Goal: Task Accomplishment & Management: Manage account settings

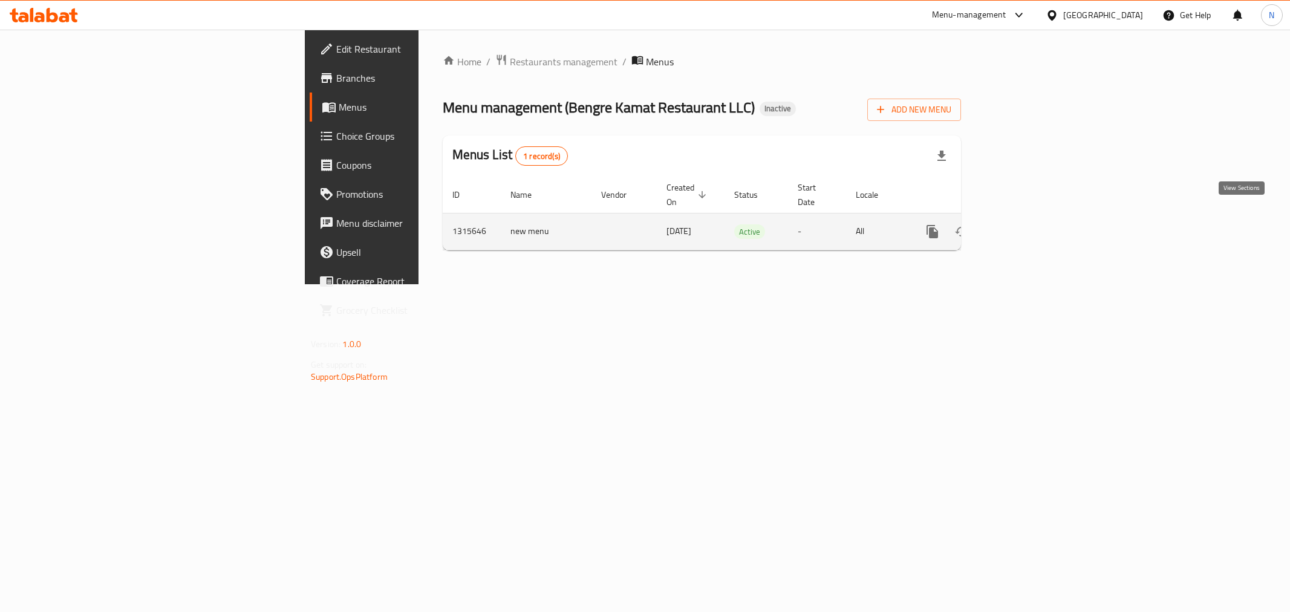
click at [1027, 224] on icon "enhanced table" at bounding box center [1020, 231] width 15 height 15
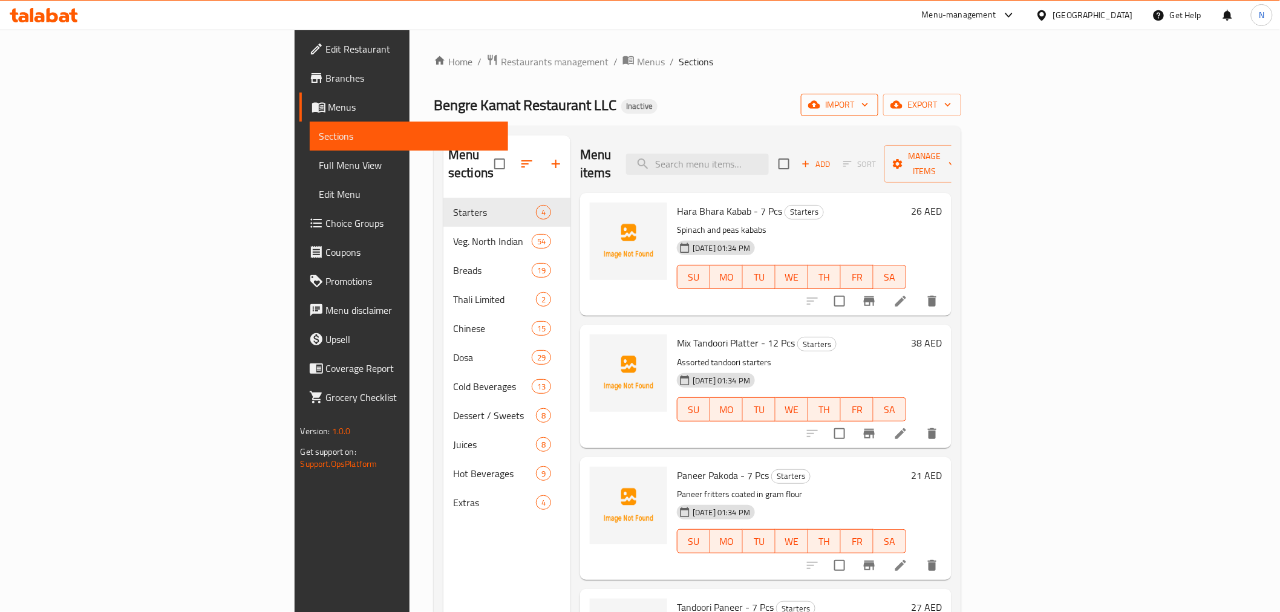
click at [878, 115] on button "import" at bounding box center [839, 105] width 77 height 22
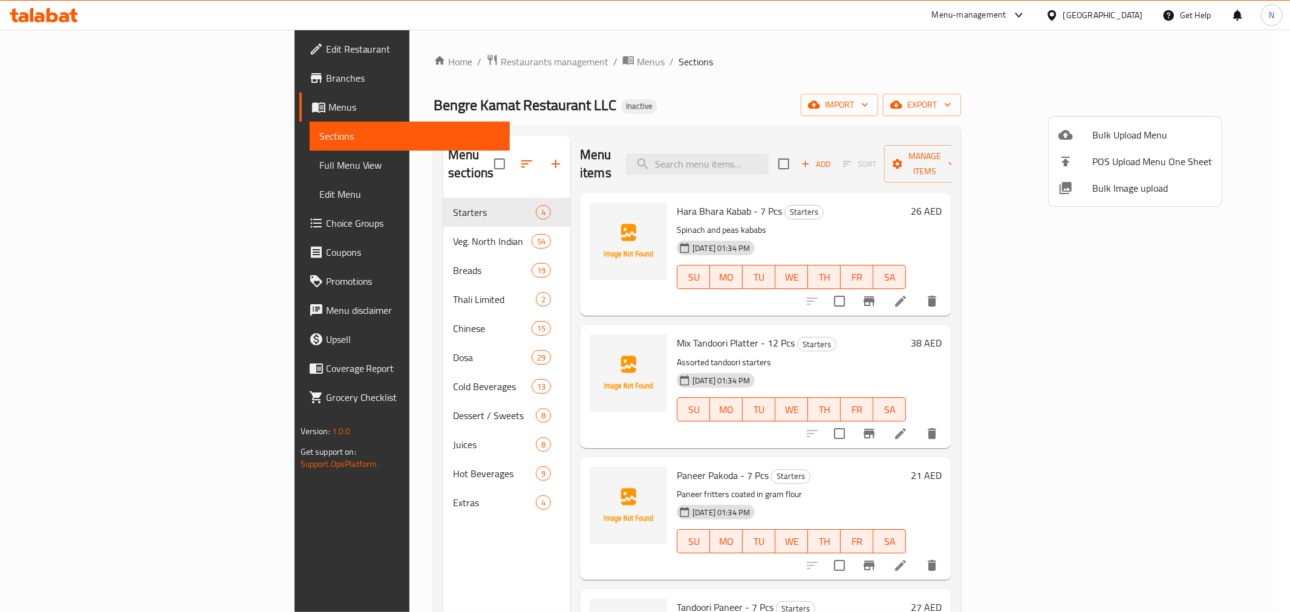
click at [1126, 131] on span "Bulk Upload Menu" at bounding box center [1152, 135] width 120 height 15
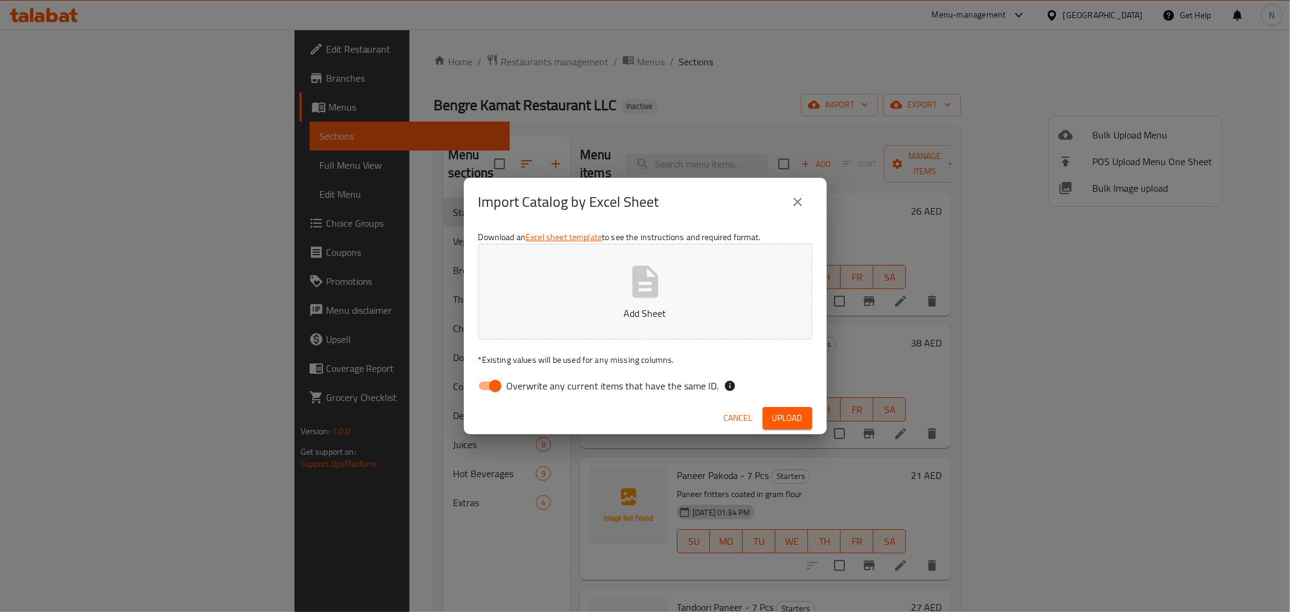
click at [491, 378] on input "Overwrite any current items that have the same ID." at bounding box center [495, 385] width 69 height 23
checkbox input "false"
click at [778, 417] on span "Upload" at bounding box center [787, 418] width 30 height 15
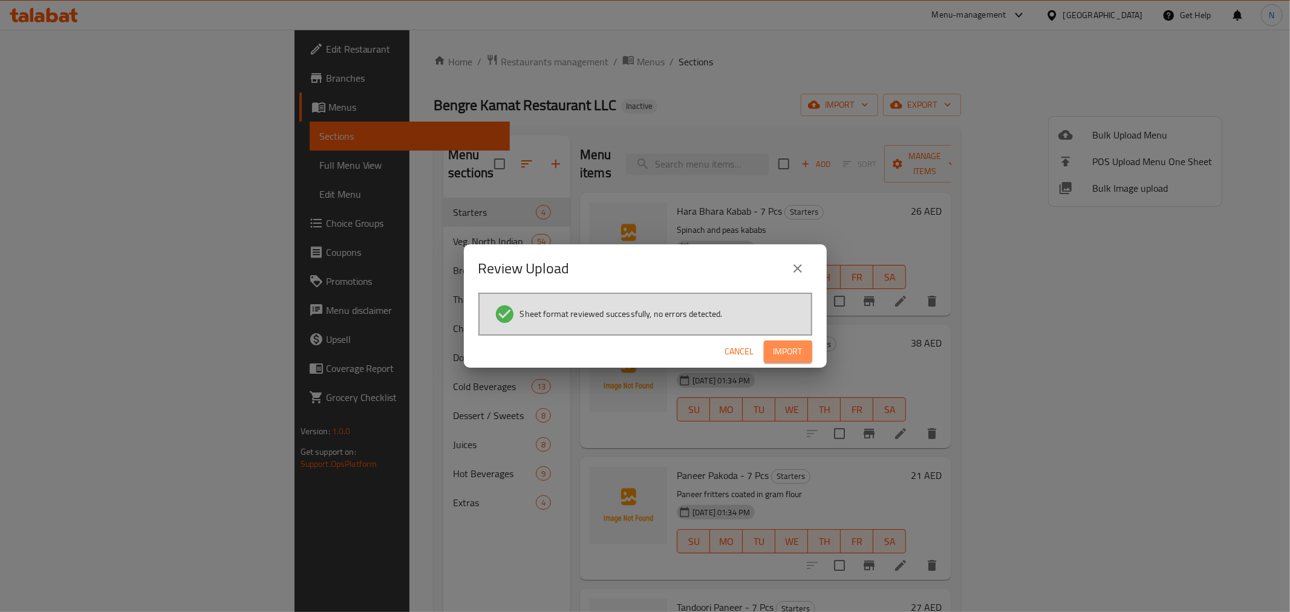
click at [782, 345] on span "Import" at bounding box center [788, 351] width 29 height 15
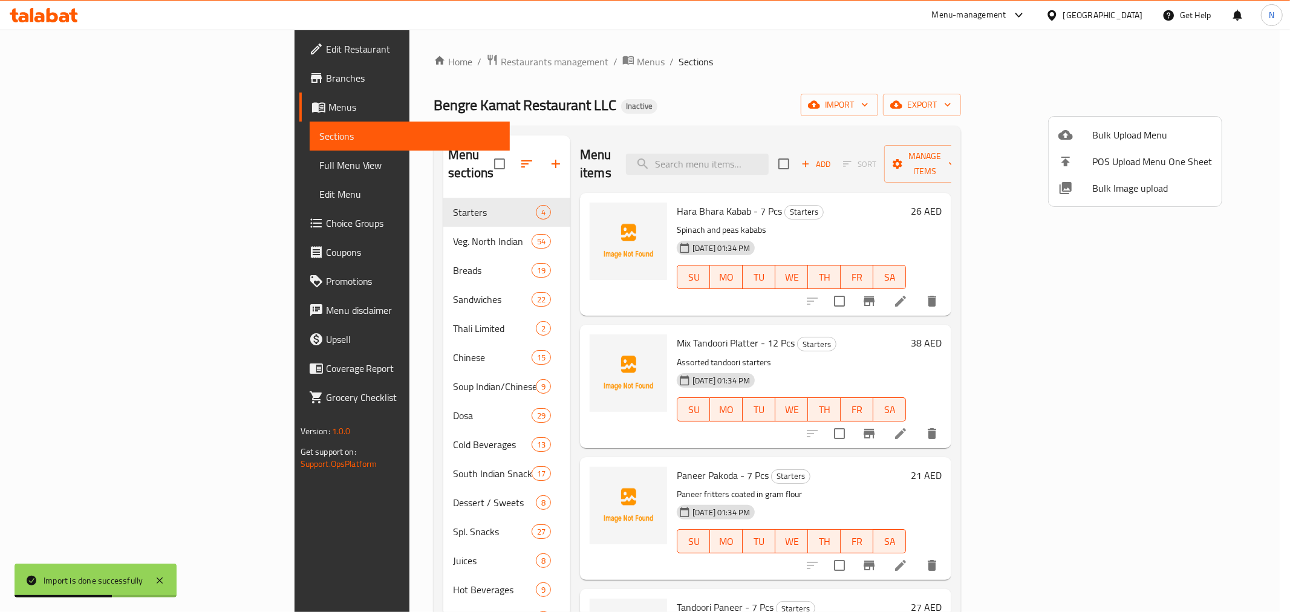
click at [59, 166] on div at bounding box center [645, 306] width 1290 height 612
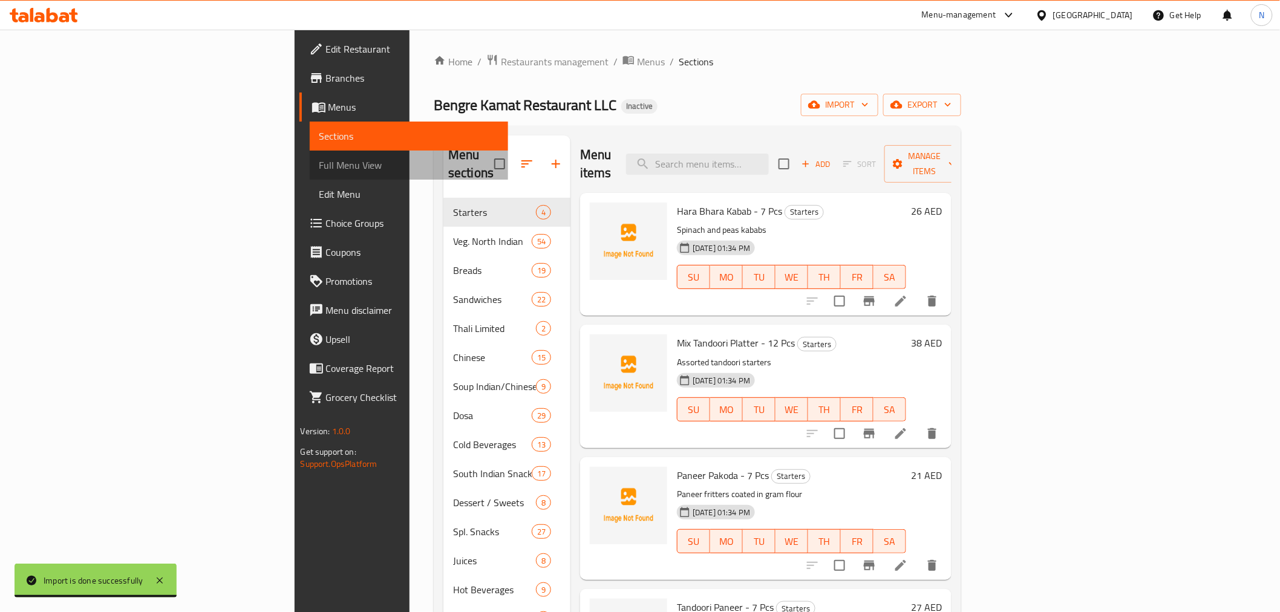
click at [319, 166] on span "Full Menu View" at bounding box center [408, 165] width 179 height 15
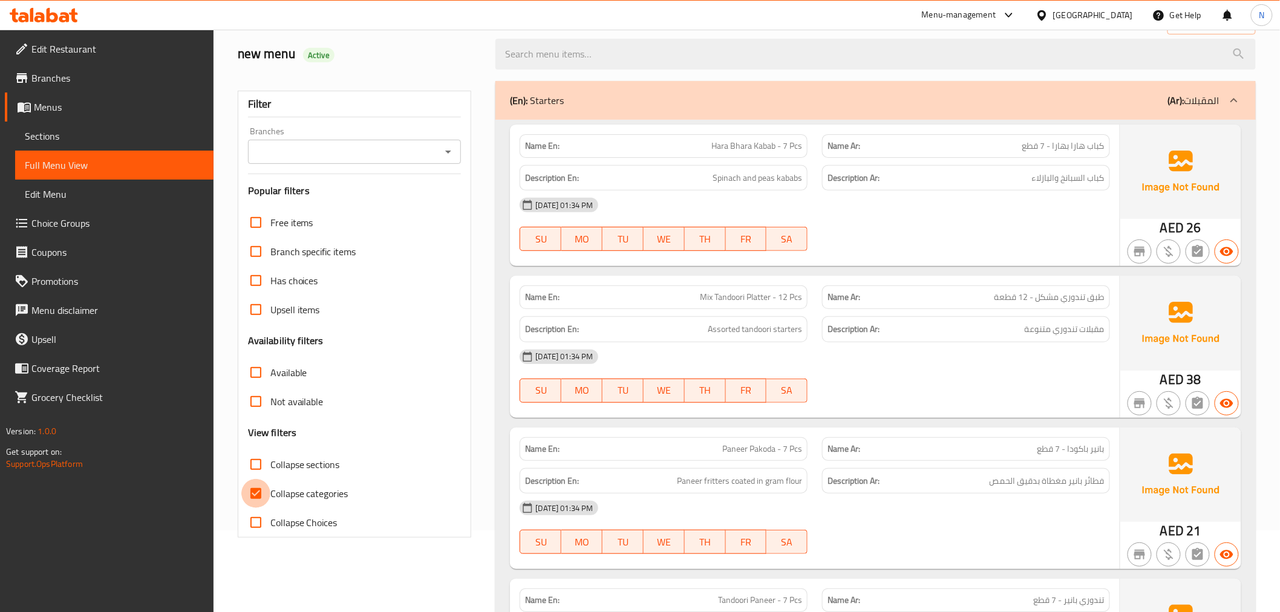
scroll to position [403, 0]
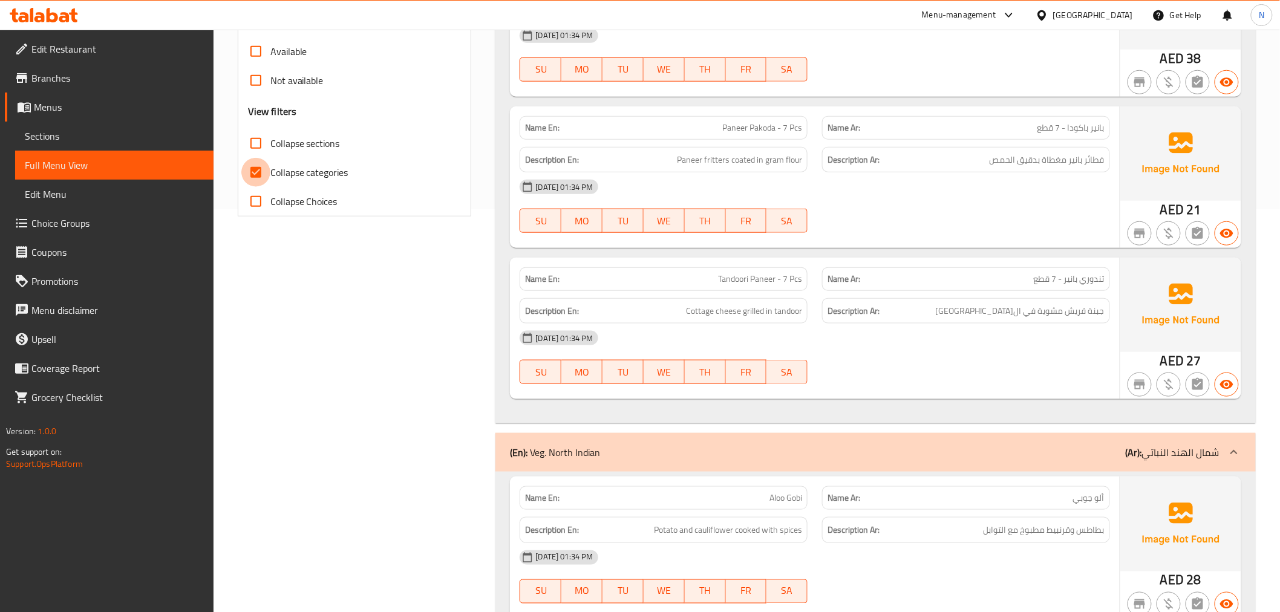
click at [255, 171] on input "Collapse categories" at bounding box center [255, 172] width 29 height 29
checkbox input "false"
click at [255, 146] on input "Collapse sections" at bounding box center [255, 143] width 29 height 29
checkbox input "true"
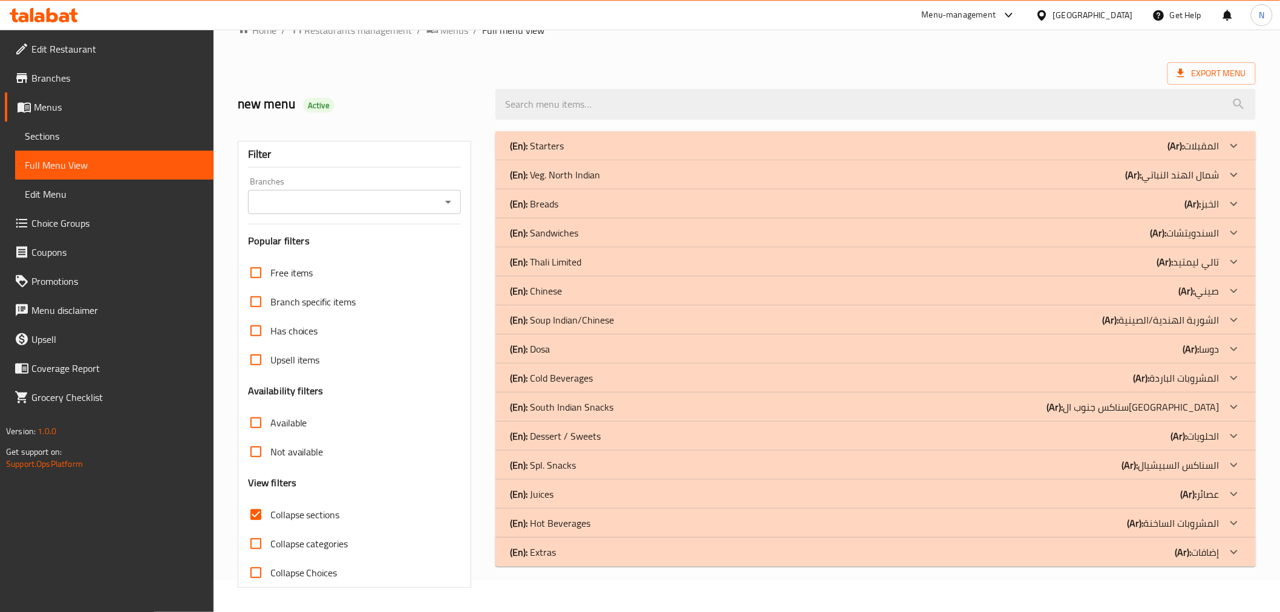
scroll to position [31, 0]
click at [1229, 229] on icon at bounding box center [1234, 233] width 15 height 15
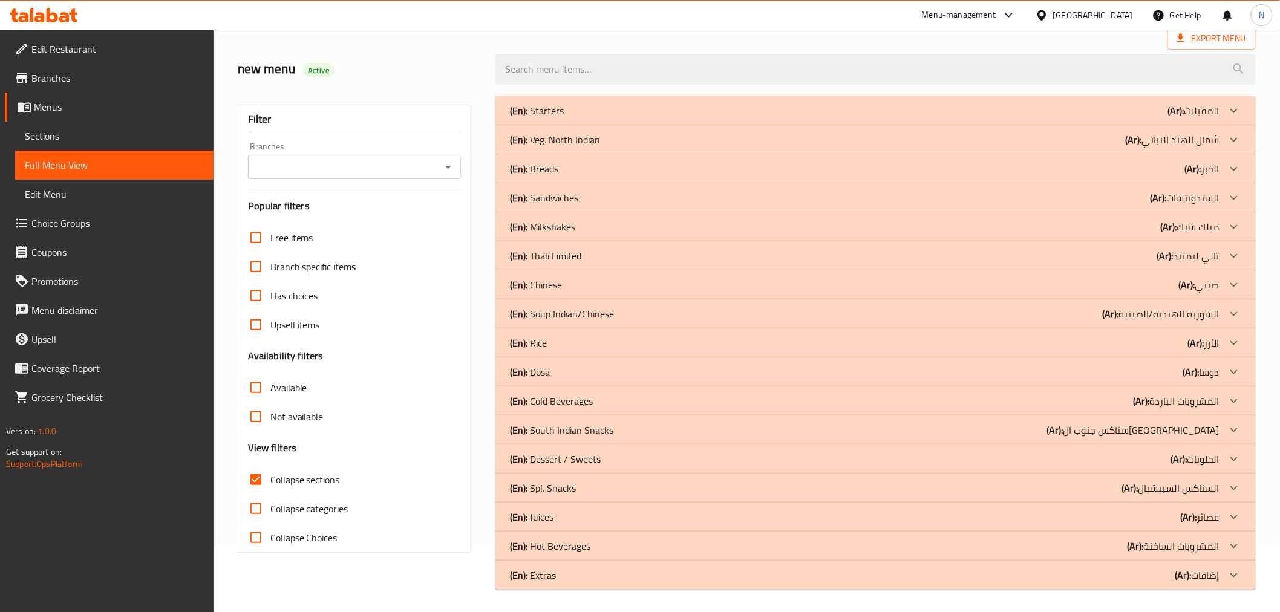
scroll to position [68, 0]
click at [1233, 480] on icon at bounding box center [1234, 486] width 15 height 15
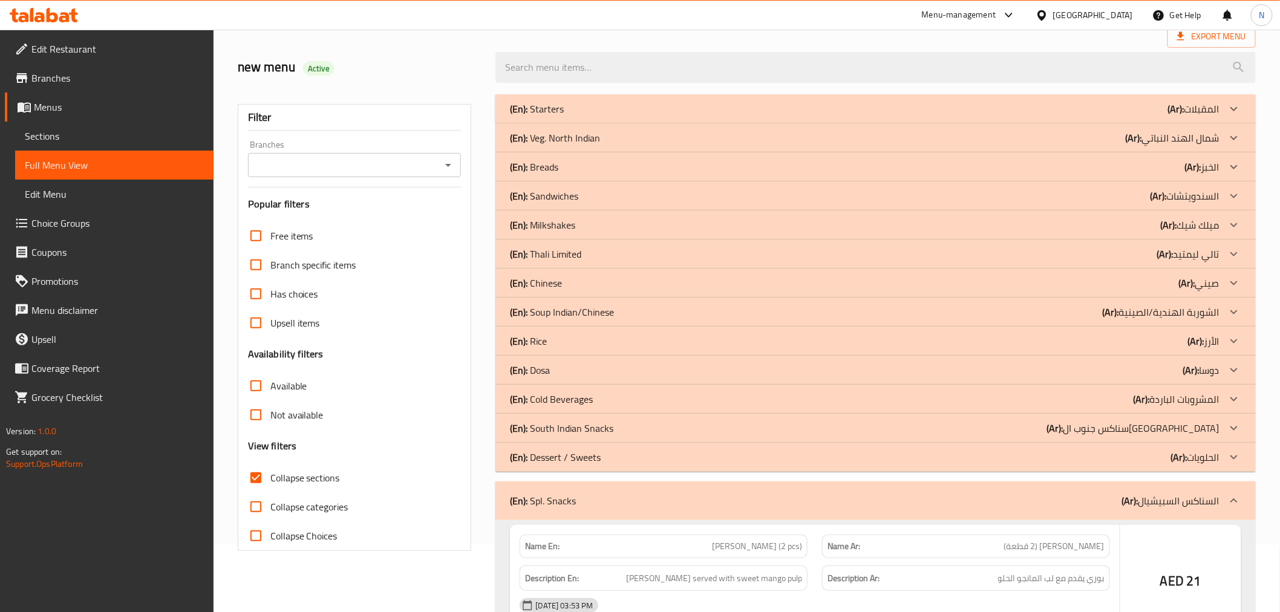
click at [1236, 428] on icon at bounding box center [1233, 428] width 7 height 4
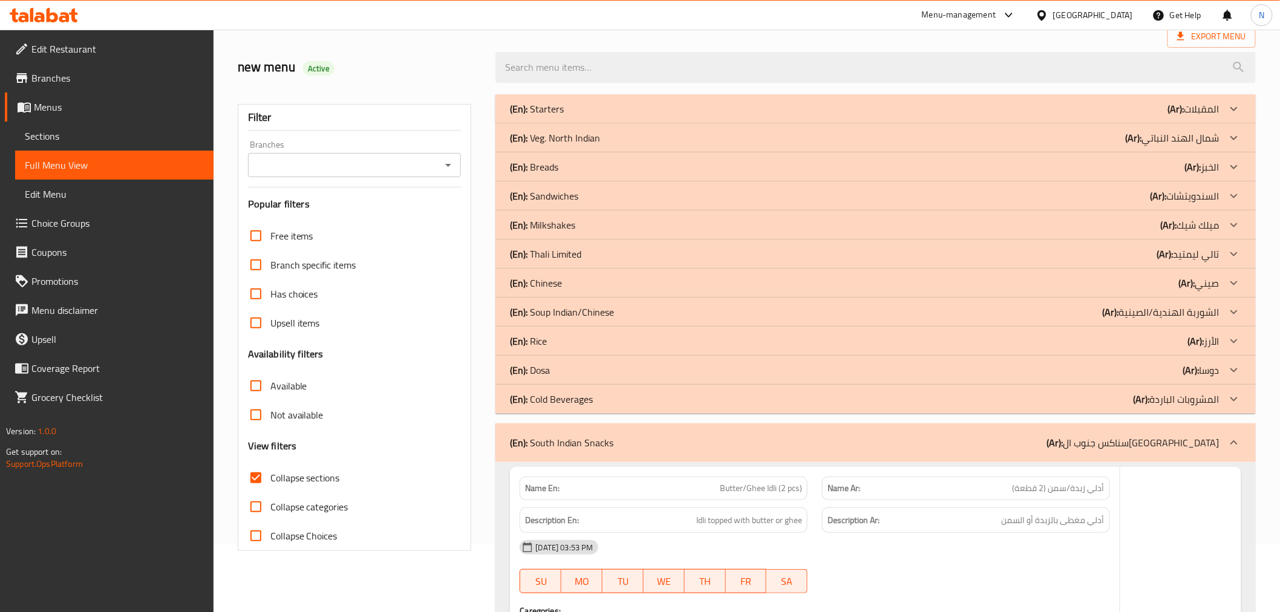
click at [1235, 309] on icon at bounding box center [1234, 312] width 15 height 15
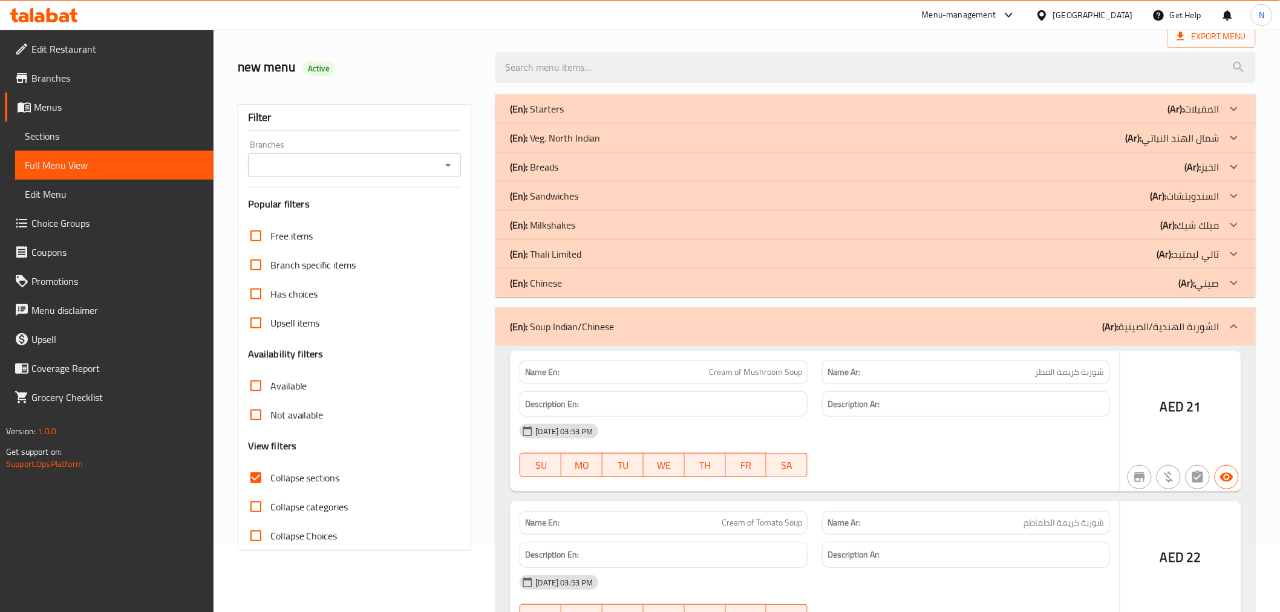
click at [1232, 195] on icon at bounding box center [1233, 196] width 7 height 4
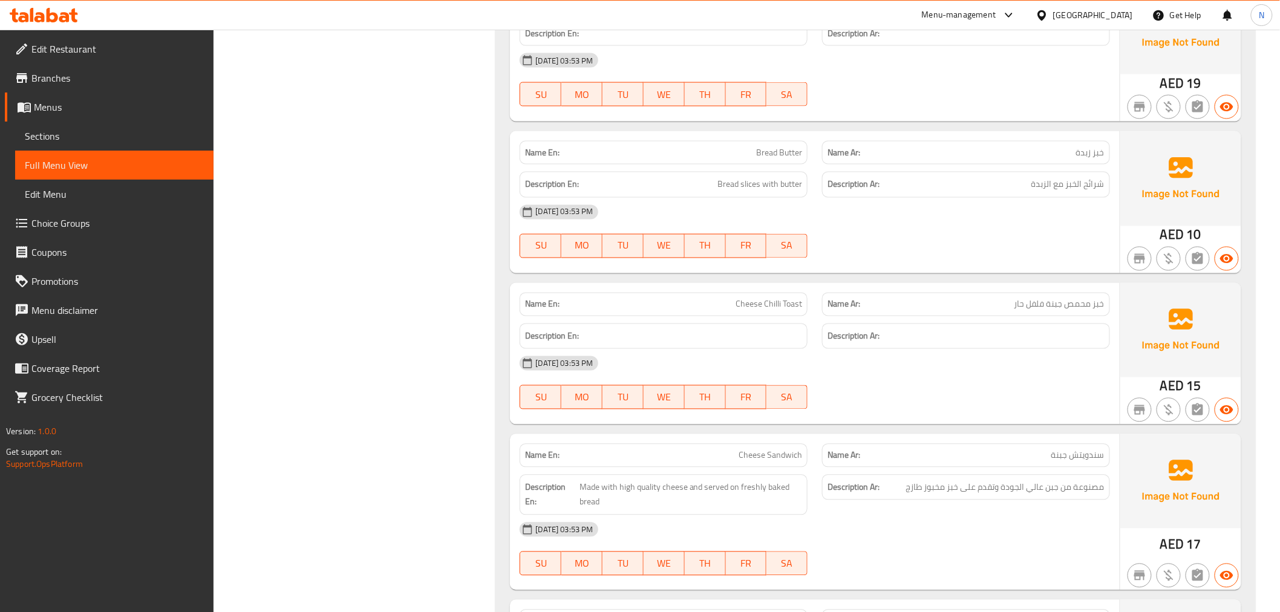
scroll to position [873, 0]
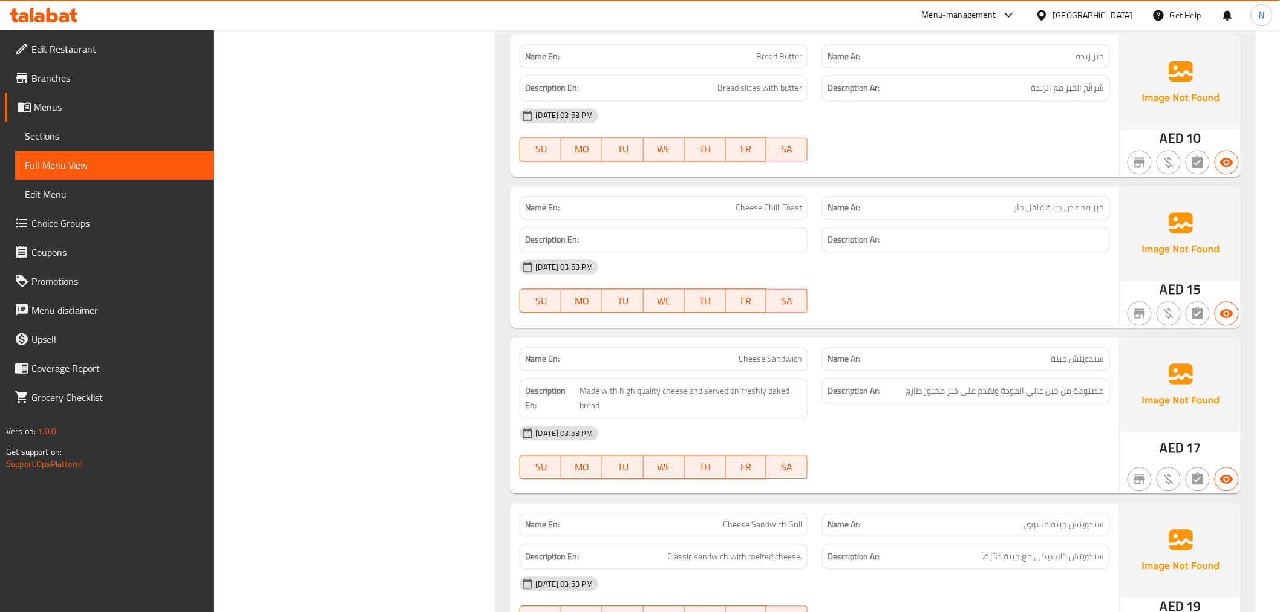
click at [795, 210] on span "Cheese Chilli Toast" at bounding box center [769, 208] width 67 height 13
copy span "Toast"
click at [775, 213] on span "Cheese Chilli Toast" at bounding box center [769, 208] width 67 height 13
click at [737, 212] on span "Cheese Chilli Toast" at bounding box center [769, 208] width 67 height 13
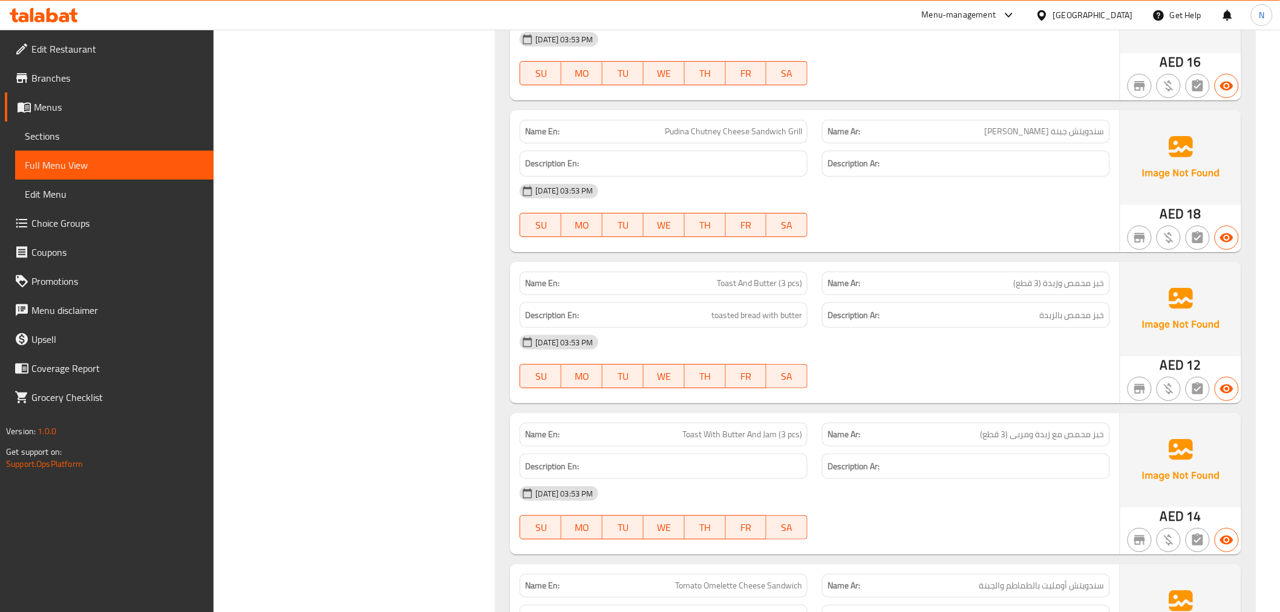
scroll to position [1949, 0]
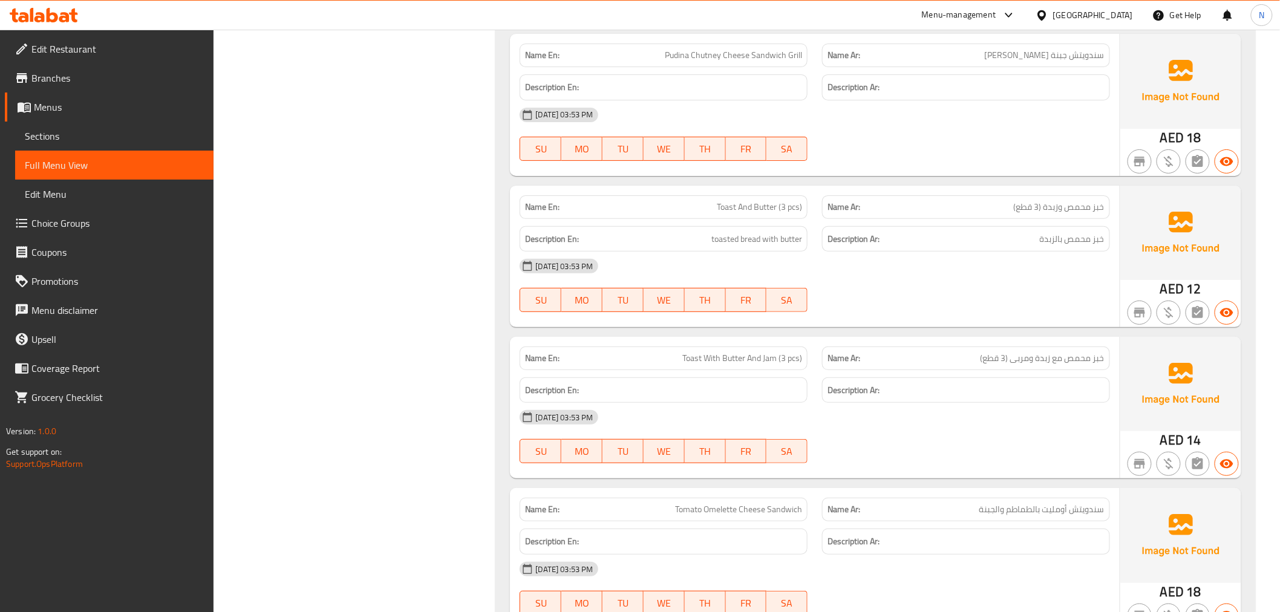
click at [956, 258] on div "[DATE] 03:53 PM" at bounding box center [814, 266] width 604 height 29
click at [755, 207] on span "Toast And Butter (3 pcs)" at bounding box center [759, 207] width 85 height 13
copy span "Toast And Butter (3 pcs)"
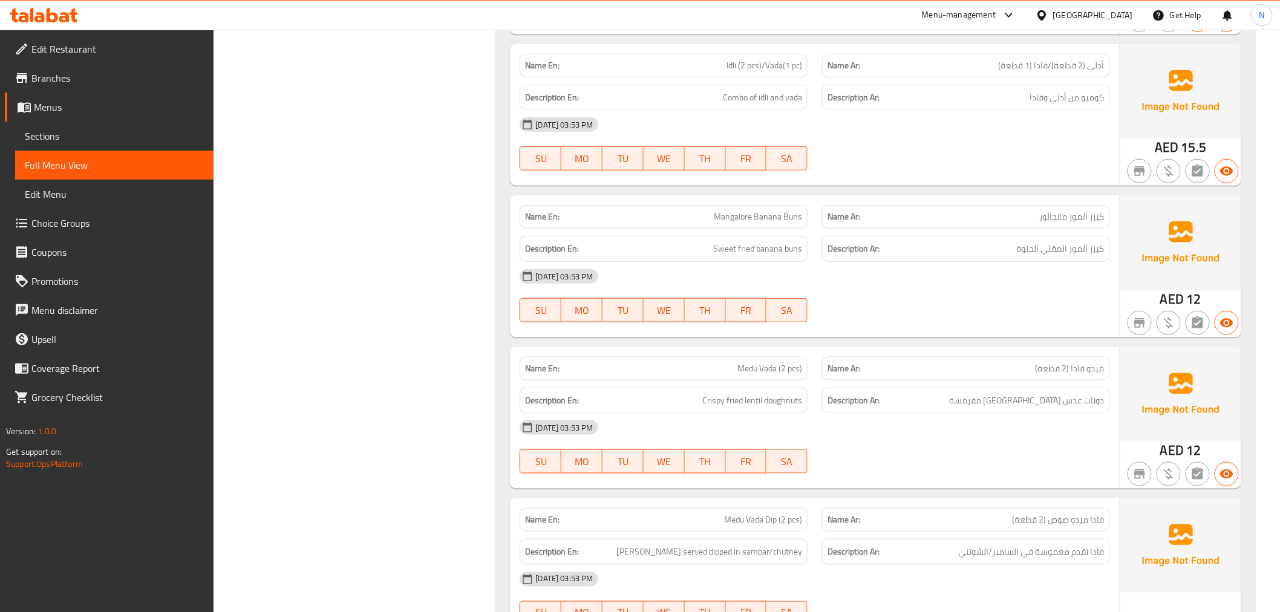
scroll to position [6049, 0]
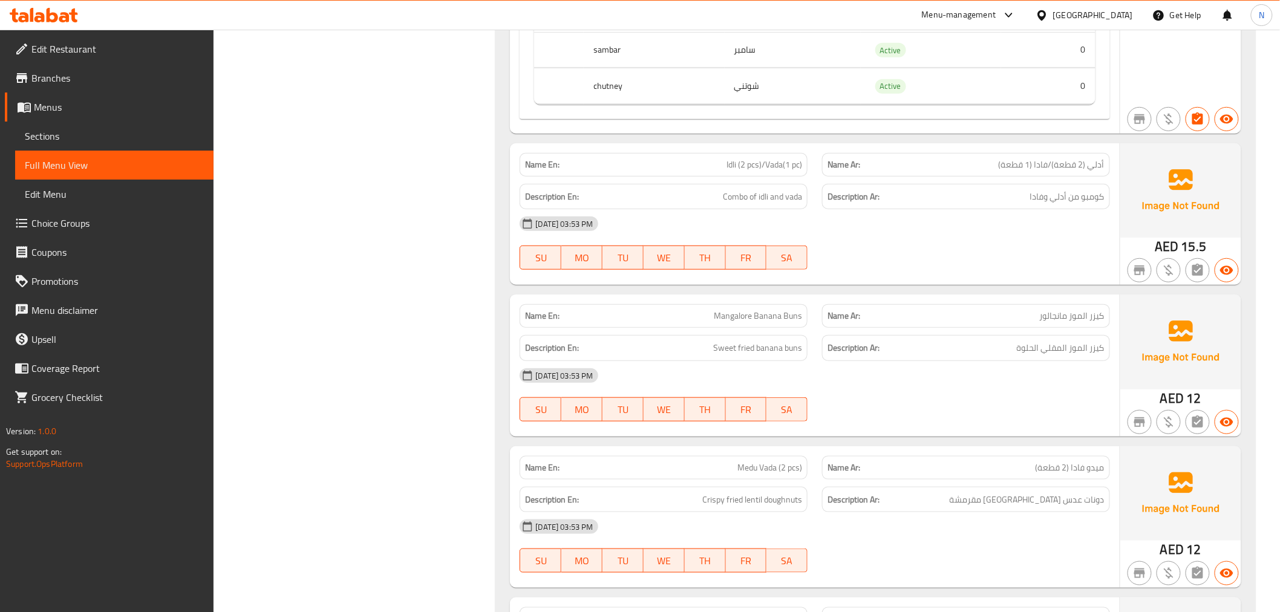
click at [763, 174] on div "Name En: Idli (2 pcs)/Vada(1 pc)" at bounding box center [664, 165] width 288 height 24
click at [765, 163] on span "Idli (2 pcs)/Vada(1 pc)" at bounding box center [764, 164] width 76 height 13
copy span "Idli (2 pcs)/Vada(1 pc)"
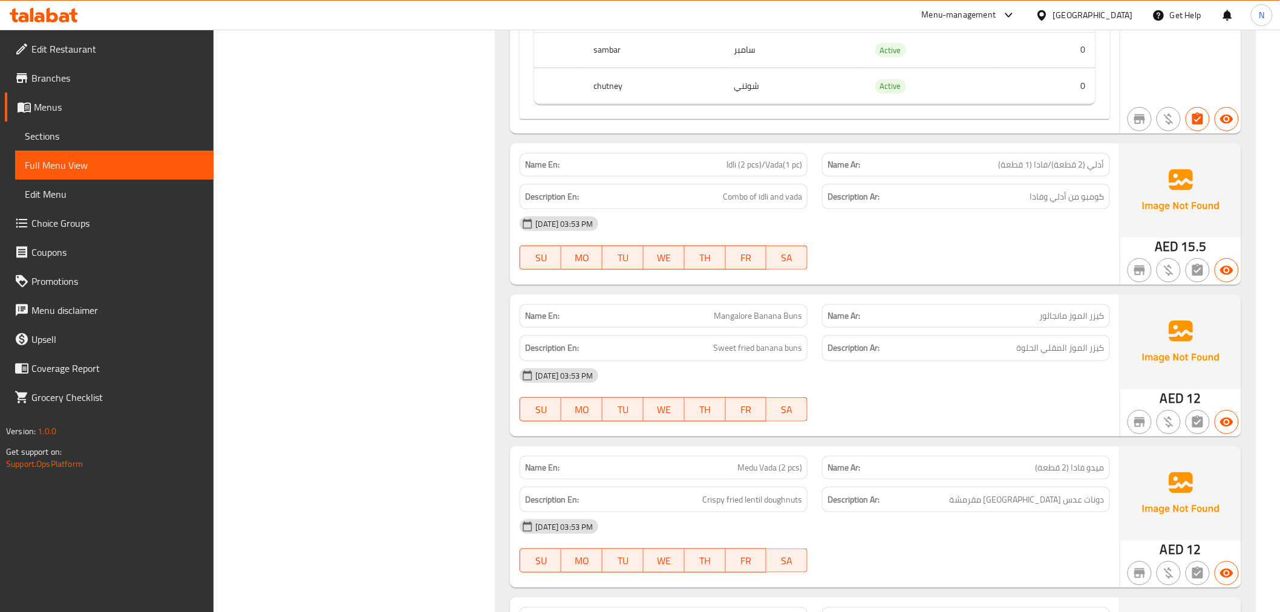
click at [644, 373] on div "[DATE] 03:53 PM" at bounding box center [814, 375] width 604 height 29
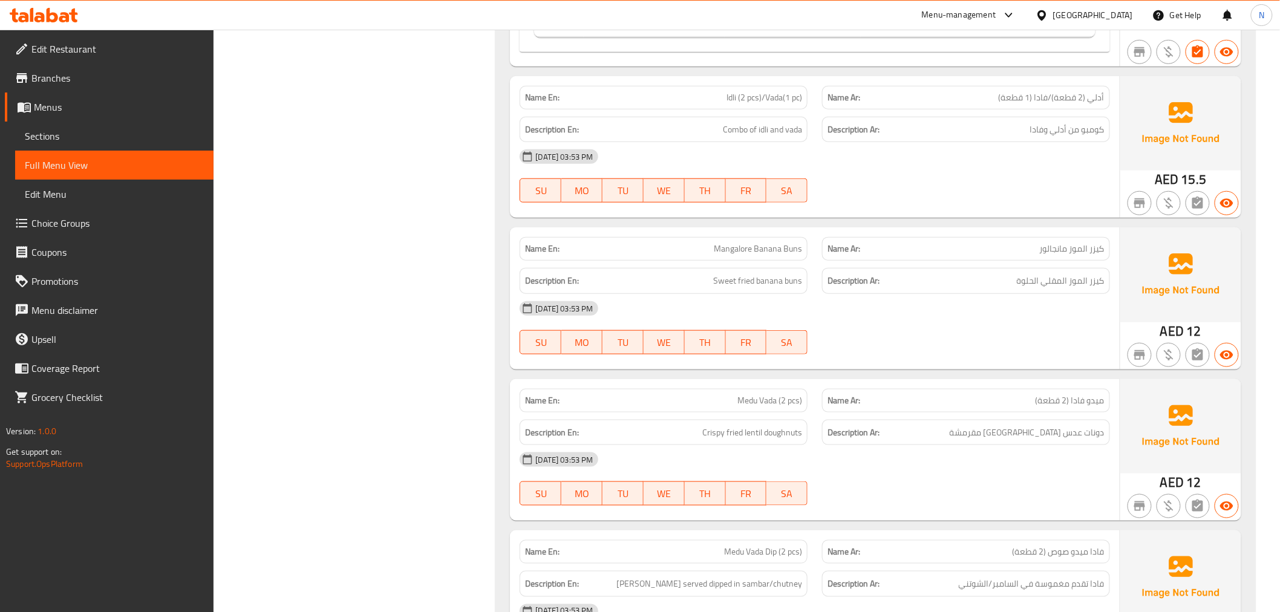
click at [765, 246] on span "Mangalore Banana Buns" at bounding box center [758, 249] width 88 height 13
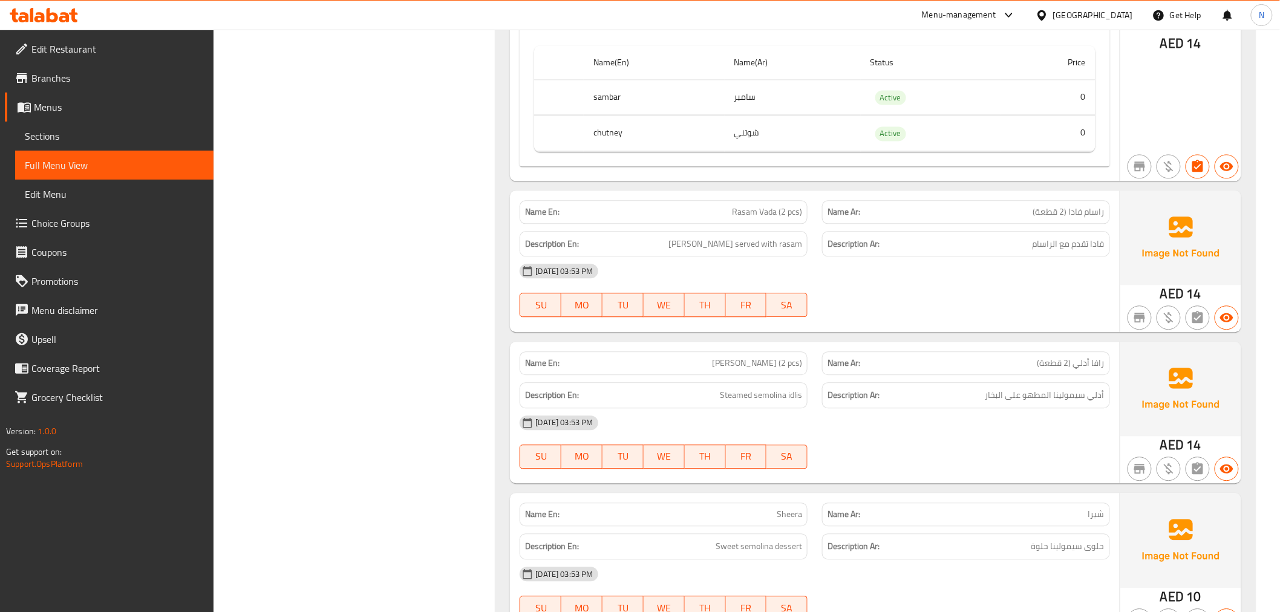
scroll to position [6922, 0]
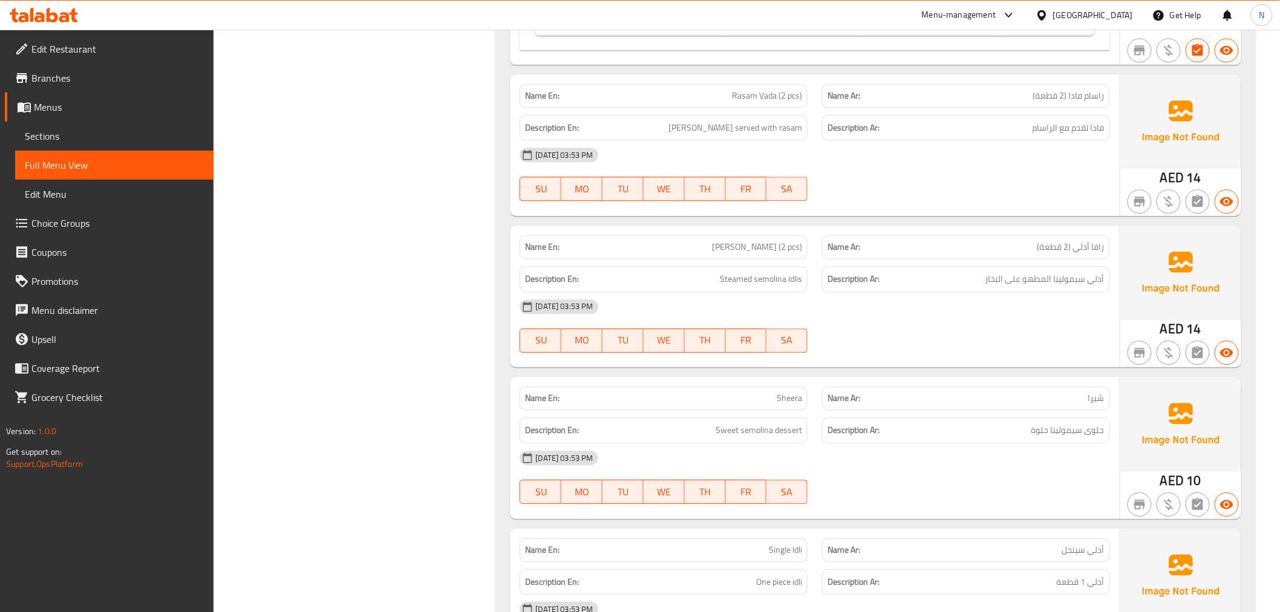
click at [742, 97] on span "Rasam Vada (2 pcs)" at bounding box center [767, 96] width 70 height 13
copy span "Rasam Vada (2 pcs)"
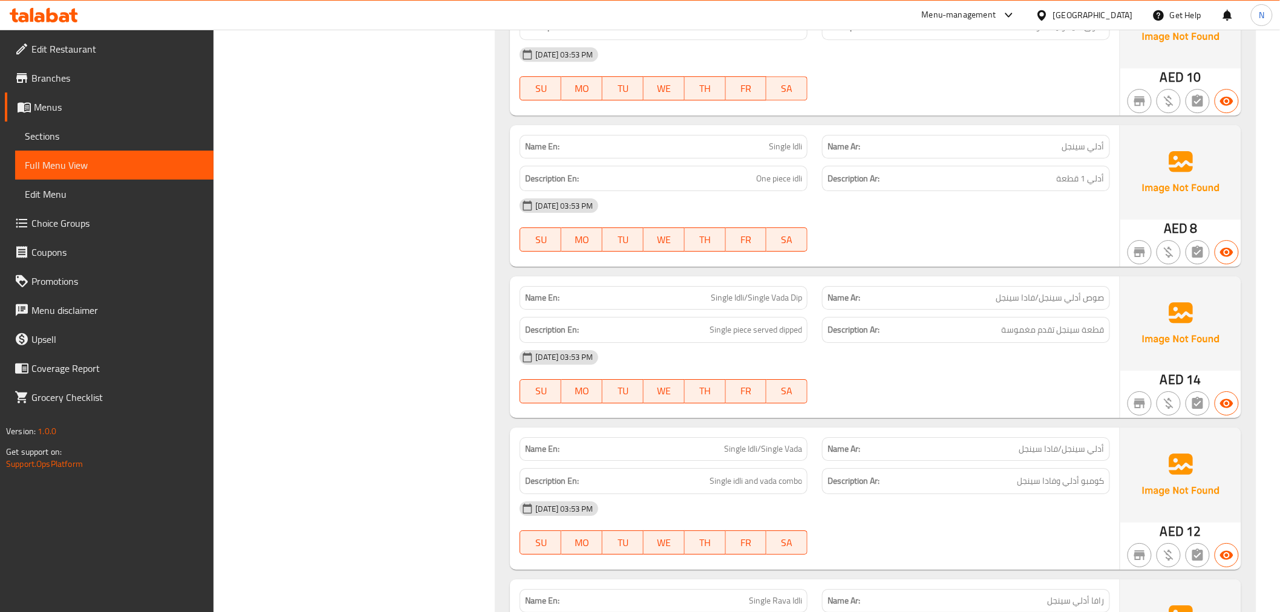
click at [1097, 215] on div "[DATE] 03:53 PM" at bounding box center [814, 205] width 604 height 29
click at [957, 341] on div "Description Ar: قطعة سينجل تقدم مغموسة" at bounding box center [966, 330] width 288 height 26
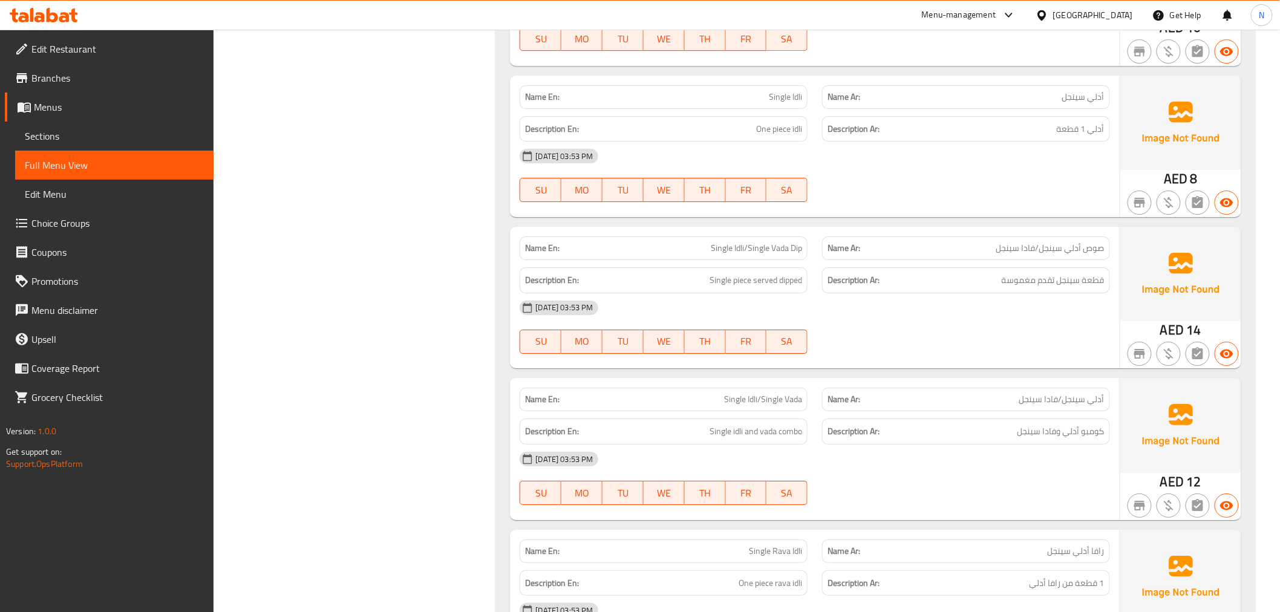
scroll to position [7460, 0]
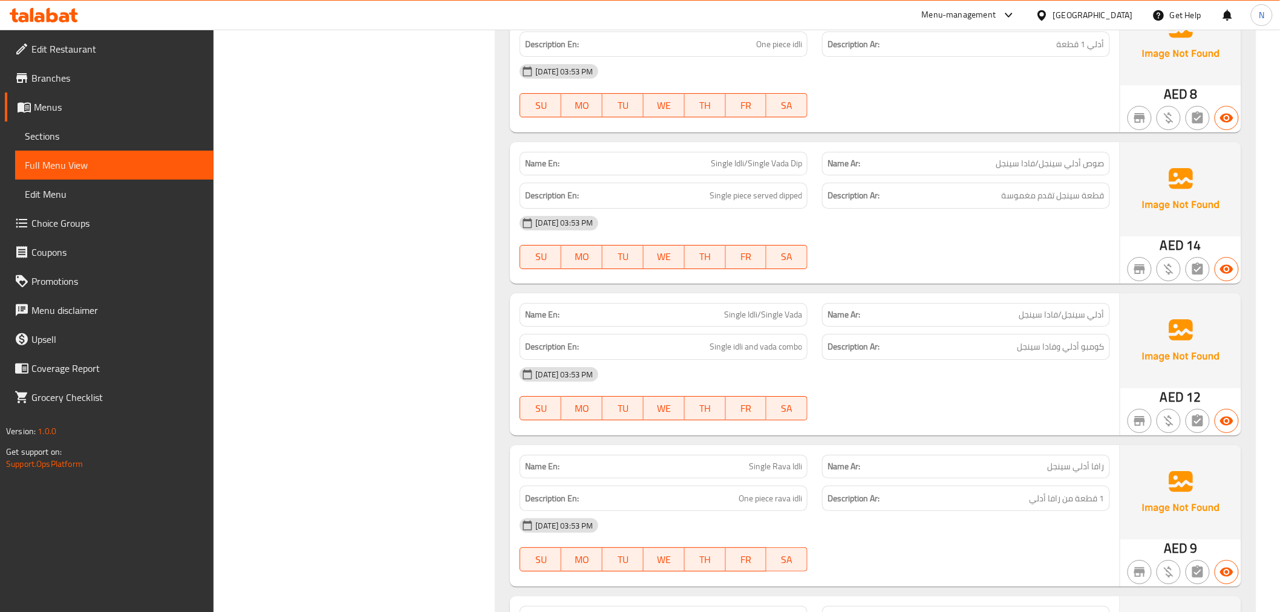
click at [783, 315] on span "Single Idli/Single Vada" at bounding box center [763, 314] width 78 height 13
copy span "Single Idli/Single Vada"
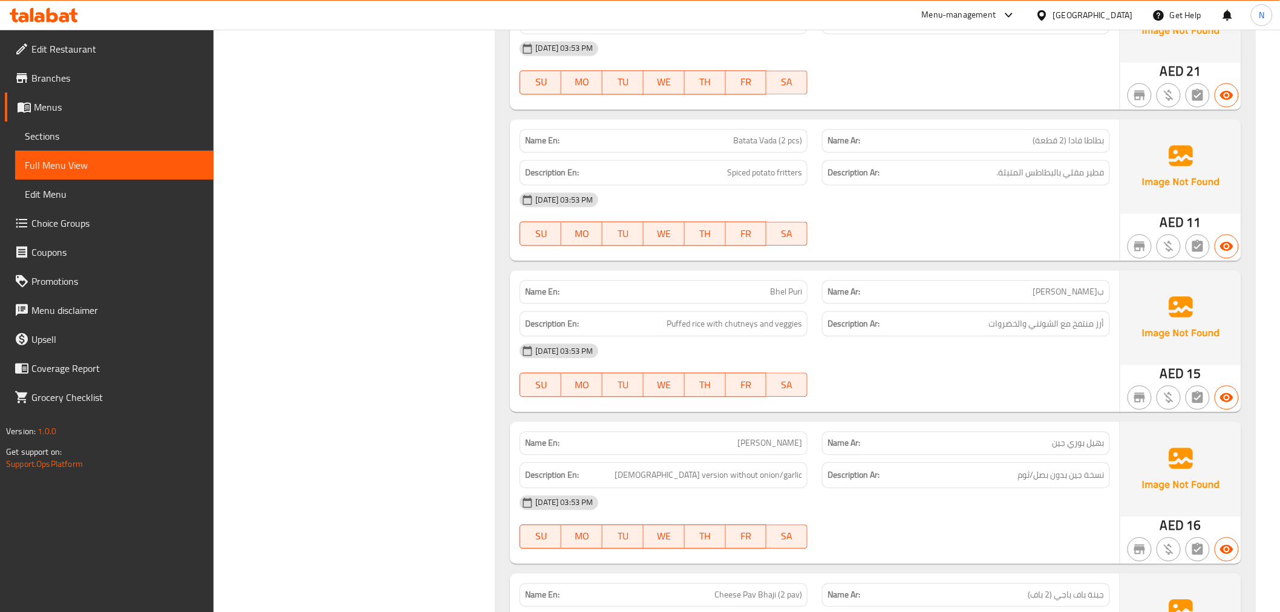
scroll to position [8804, 0]
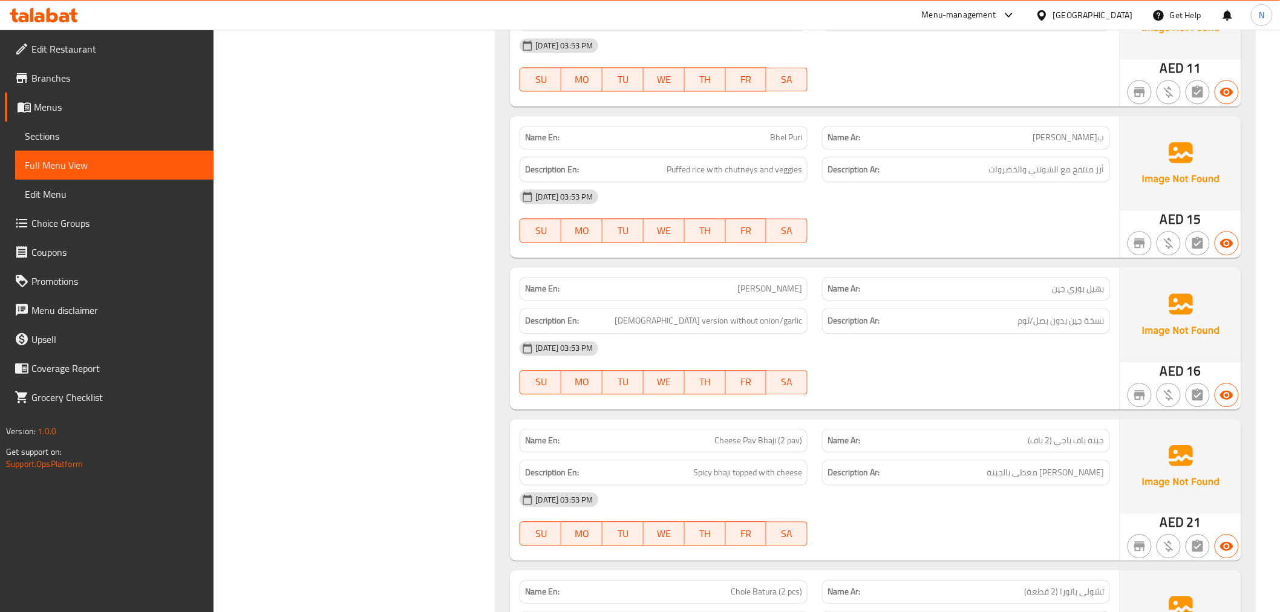
click at [935, 341] on div "[DATE] 03:53 PM" at bounding box center [814, 348] width 604 height 29
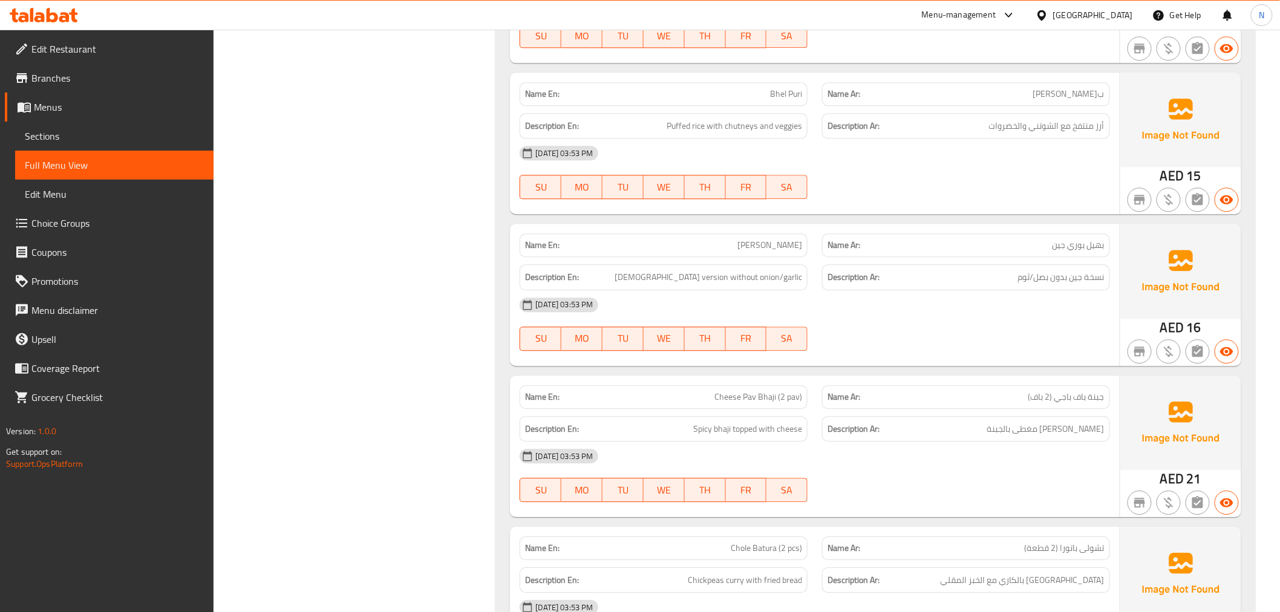
scroll to position [8938, 0]
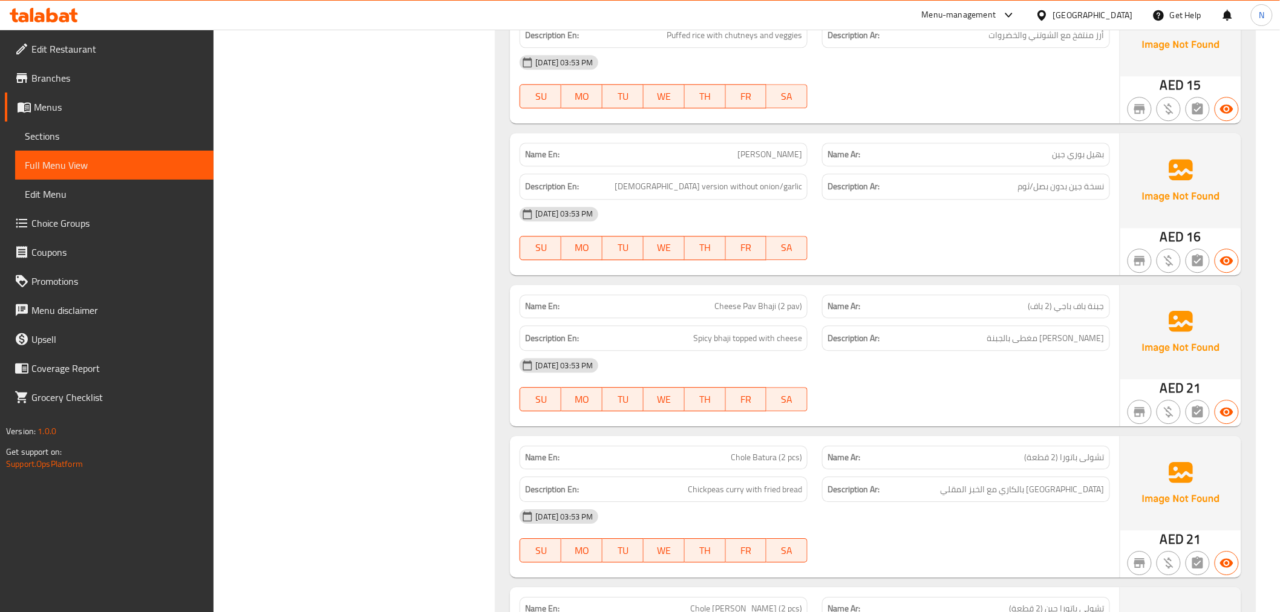
click at [771, 303] on span "Cheese Pav Bhaji (2 pav)" at bounding box center [758, 306] width 88 height 13
copy span "Cheese Pav Bhaji (2 pav)"
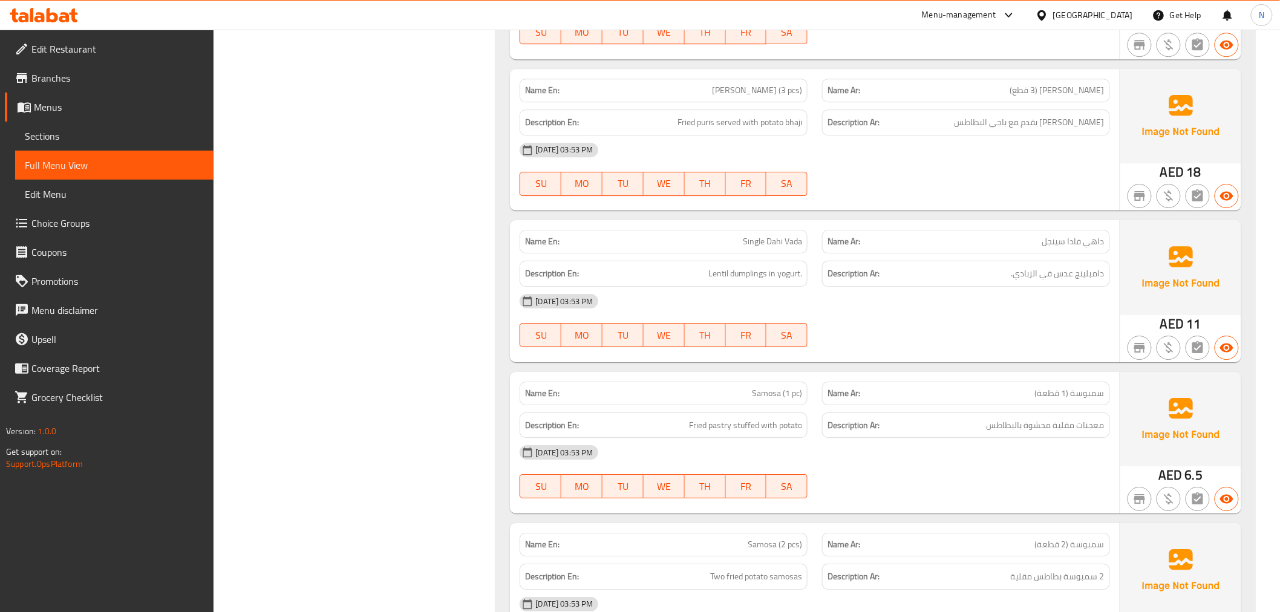
scroll to position [11156, 0]
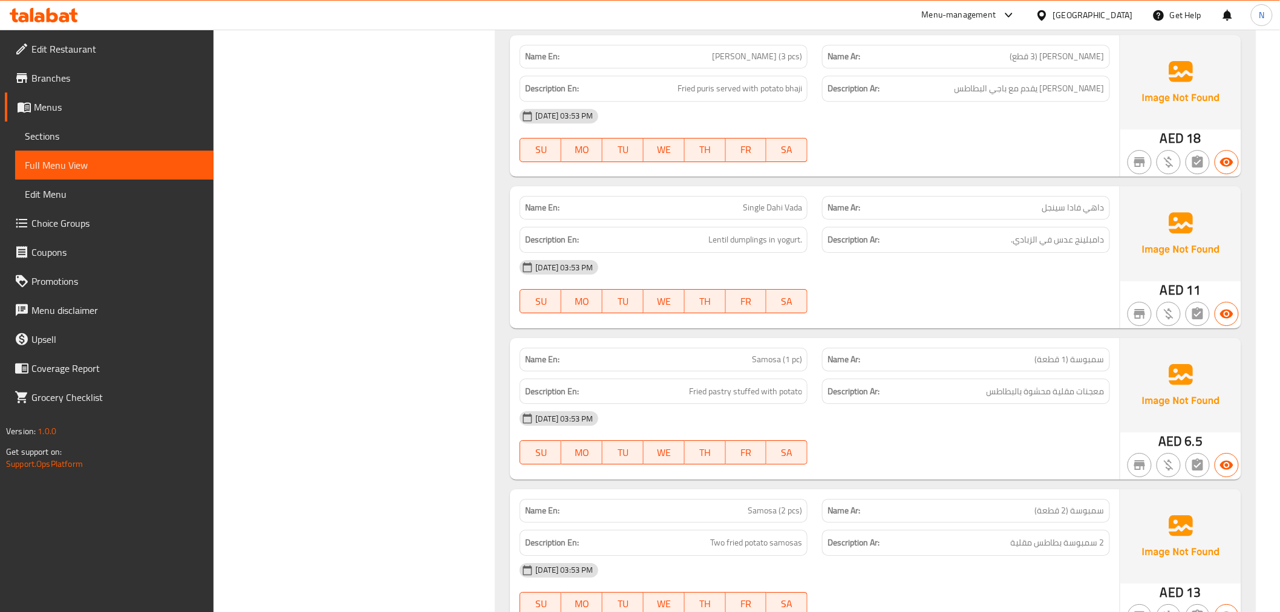
click at [1053, 437] on div "[DATE] 03:53 PM SU MO TU WE TH FR SA" at bounding box center [814, 438] width 604 height 68
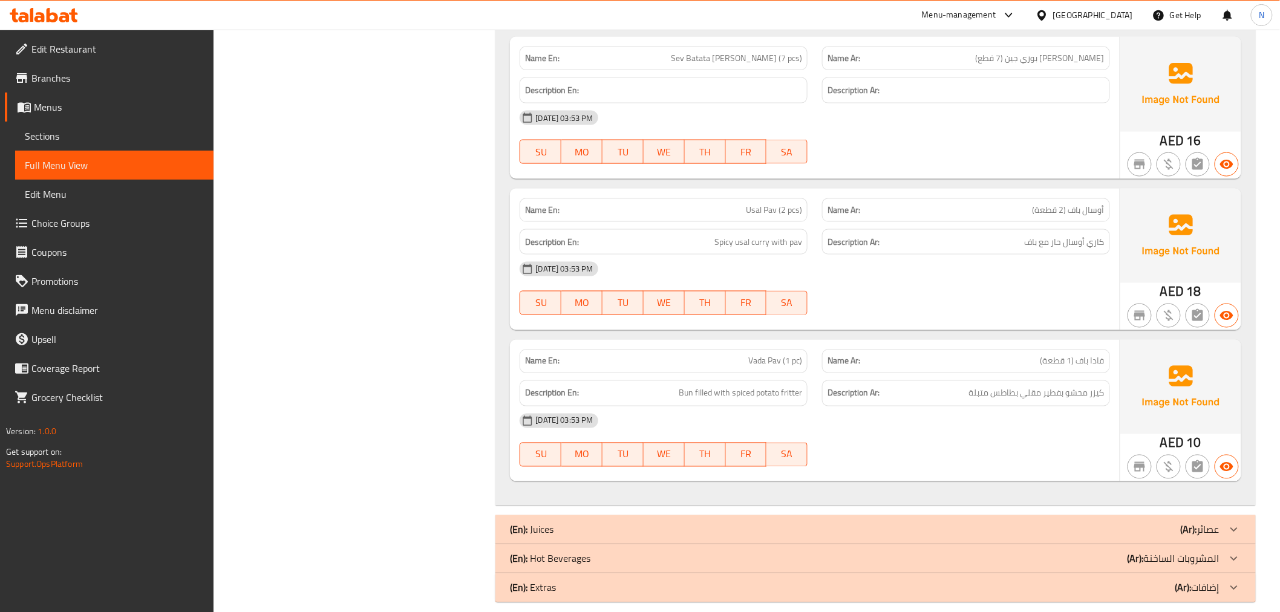
scroll to position [12229, 0]
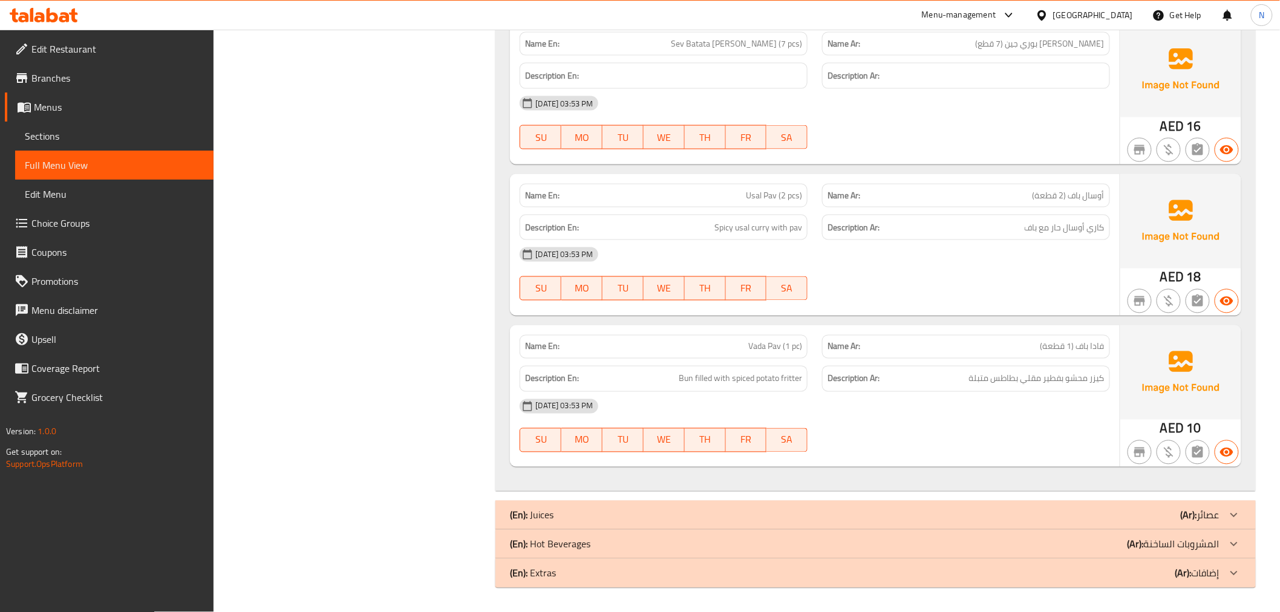
click at [57, 123] on link "Sections" at bounding box center [114, 136] width 198 height 29
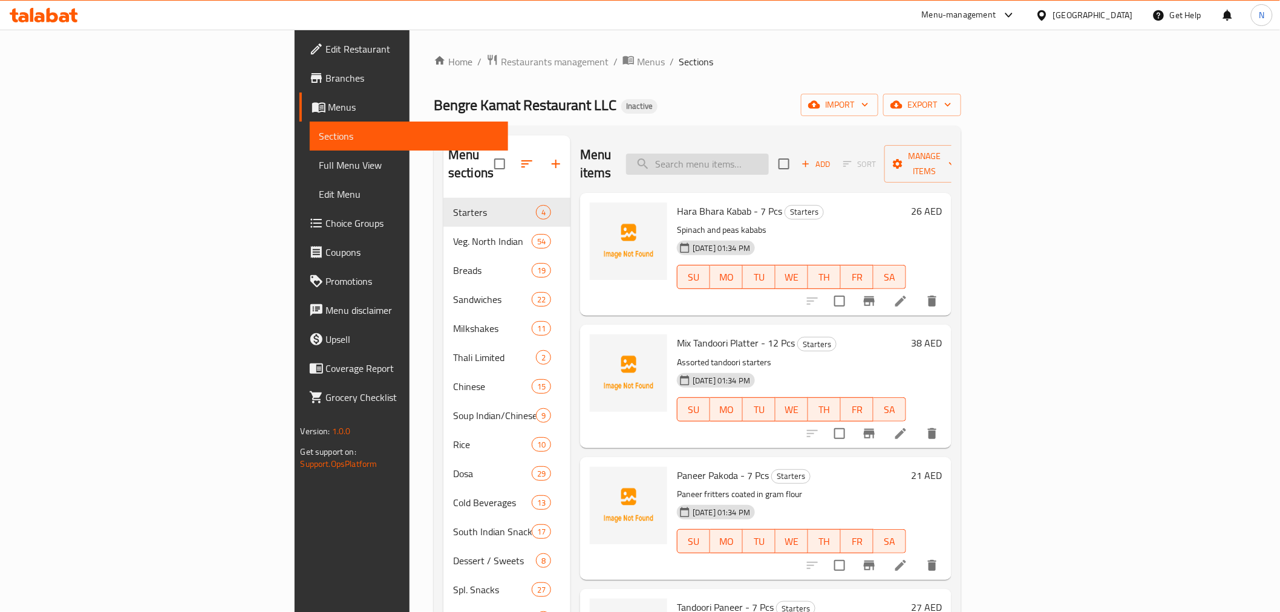
click at [769, 154] on input "search" at bounding box center [697, 164] width 143 height 21
paste input "Cheese Pav Bhaji (2 pav)"
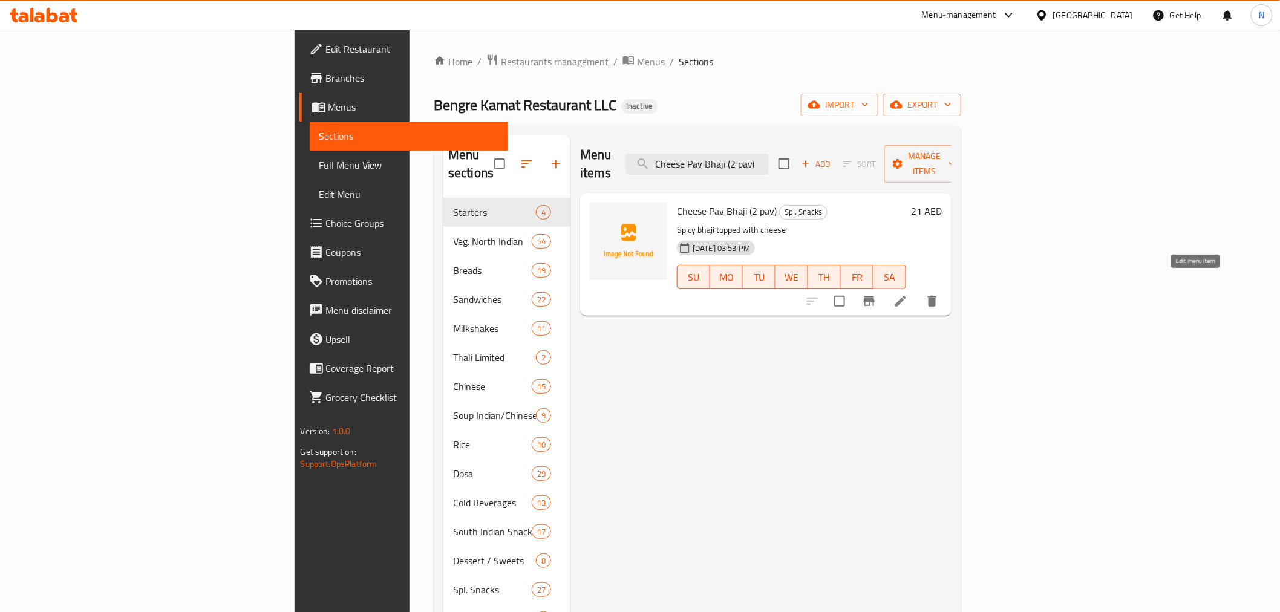
type input "Cheese Pav Bhaji (2 pav)"
click at [906, 296] on icon at bounding box center [900, 301] width 11 height 11
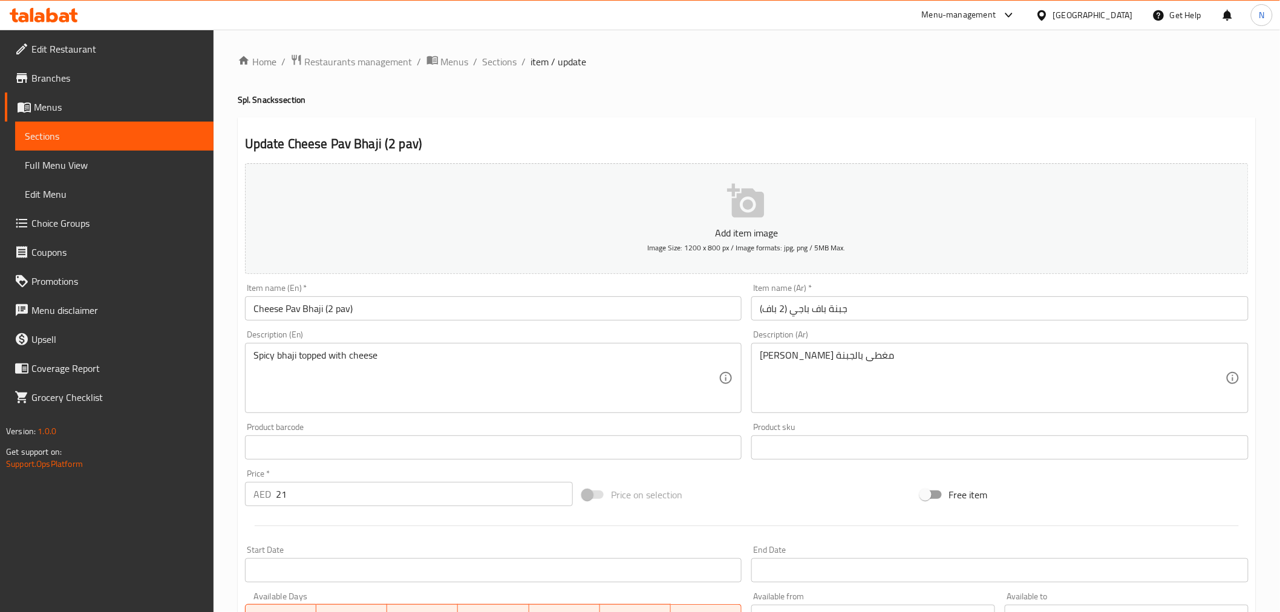
click at [841, 308] on input "جبنة باف باجي (2 باف)" at bounding box center [999, 308] width 497 height 24
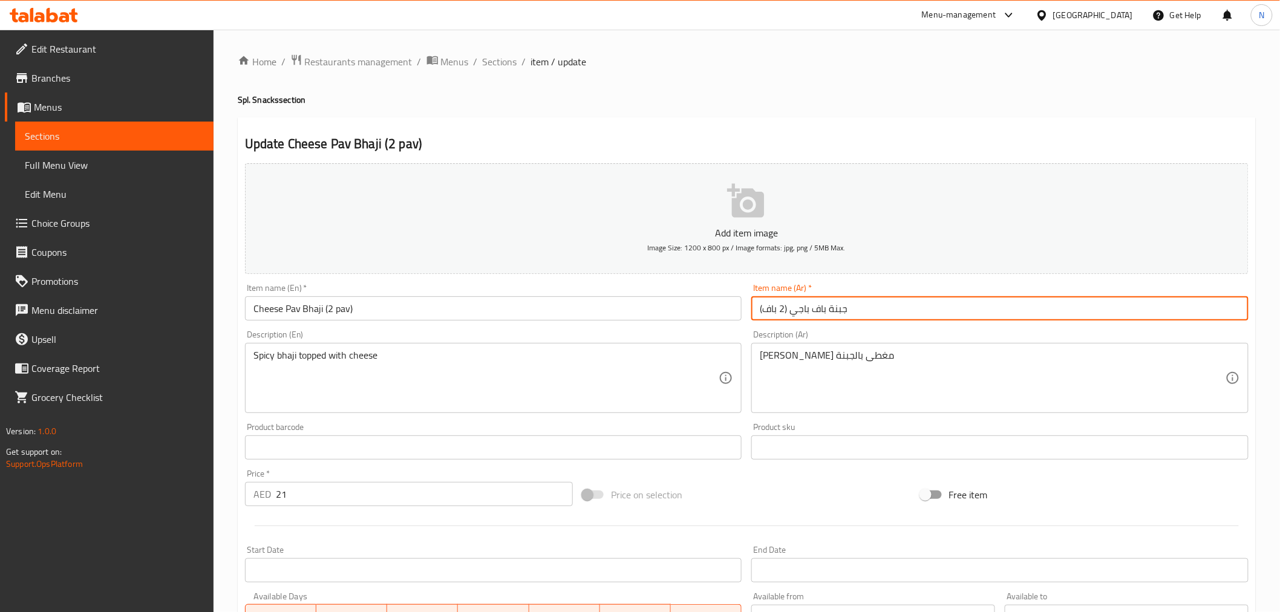
drag, startPoint x: 841, startPoint y: 308, endPoint x: 883, endPoint y: 375, distance: 78.9
click at [840, 307] on input "جبنة باف باجي (2 باف)" at bounding box center [999, 308] width 497 height 24
click at [835, 312] on input "جبنة باف باجي (2 باف)" at bounding box center [999, 308] width 497 height 24
click at [789, 310] on input "جبنة باف باجي (2 باف)" at bounding box center [999, 308] width 497 height 24
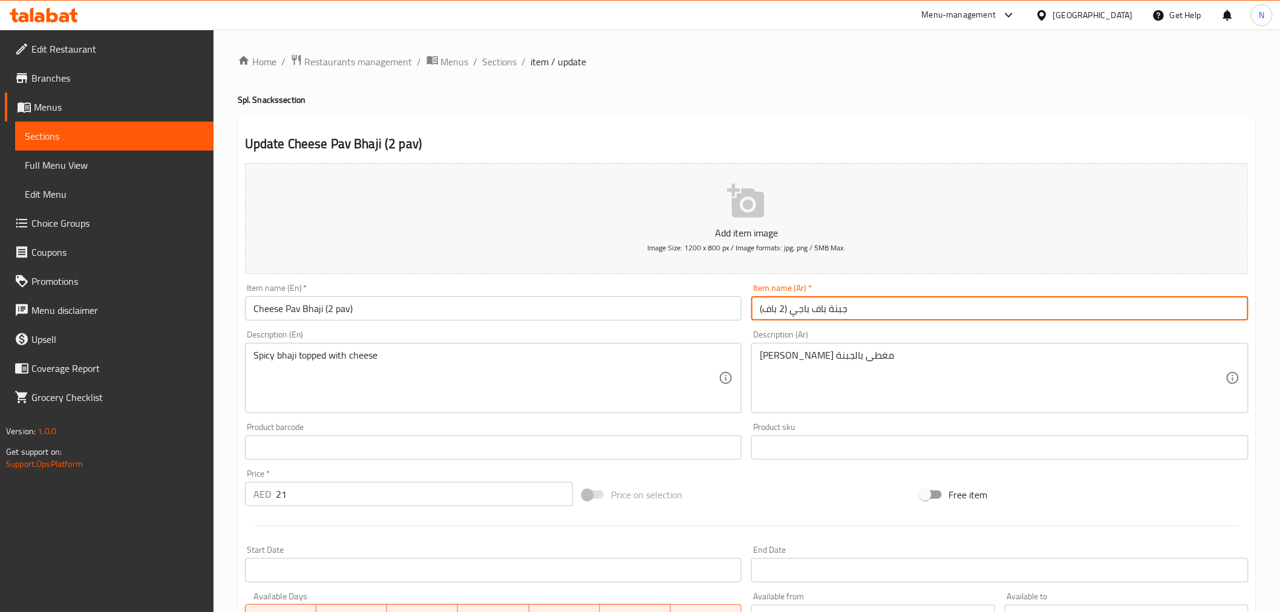
paste input "جبنة"
click at [838, 315] on input "جبنة باف باجي (2 باف)" at bounding box center [999, 308] width 497 height 24
click at [1200, 308] on input "[PERSON_NAME] (2 باف)" at bounding box center [999, 308] width 497 height 24
click at [1201, 312] on input "[PERSON_NAME] (2 باف)" at bounding box center [999, 308] width 497 height 24
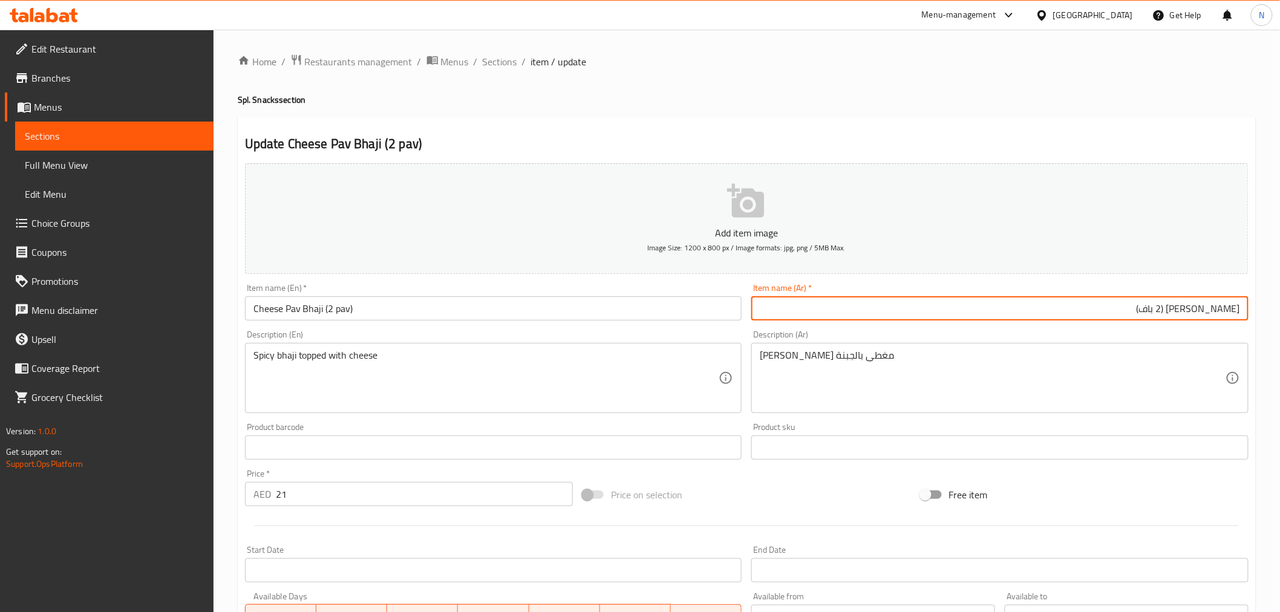
paste input "جبنة"
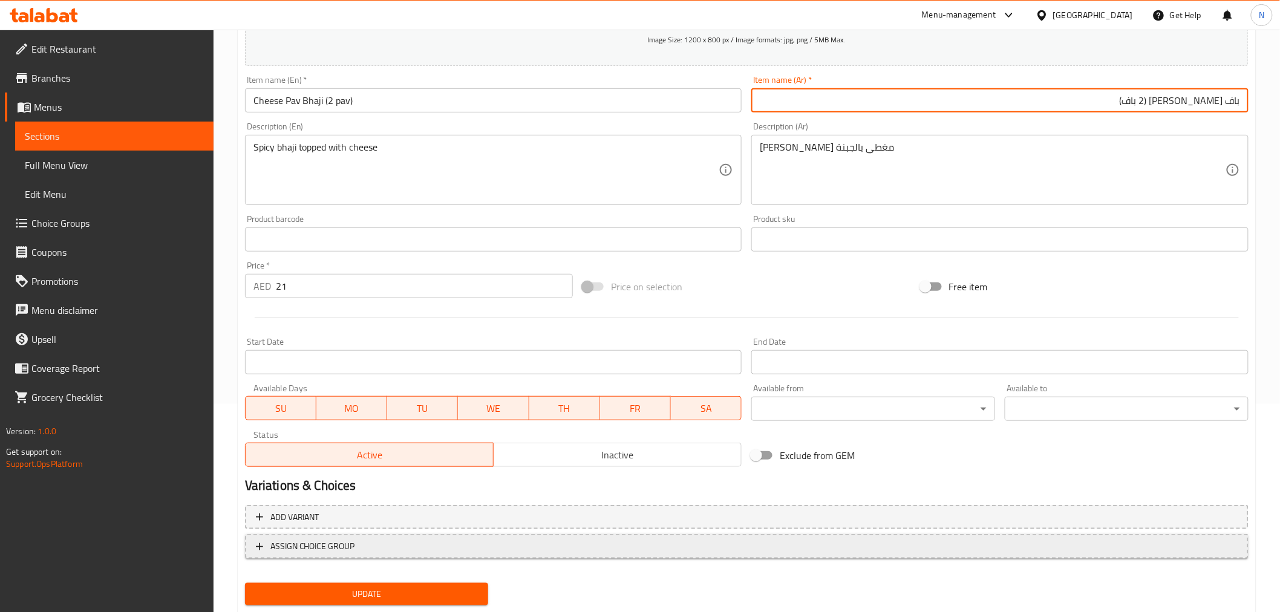
scroll to position [240, 0]
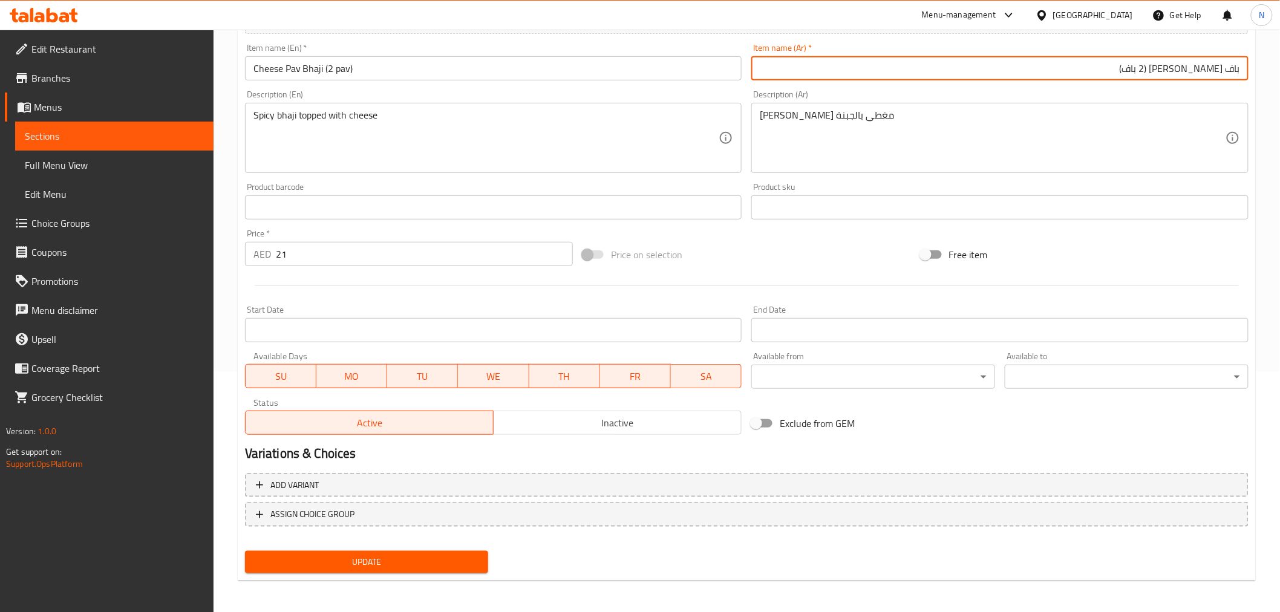
type input "باف [PERSON_NAME] (2 باف)"
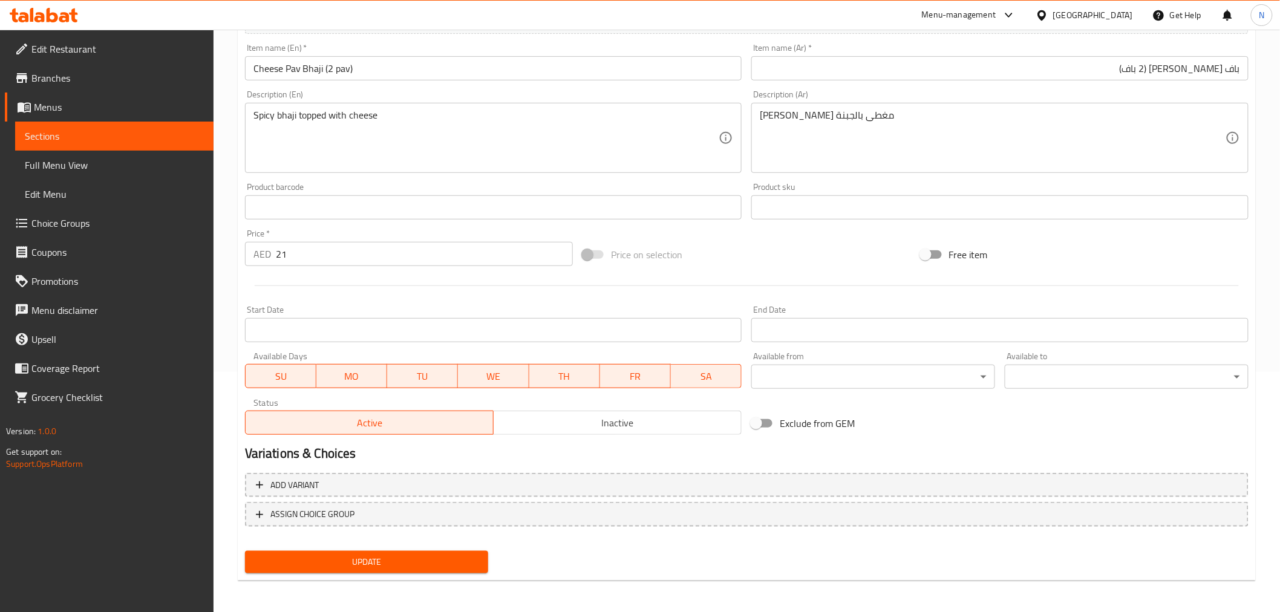
click at [470, 547] on div "Update" at bounding box center [366, 562] width 253 height 32
click at [466, 556] on span "Update" at bounding box center [367, 562] width 224 height 15
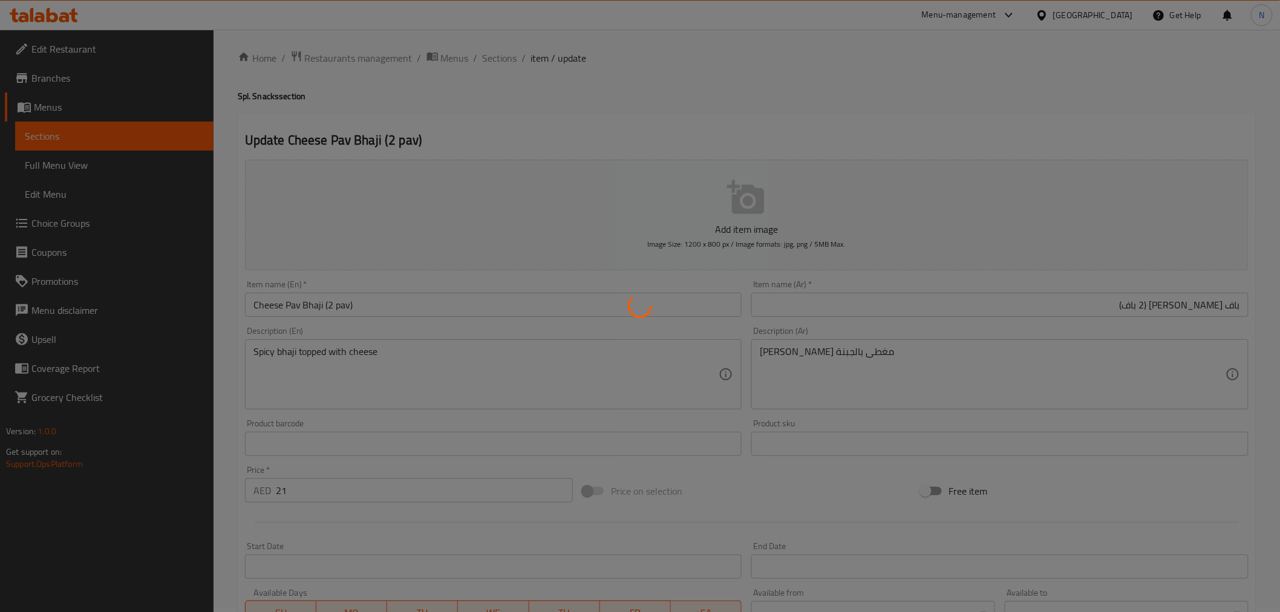
scroll to position [0, 0]
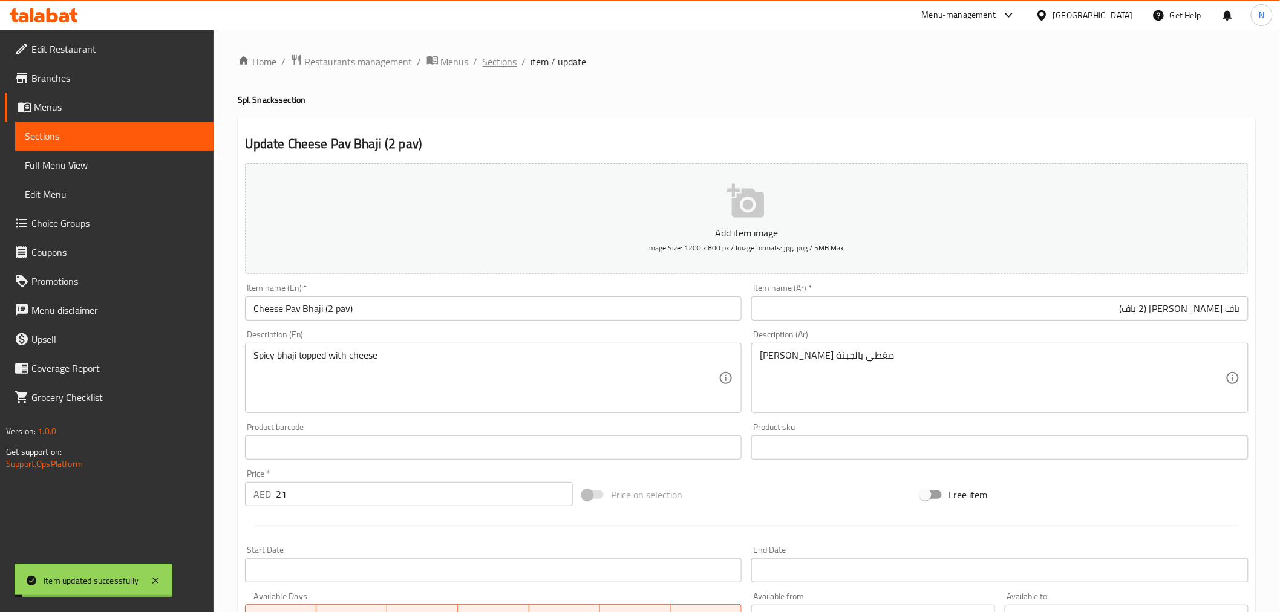
click at [502, 57] on span "Sections" at bounding box center [500, 61] width 34 height 15
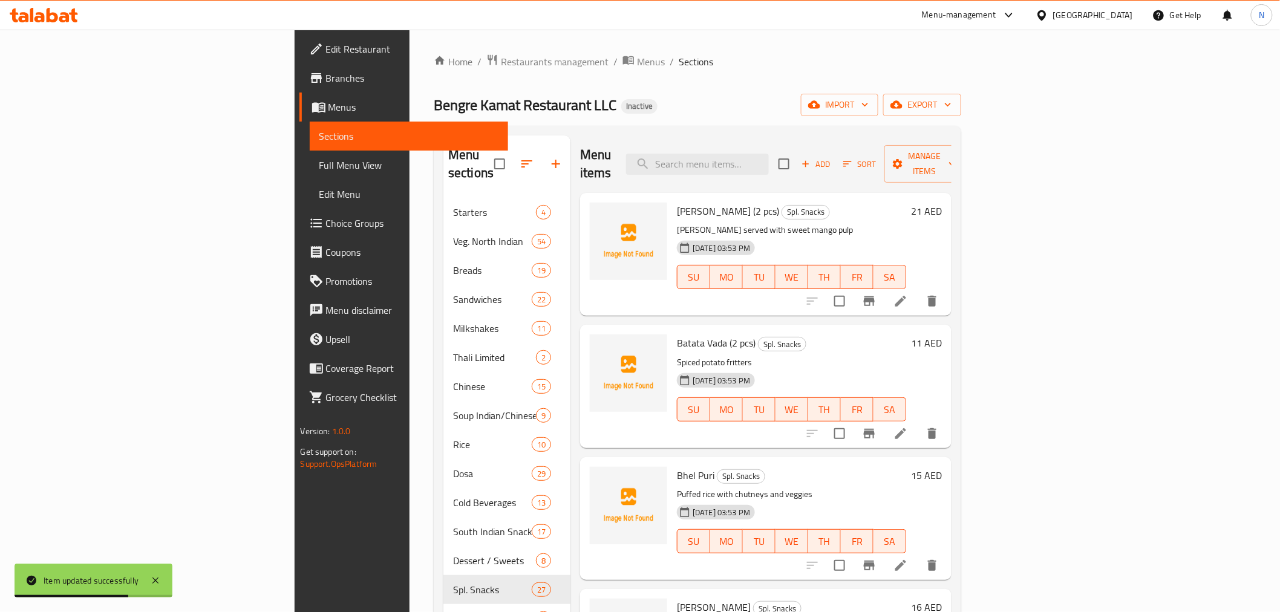
click at [672, 289] on div "Aamras Puri (2 pcs) Spl. Snacks Puri served with sweet mango pulp [DATE] 03:53 …" at bounding box center [791, 254] width 239 height 113
click at [769, 154] on input "search" at bounding box center [697, 164] width 143 height 21
paste input "Mangalore Banana Buns"
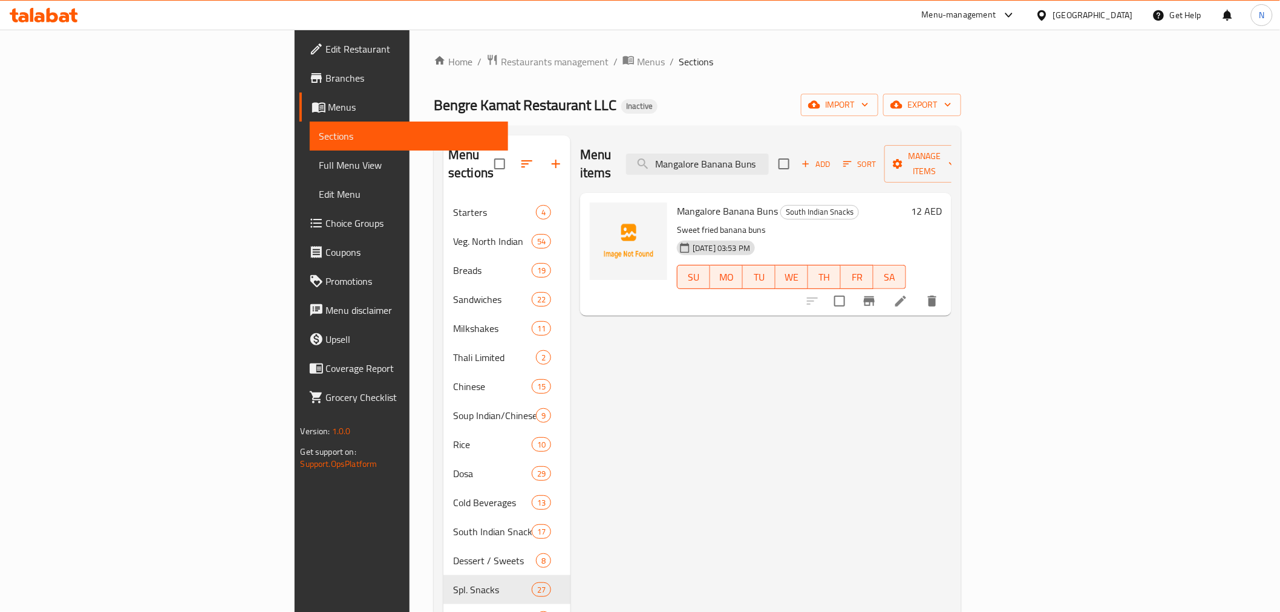
type input "Mangalore Banana Buns"
click at [918, 290] on li at bounding box center [901, 301] width 34 height 22
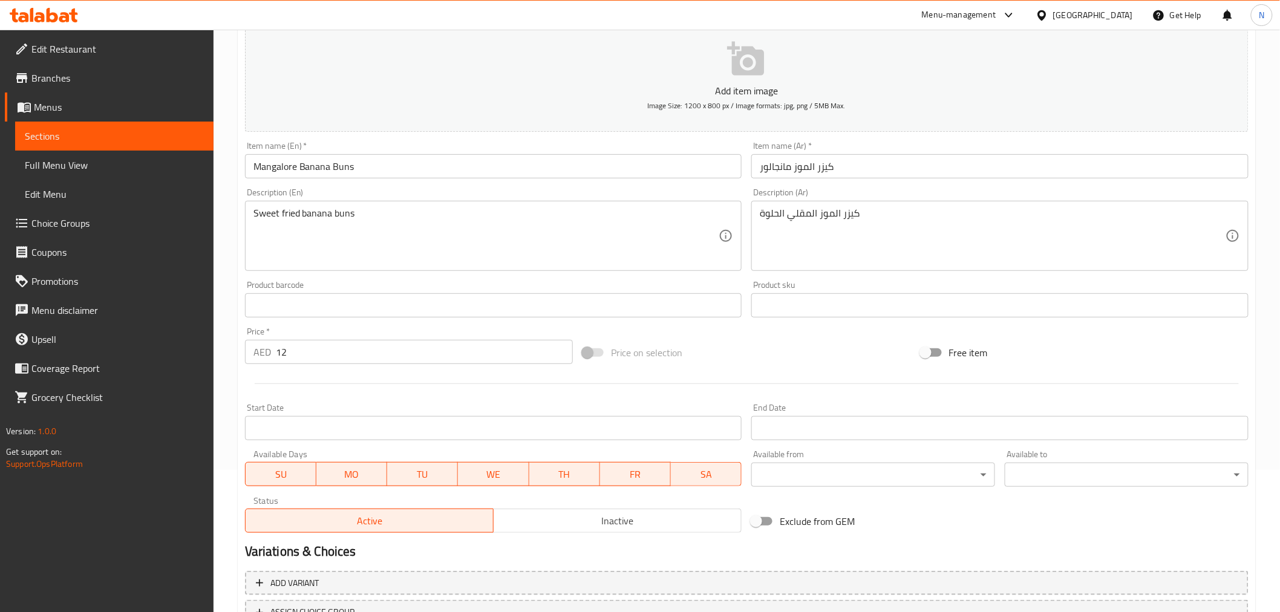
scroll to position [240, 0]
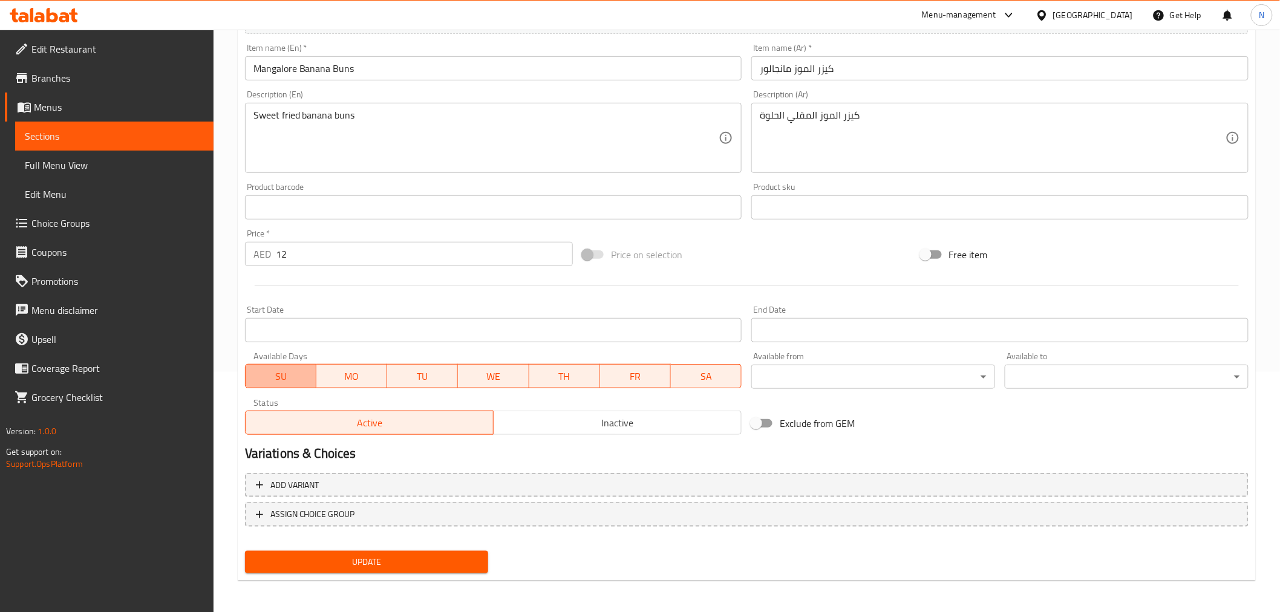
click at [299, 373] on span "SU" at bounding box center [280, 377] width 61 height 18
click at [345, 383] on span "MO" at bounding box center [351, 377] width 61 height 18
click at [423, 375] on span "TU" at bounding box center [422, 377] width 61 height 18
drag, startPoint x: 503, startPoint y: 383, endPoint x: 557, endPoint y: 381, distance: 53.9
click at [505, 383] on span "WE" at bounding box center [493, 377] width 61 height 18
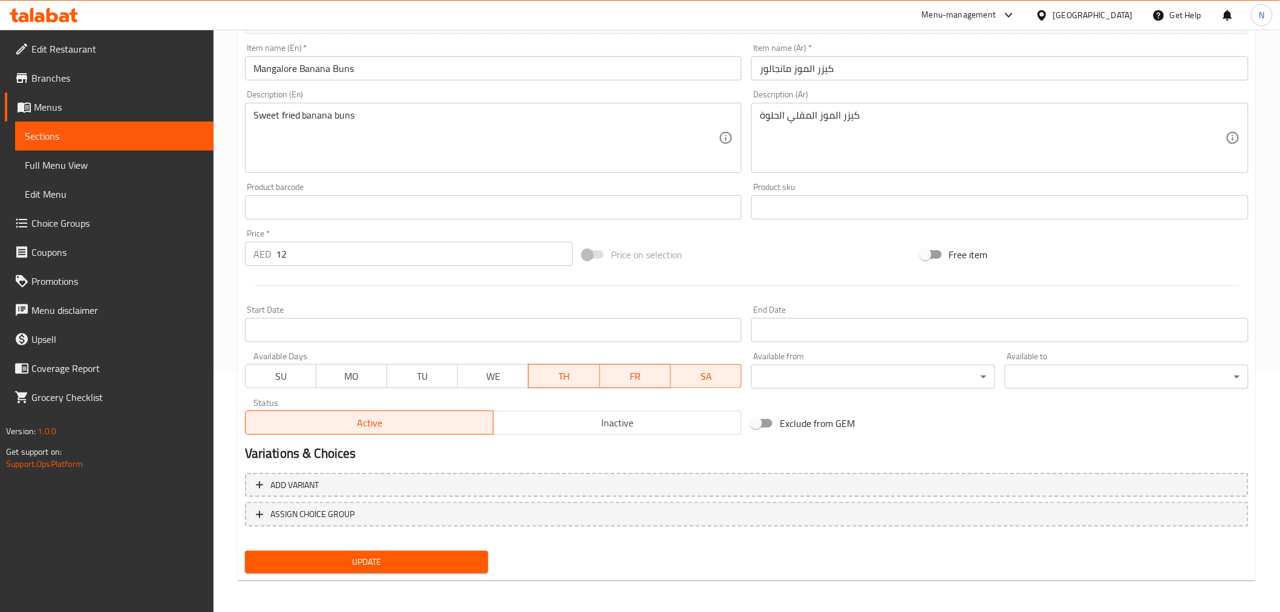
click at [591, 381] on span "TH" at bounding box center [564, 377] width 61 height 18
click at [449, 560] on span "Update" at bounding box center [367, 562] width 224 height 15
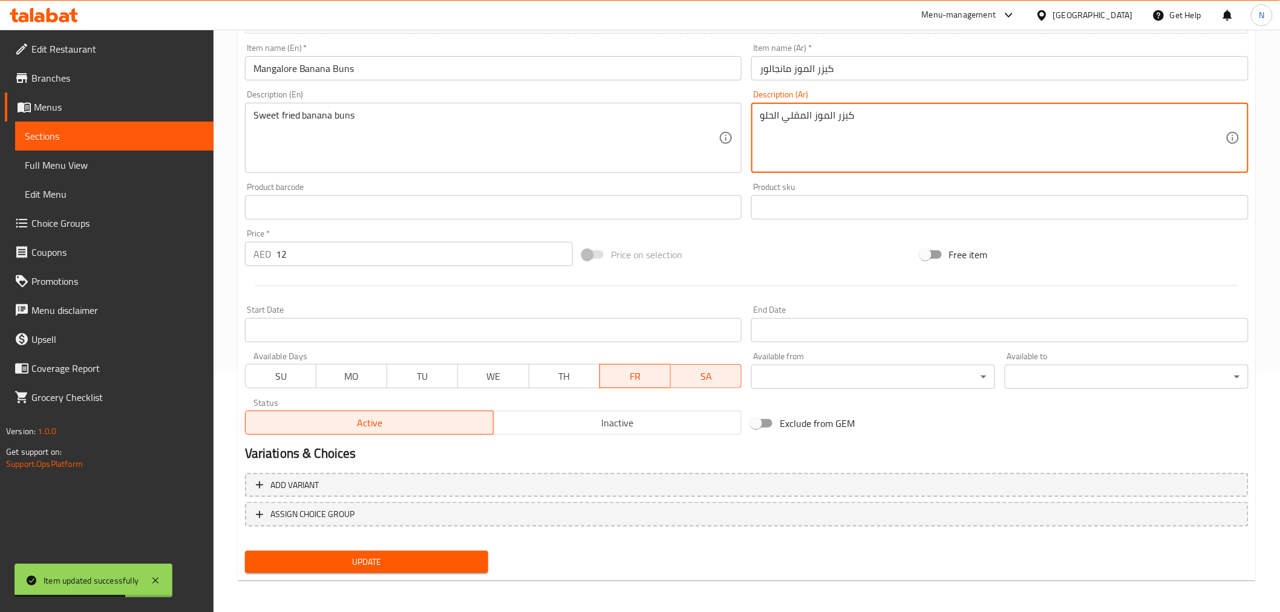
type textarea "كيزر الموز المقلي الحلو"
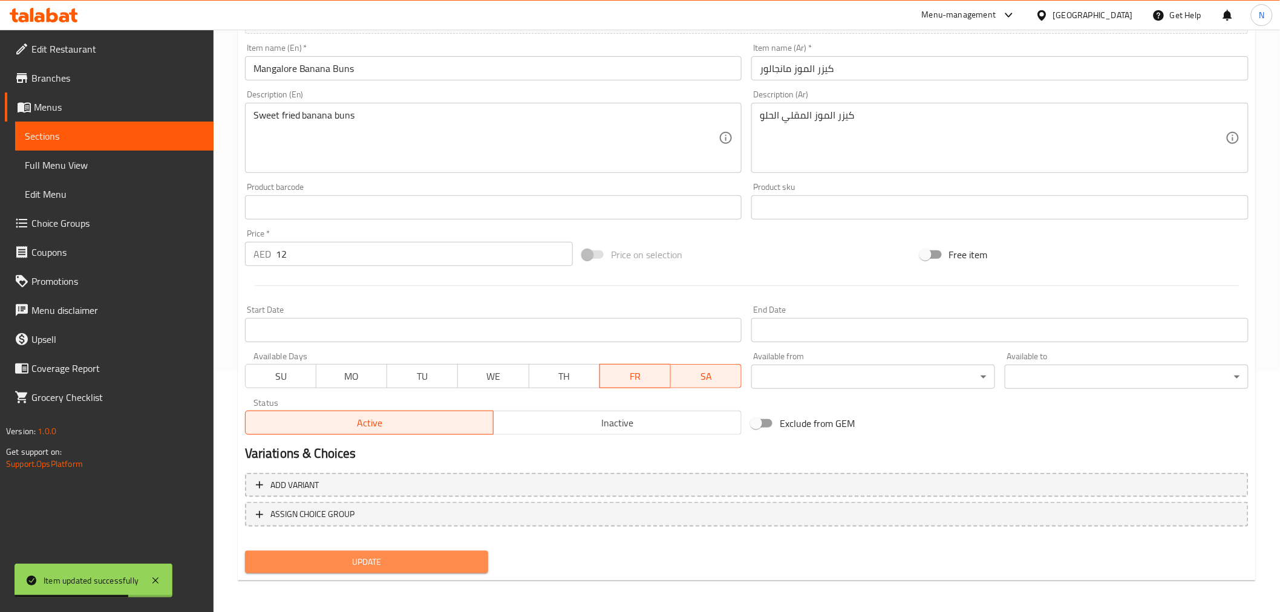
click at [425, 560] on span "Update" at bounding box center [367, 562] width 224 height 15
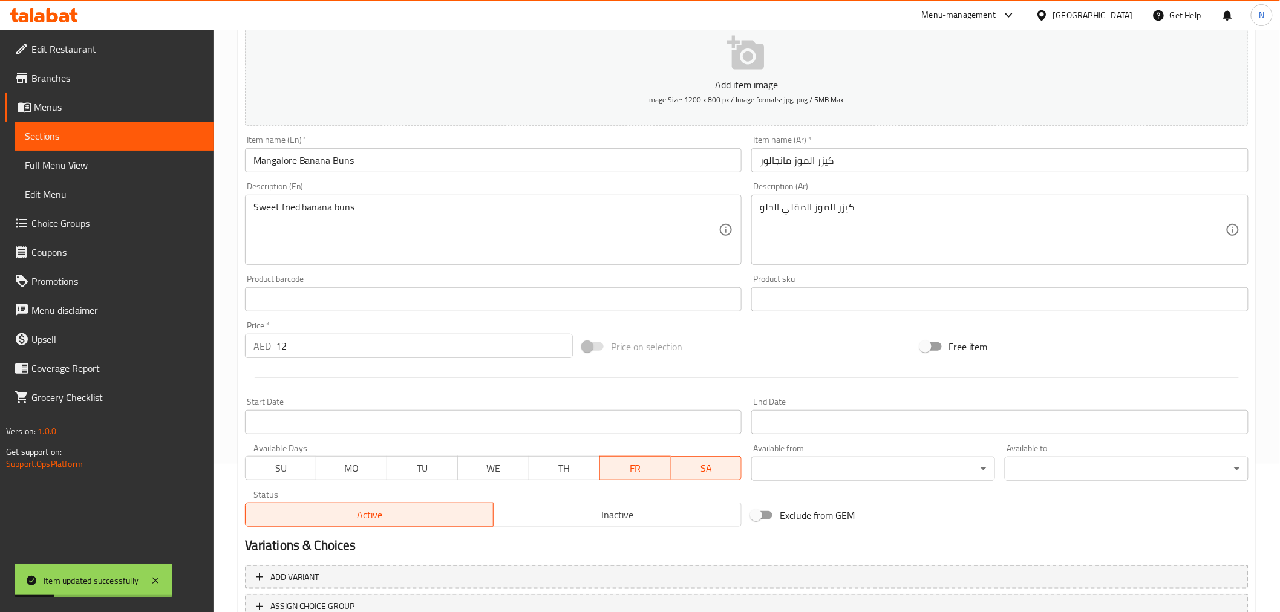
scroll to position [0, 0]
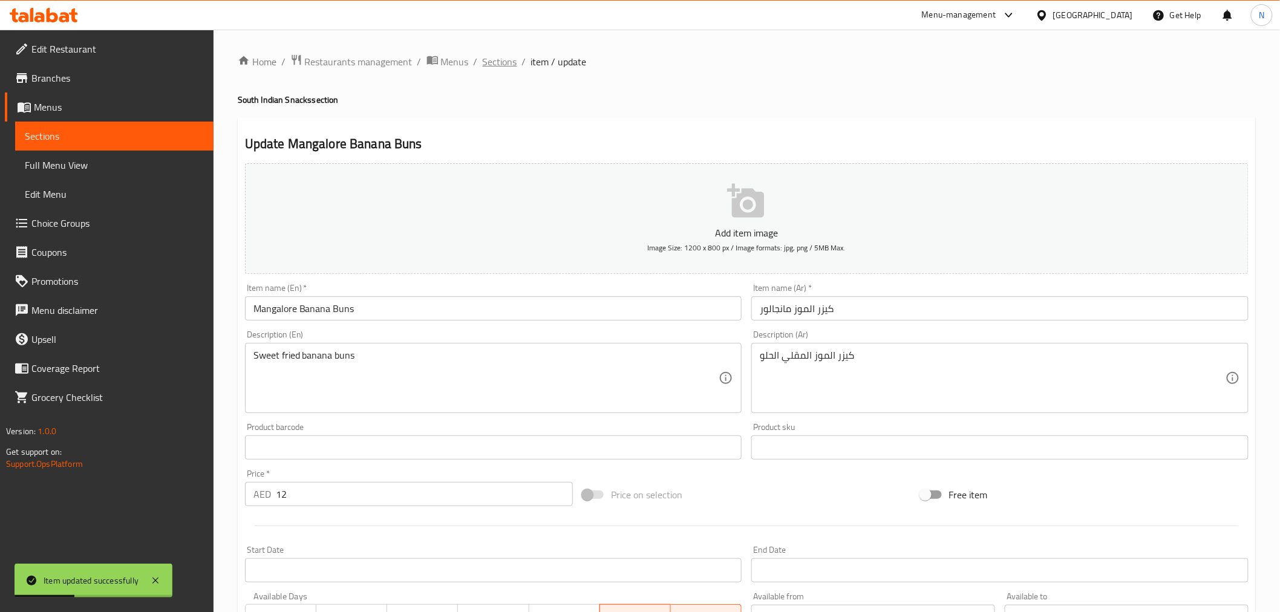
click at [503, 58] on span "Sections" at bounding box center [500, 61] width 34 height 15
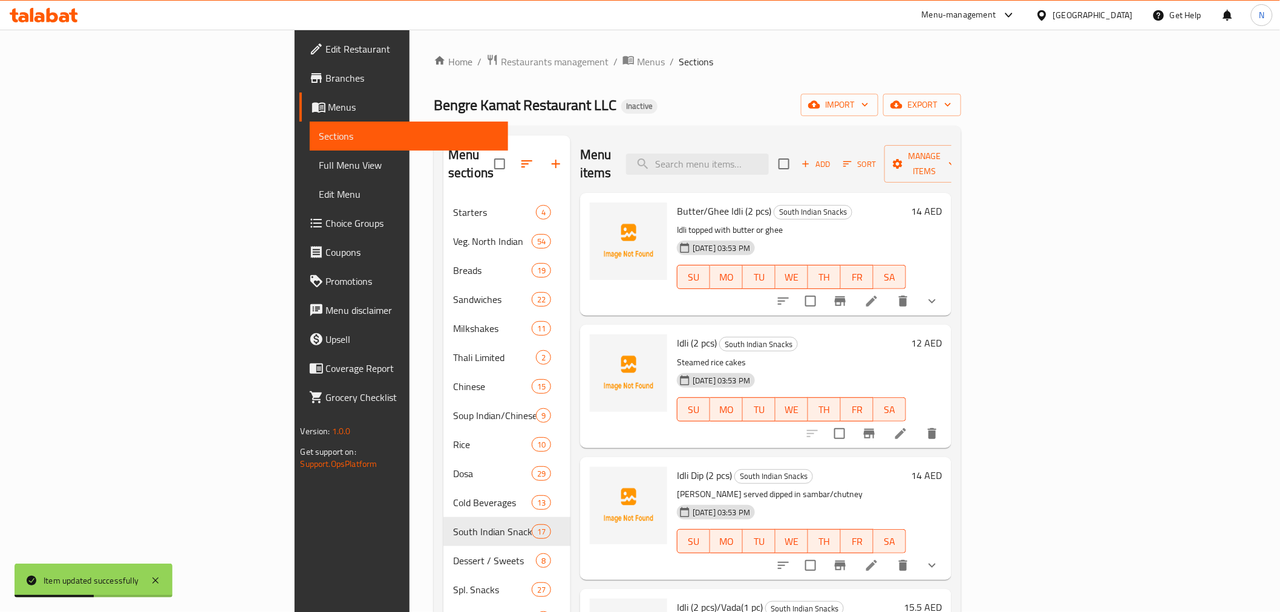
scroll to position [269, 0]
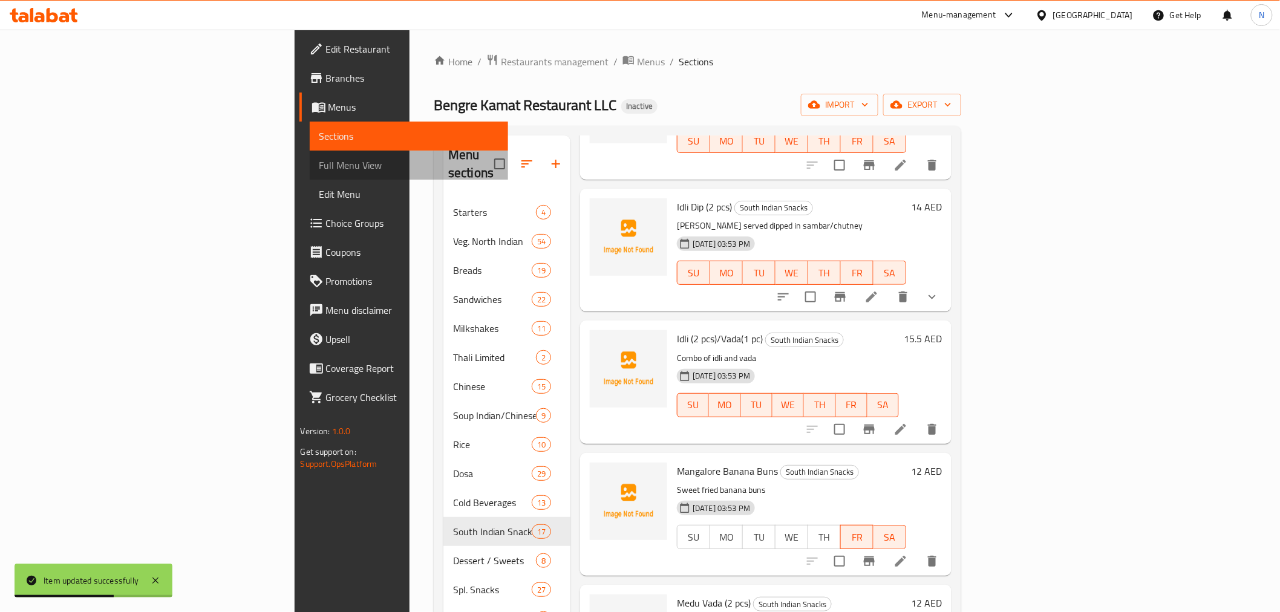
click at [319, 158] on span "Full Menu View" at bounding box center [408, 165] width 179 height 15
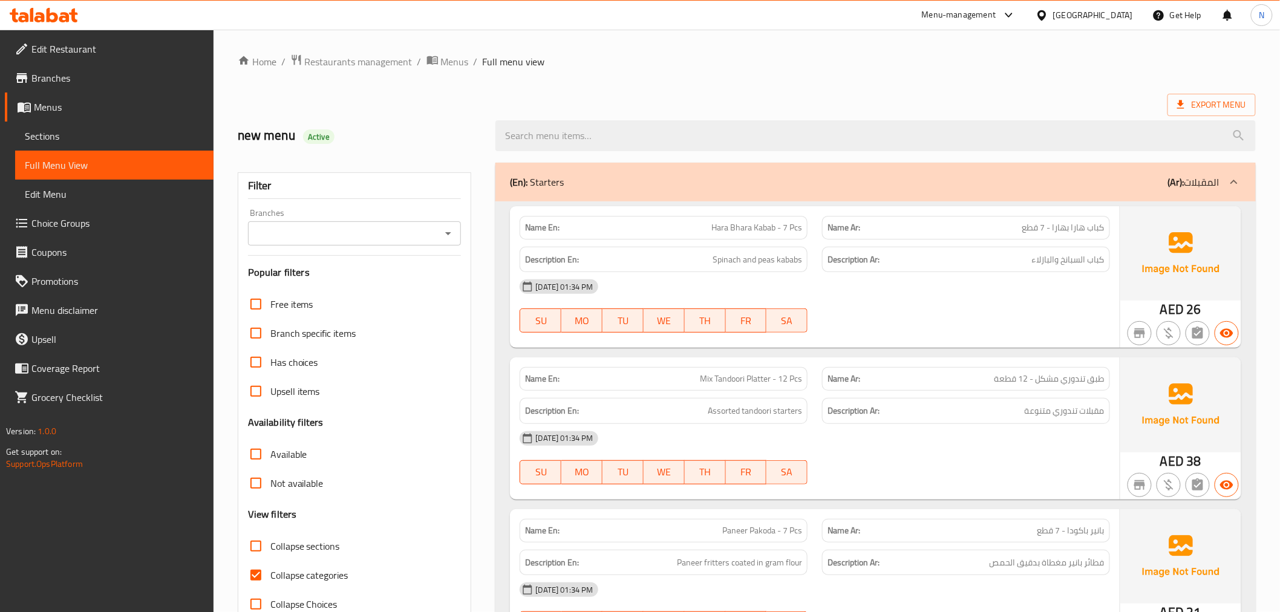
click at [939, 292] on div "[DATE] 01:34 PM" at bounding box center [814, 286] width 604 height 29
click at [93, 129] on span "Sections" at bounding box center [114, 136] width 179 height 15
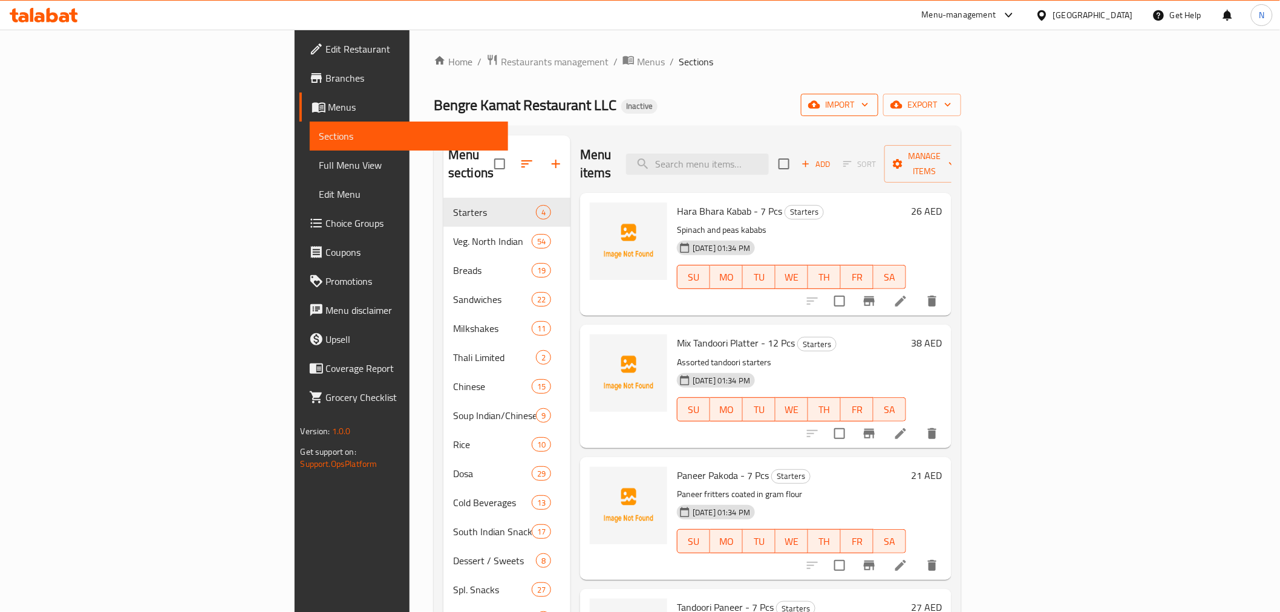
click at [869, 103] on span "import" at bounding box center [840, 104] width 58 height 15
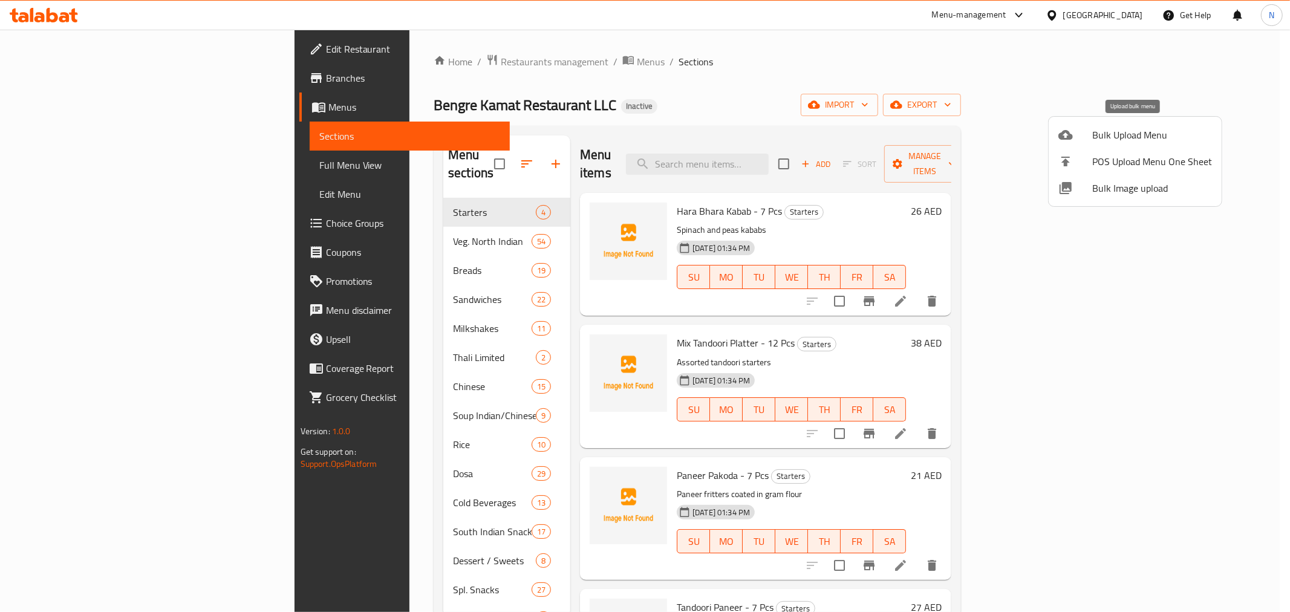
click at [1109, 128] on span "Bulk Upload Menu" at bounding box center [1152, 135] width 120 height 15
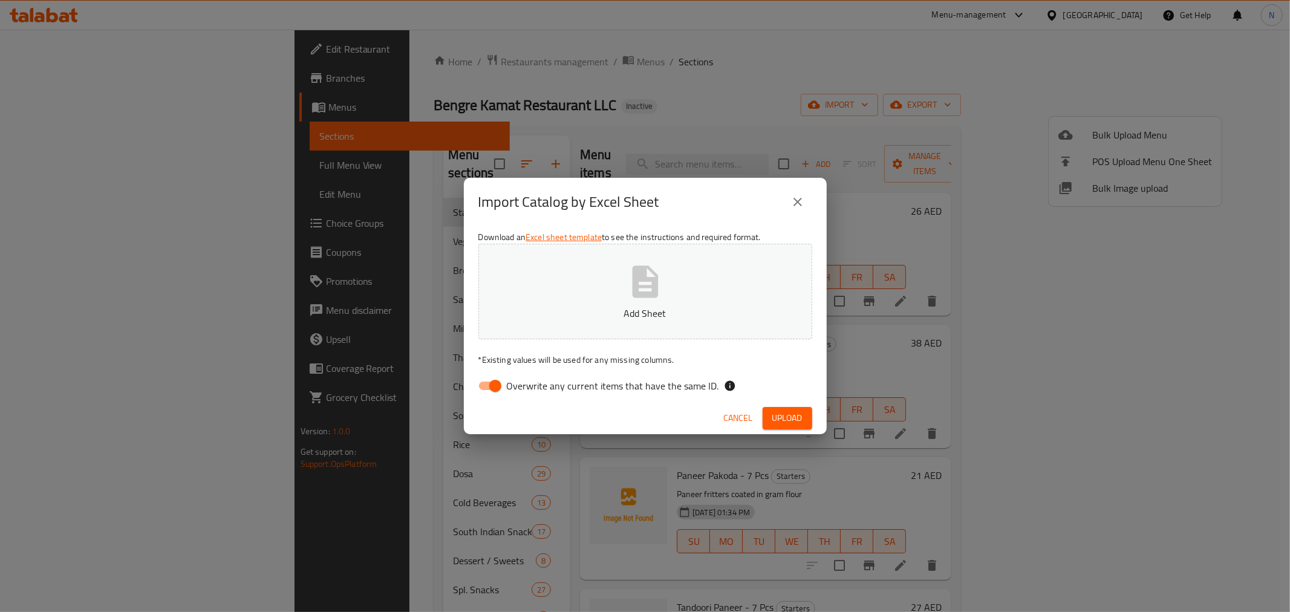
click at [950, 124] on div "Import Catalog by Excel Sheet Download an Excel sheet template to see the instr…" at bounding box center [645, 306] width 1290 height 612
click at [729, 421] on span "Cancel" at bounding box center [738, 418] width 29 height 15
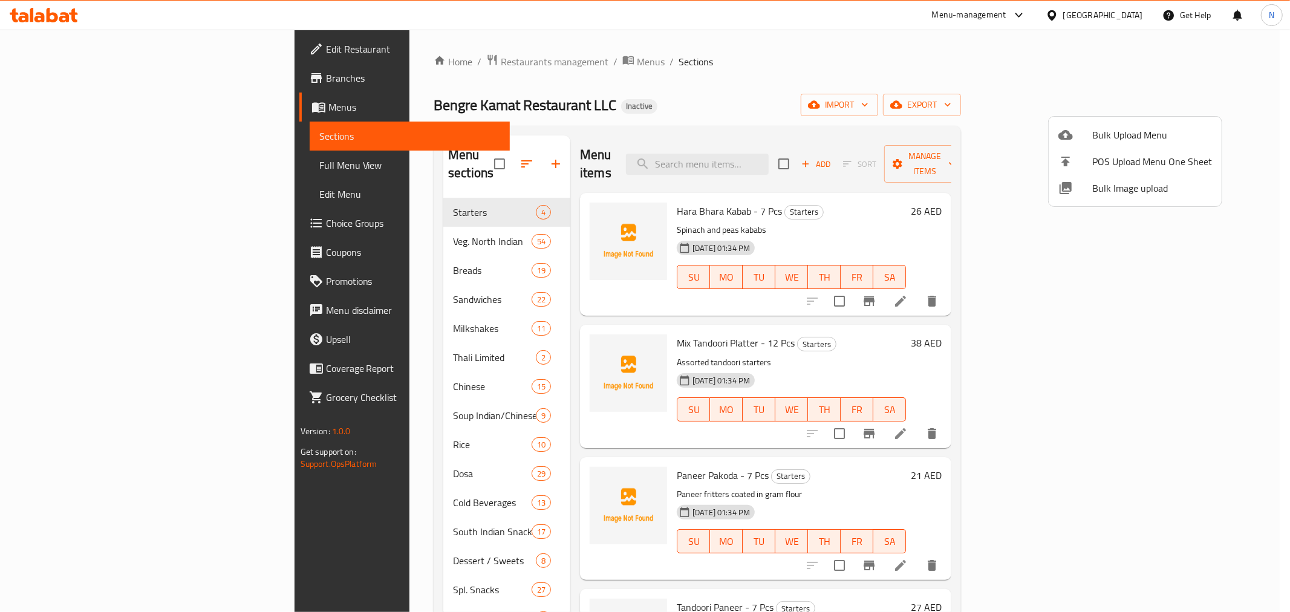
click at [1229, 106] on div at bounding box center [645, 306] width 1290 height 612
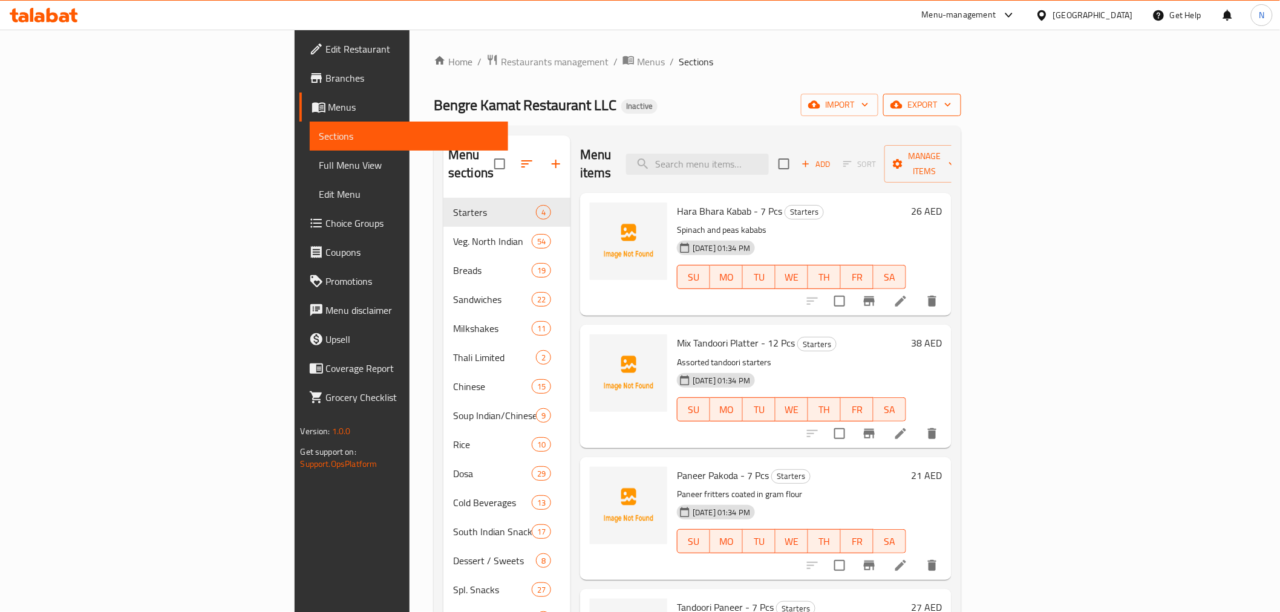
click at [951, 102] on span "export" at bounding box center [922, 104] width 59 height 15
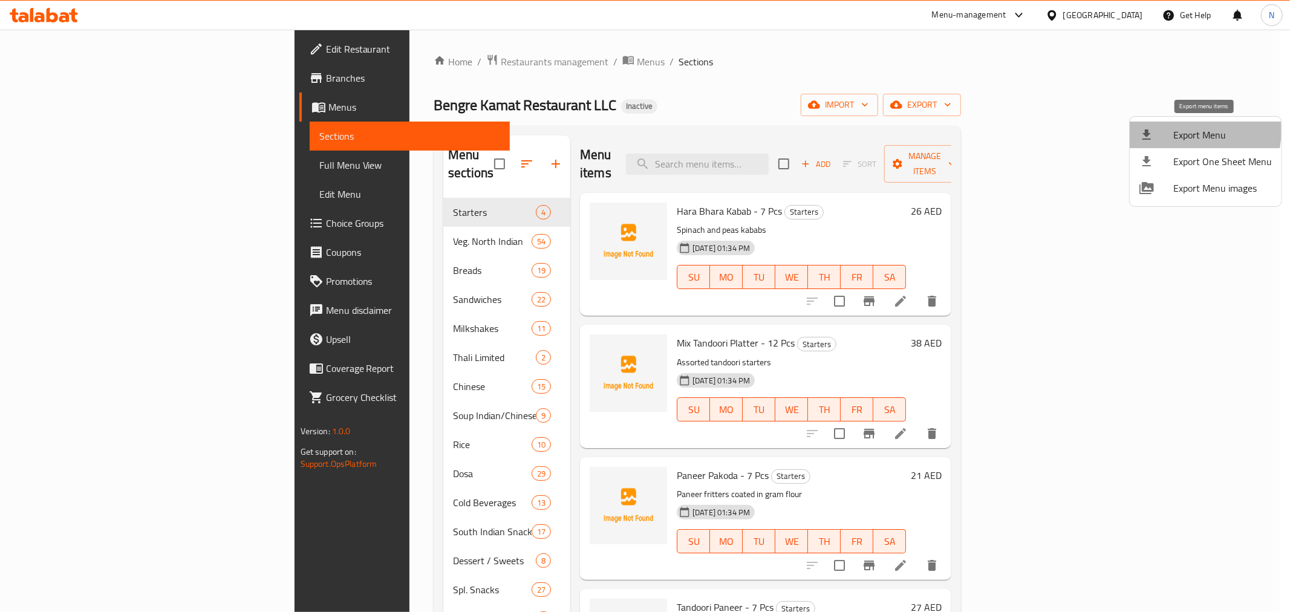
click at [1182, 131] on span "Export Menu" at bounding box center [1222, 135] width 99 height 15
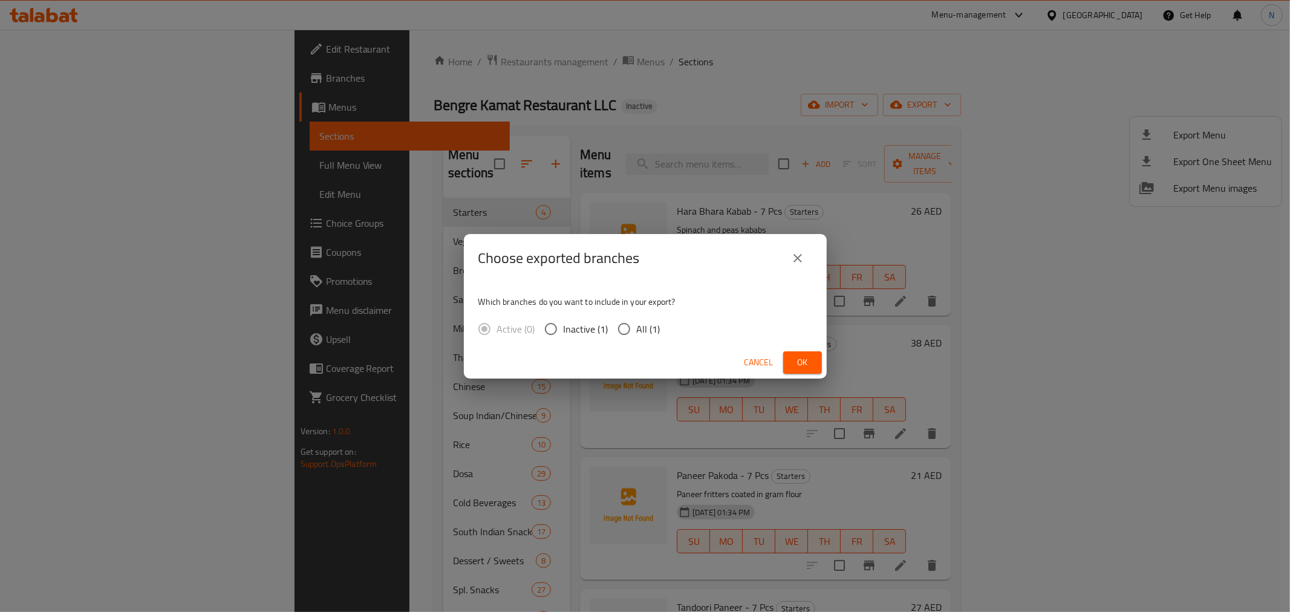
click at [637, 330] on span "All (1)" at bounding box center [649, 329] width 24 height 15
click at [636, 330] on input "All (1)" at bounding box center [624, 328] width 25 height 25
radio input "true"
click at [795, 370] on button "Ok" at bounding box center [802, 362] width 39 height 22
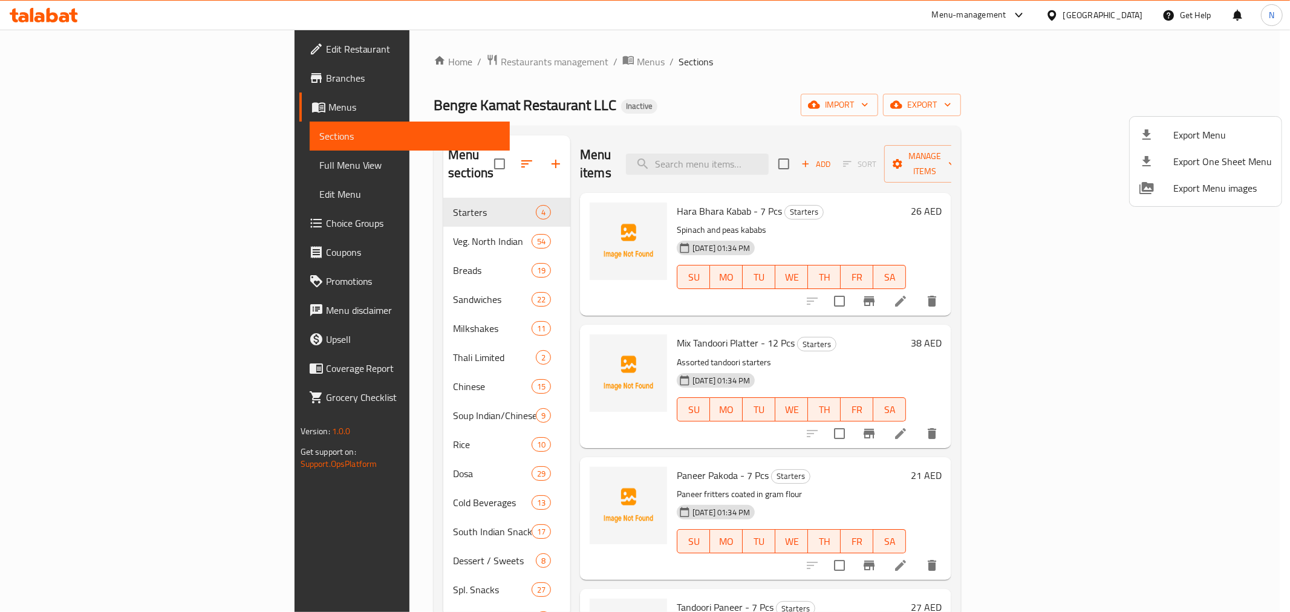
click at [56, 160] on div at bounding box center [645, 306] width 1290 height 612
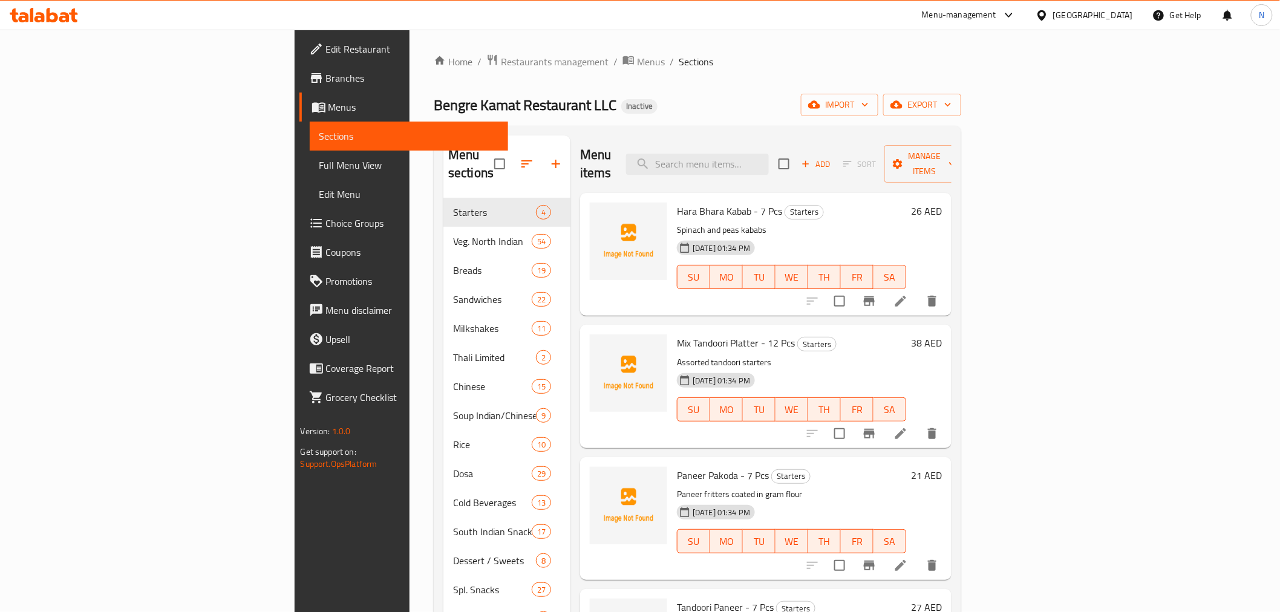
click at [319, 160] on span "Full Menu View" at bounding box center [408, 165] width 179 height 15
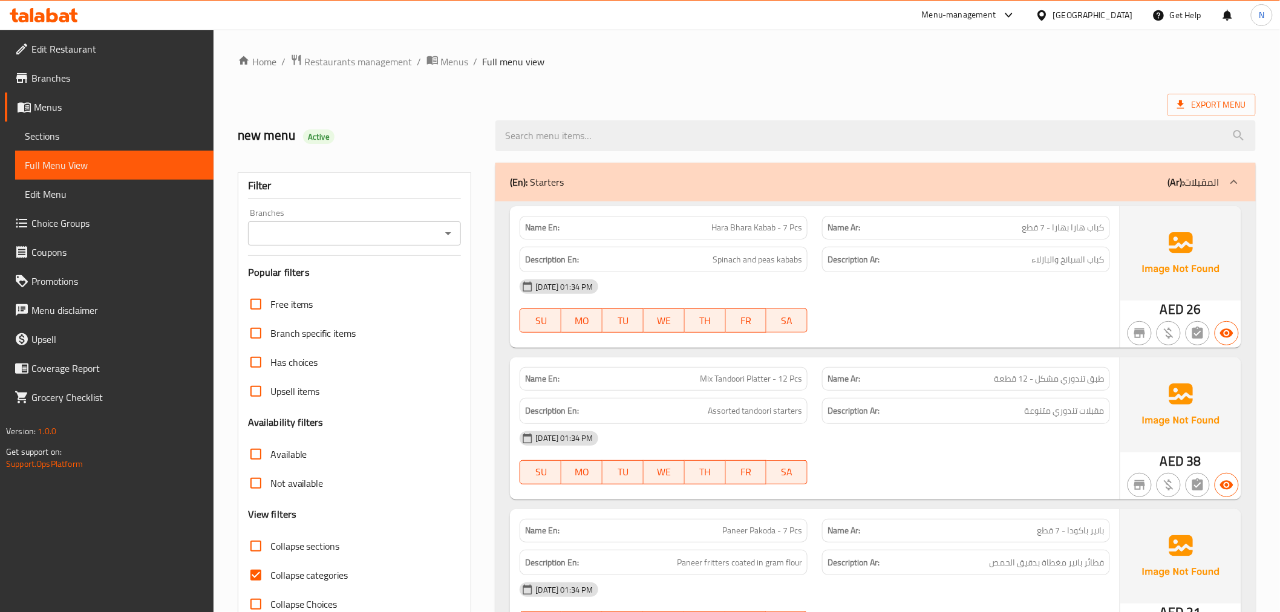
scroll to position [134, 0]
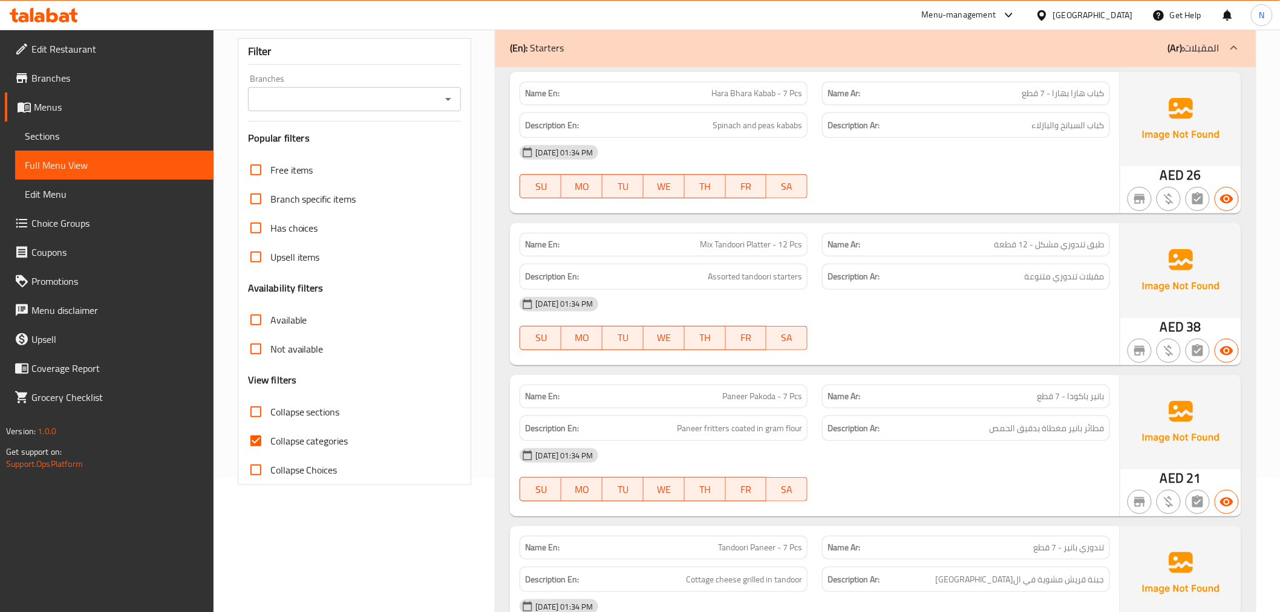
click at [259, 442] on input "Collapse categories" at bounding box center [255, 440] width 29 height 29
checkbox input "false"
click at [255, 414] on input "Collapse sections" at bounding box center [255, 411] width 29 height 29
checkbox input "true"
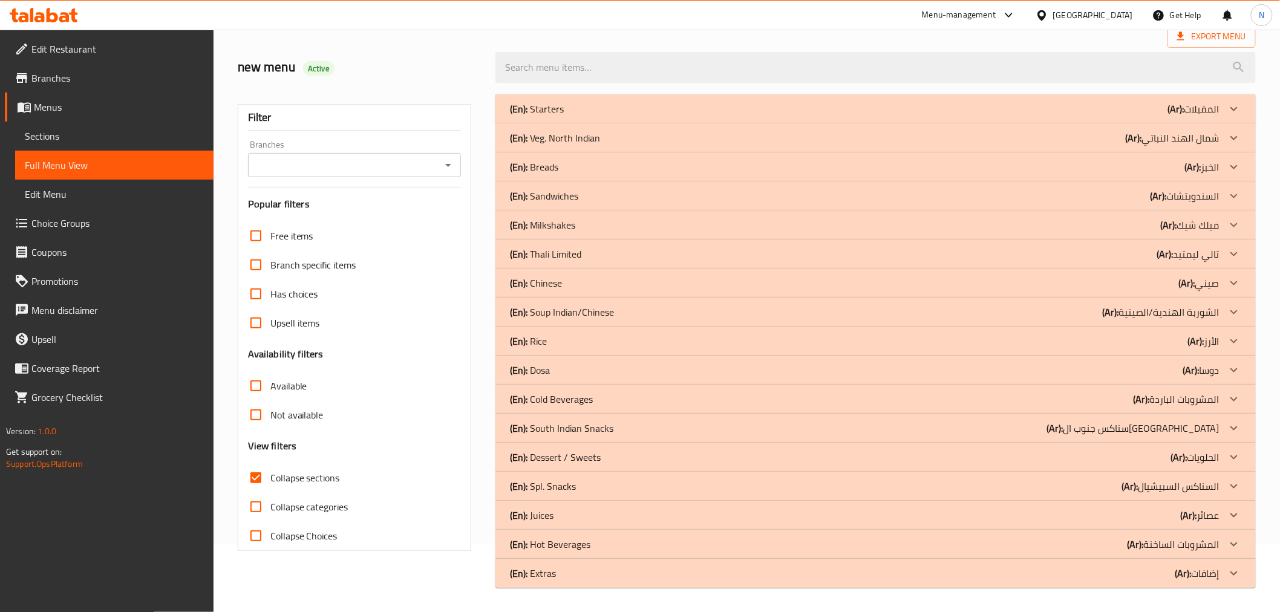
scroll to position [68, 0]
click at [1232, 488] on icon at bounding box center [1234, 486] width 15 height 15
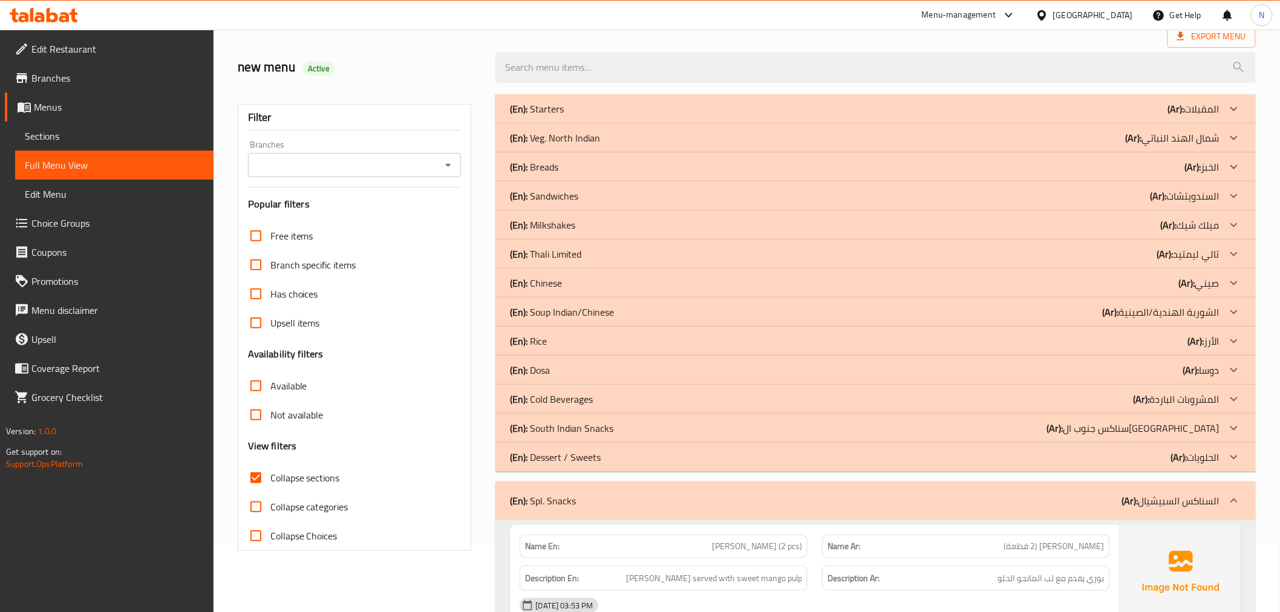
click at [1233, 307] on icon at bounding box center [1234, 312] width 15 height 15
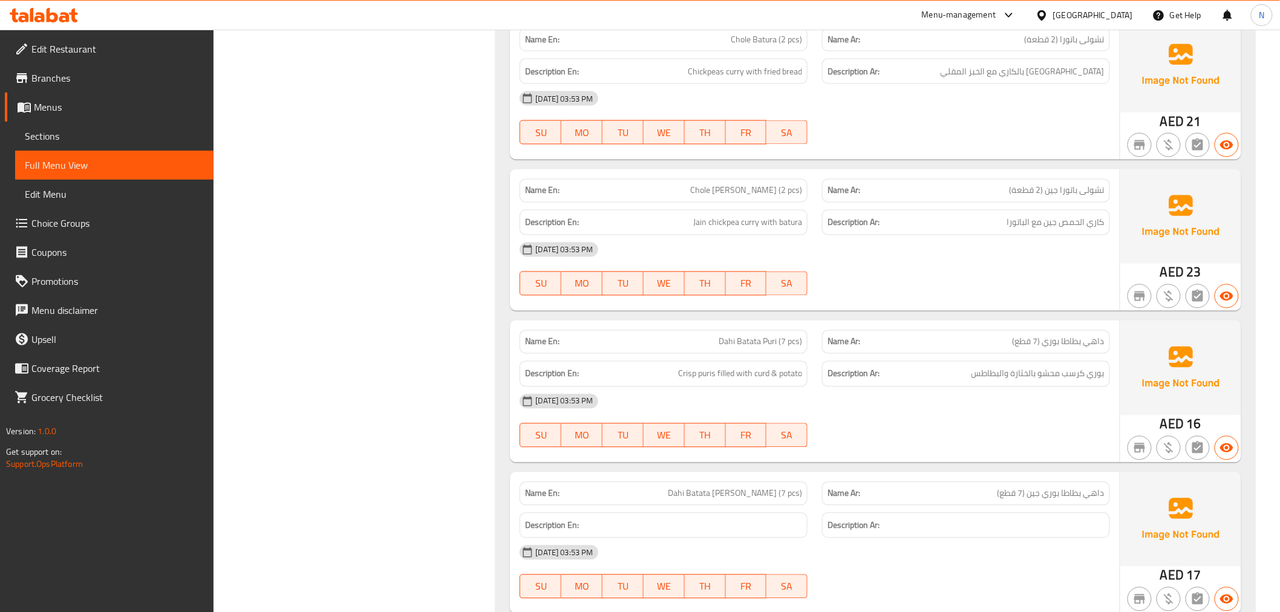
scroll to position [1524, 0]
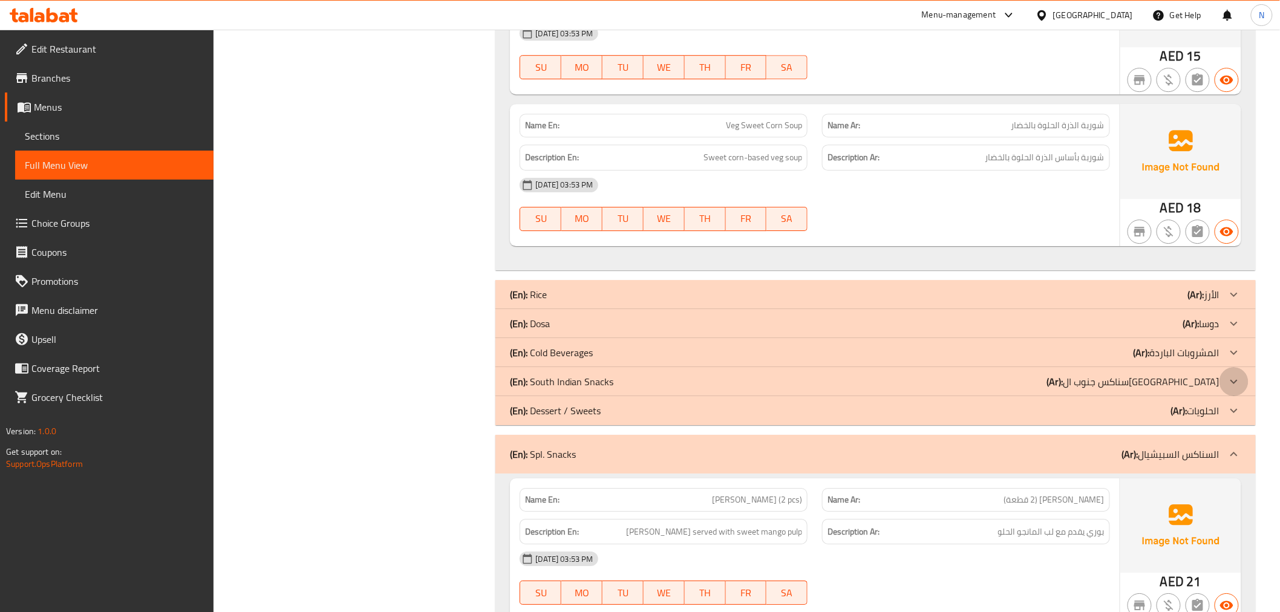
click at [1235, 377] on icon at bounding box center [1234, 381] width 15 height 15
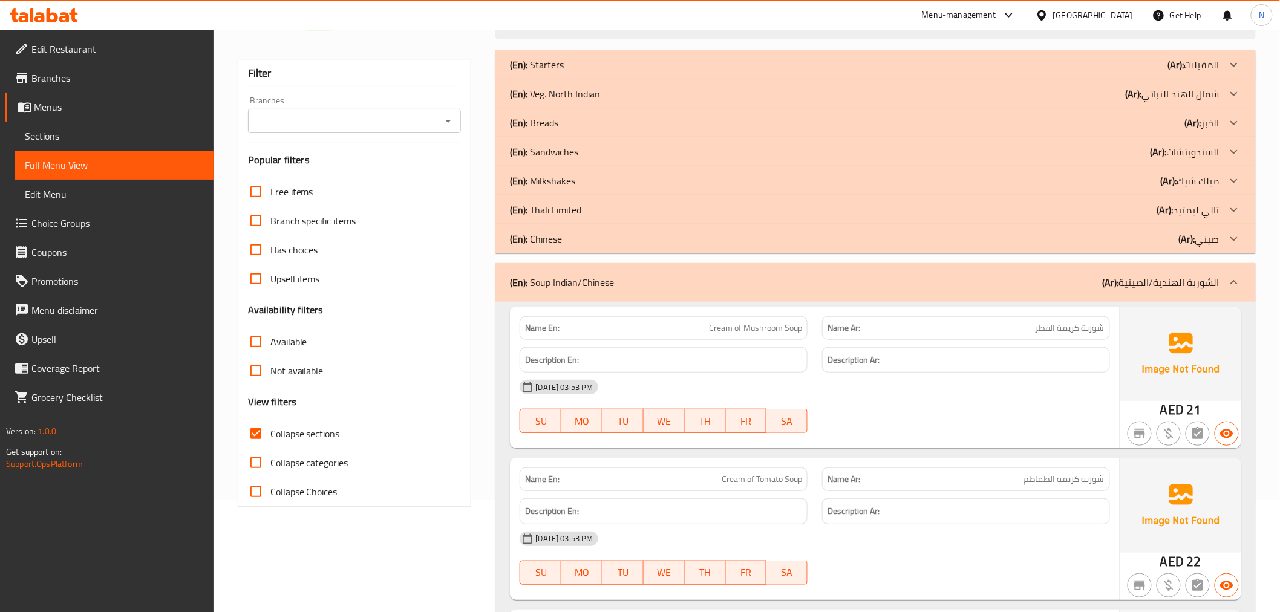
scroll to position [0, 0]
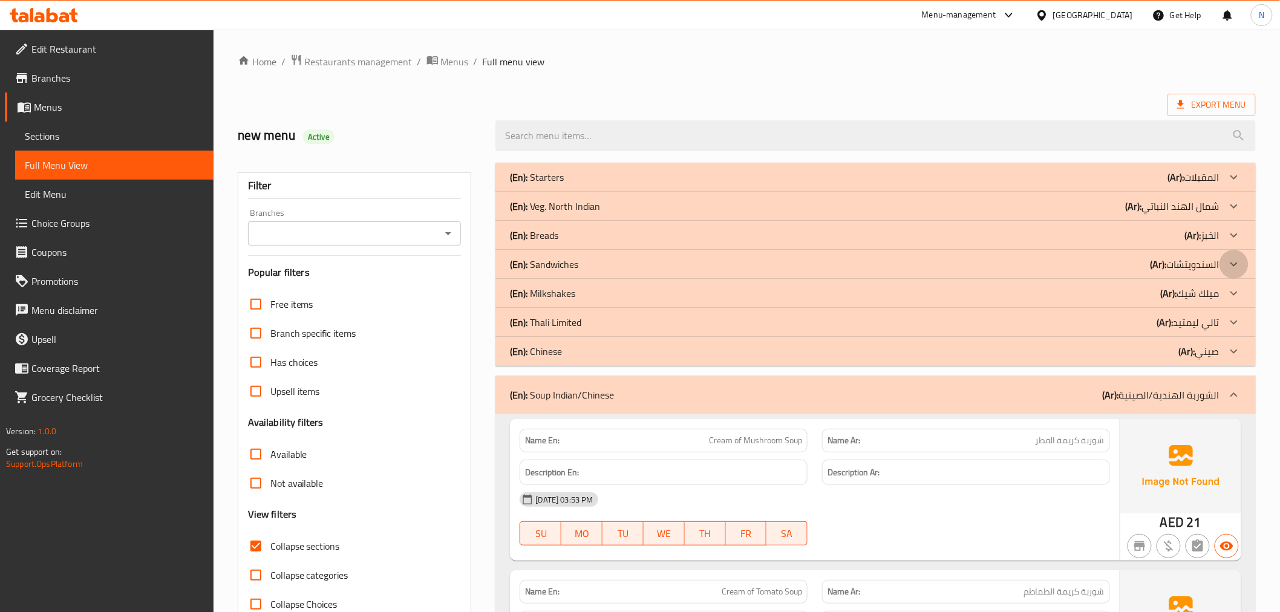
click at [1235, 265] on icon at bounding box center [1233, 264] width 7 height 4
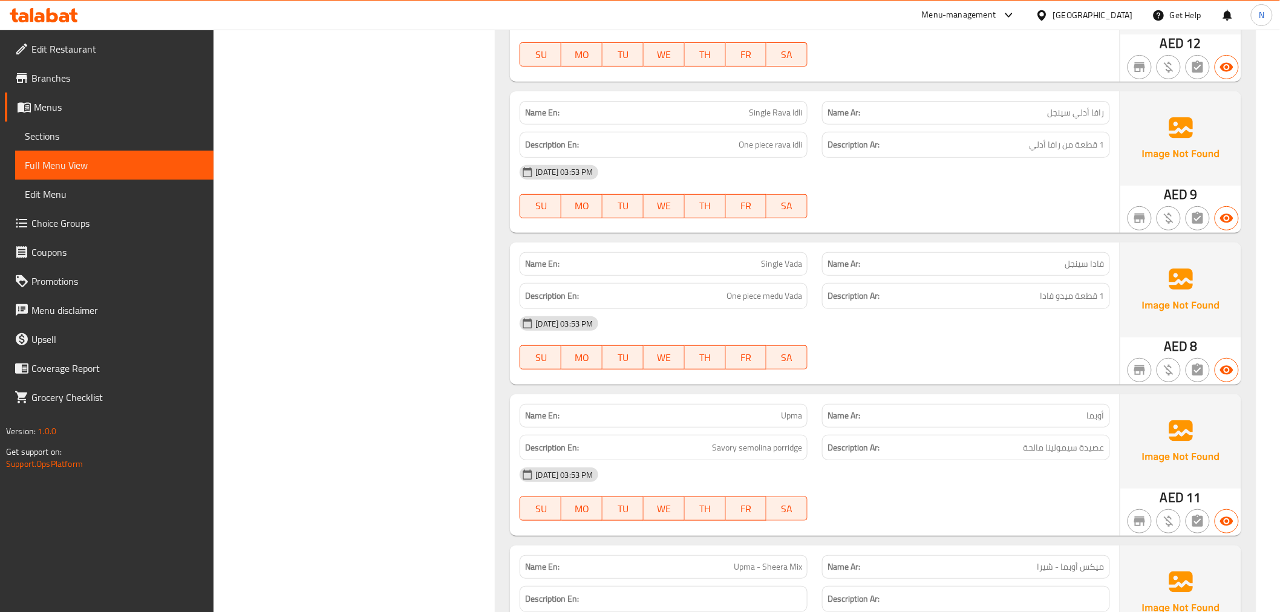
scroll to position [7578, 0]
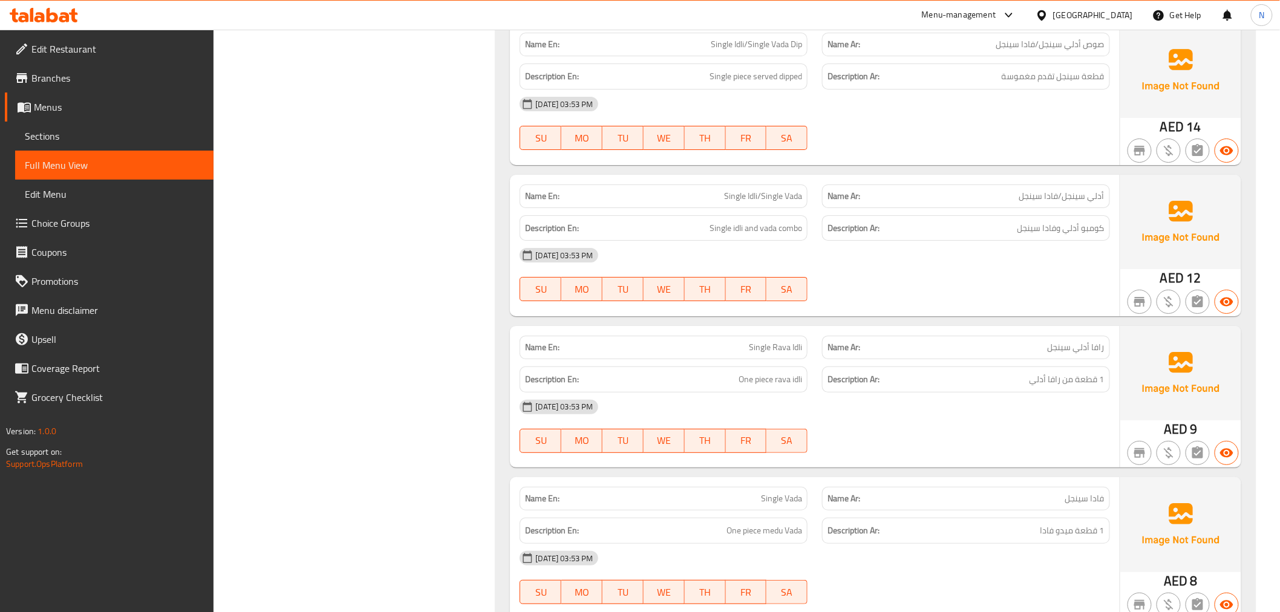
click at [755, 342] on span "Single Rava Idli" at bounding box center [775, 347] width 53 height 13
click at [774, 345] on span "Single Rava Idli" at bounding box center [775, 347] width 53 height 13
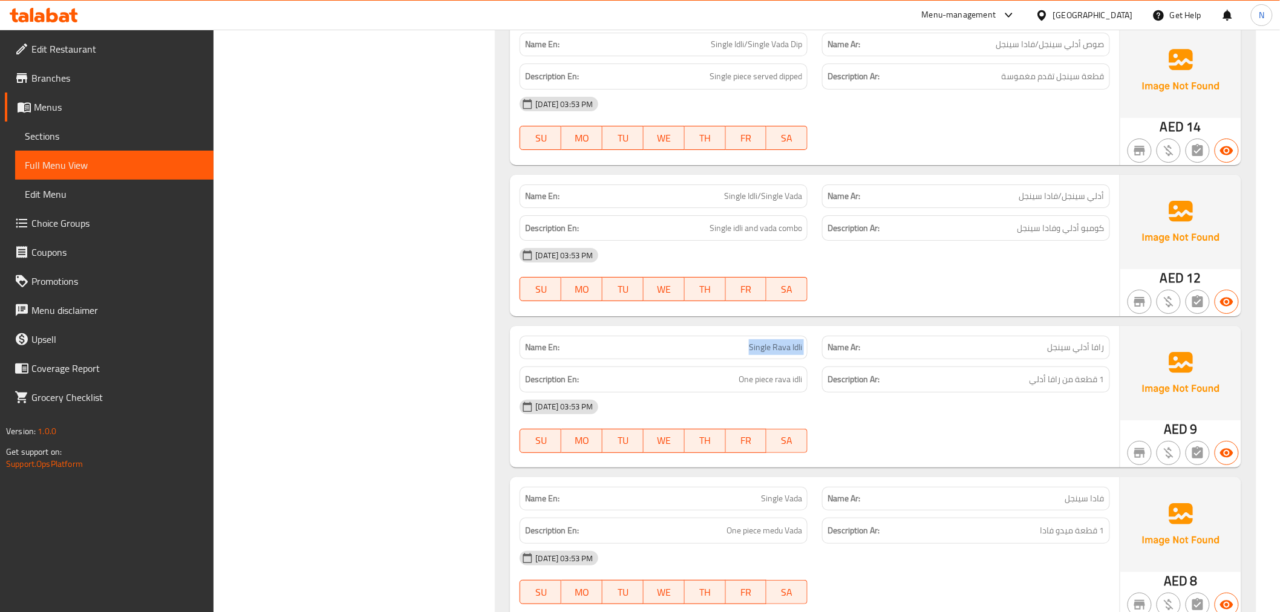
click at [760, 347] on span "Single Rava Idli" at bounding box center [775, 347] width 53 height 13
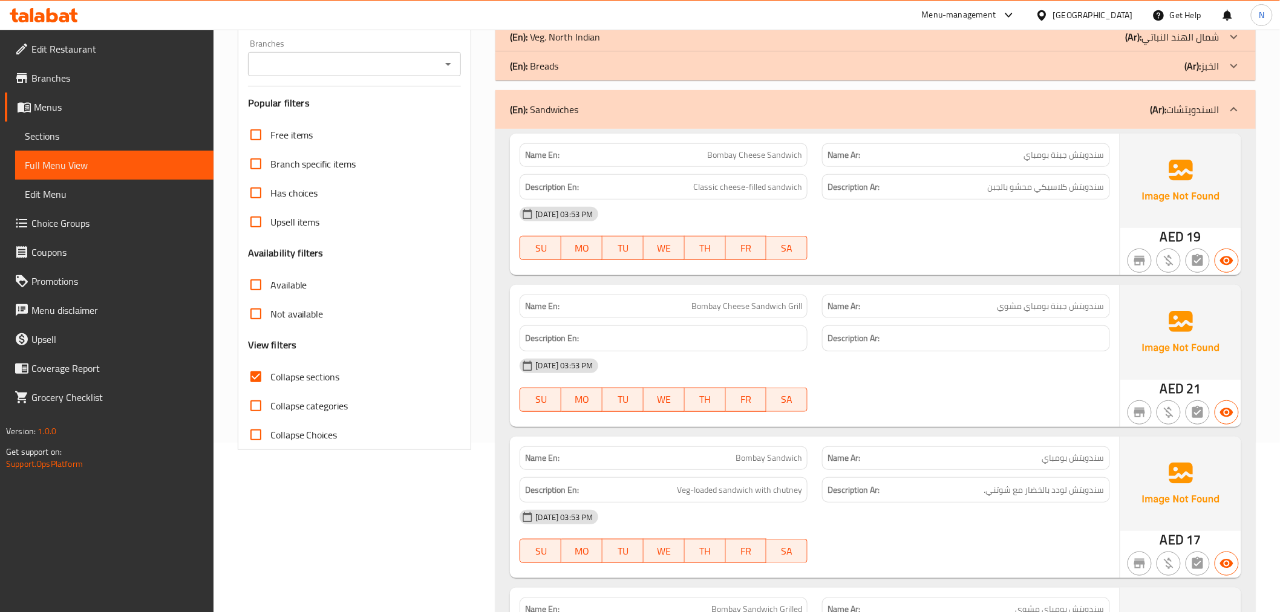
scroll to position [0, 0]
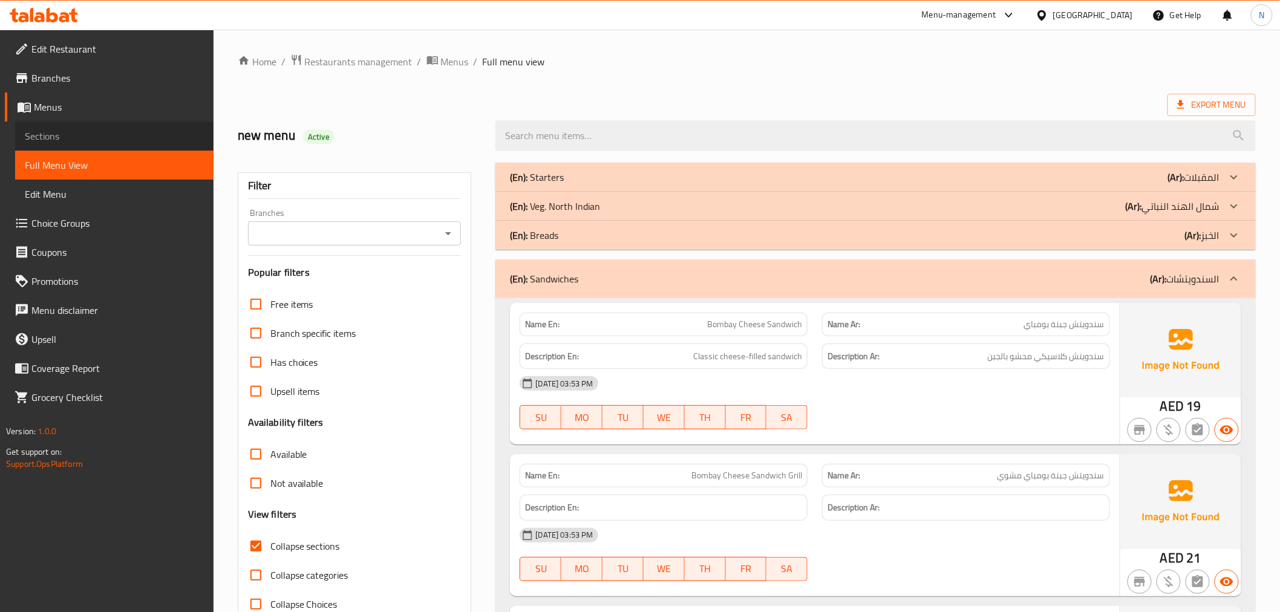
click at [75, 129] on span "Sections" at bounding box center [114, 136] width 179 height 15
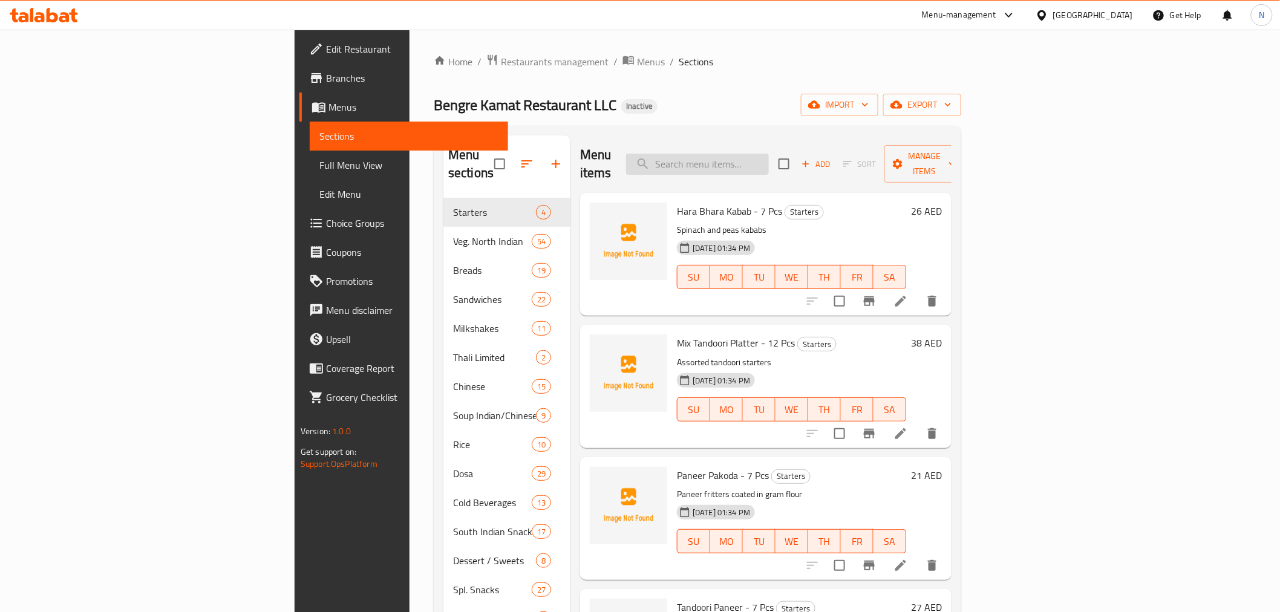
click at [769, 165] on input "search" at bounding box center [697, 164] width 143 height 21
paste input "Cream of Mushroom Soup"
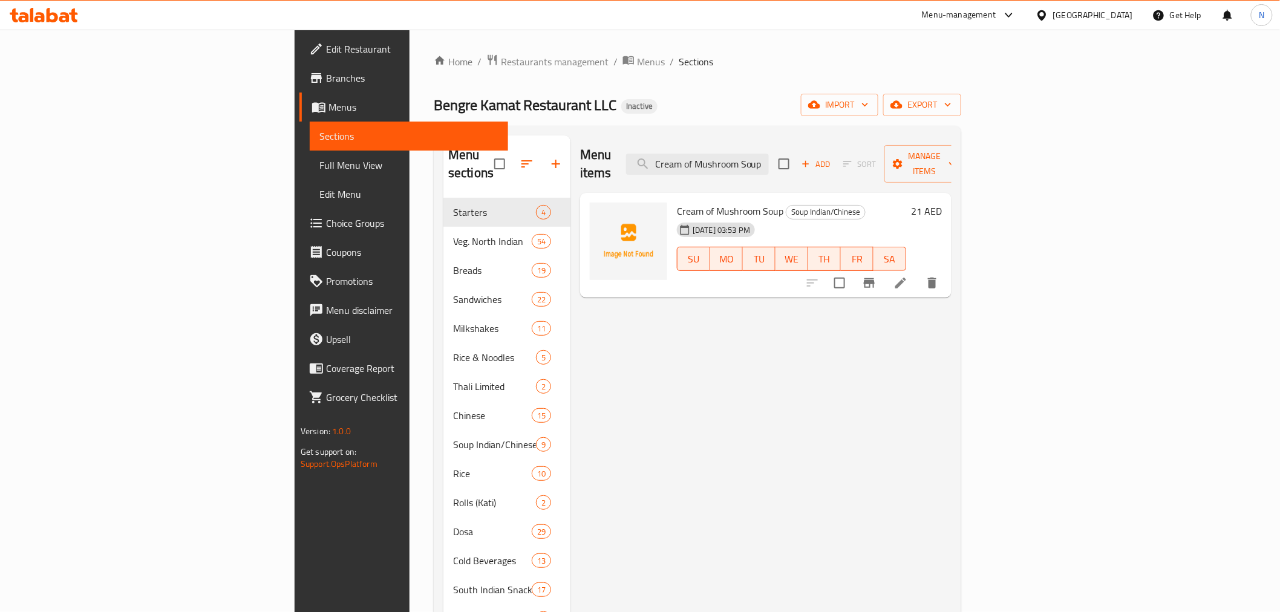
type input "Cream of Mushroom Soup"
click at [908, 276] on icon at bounding box center [900, 283] width 15 height 15
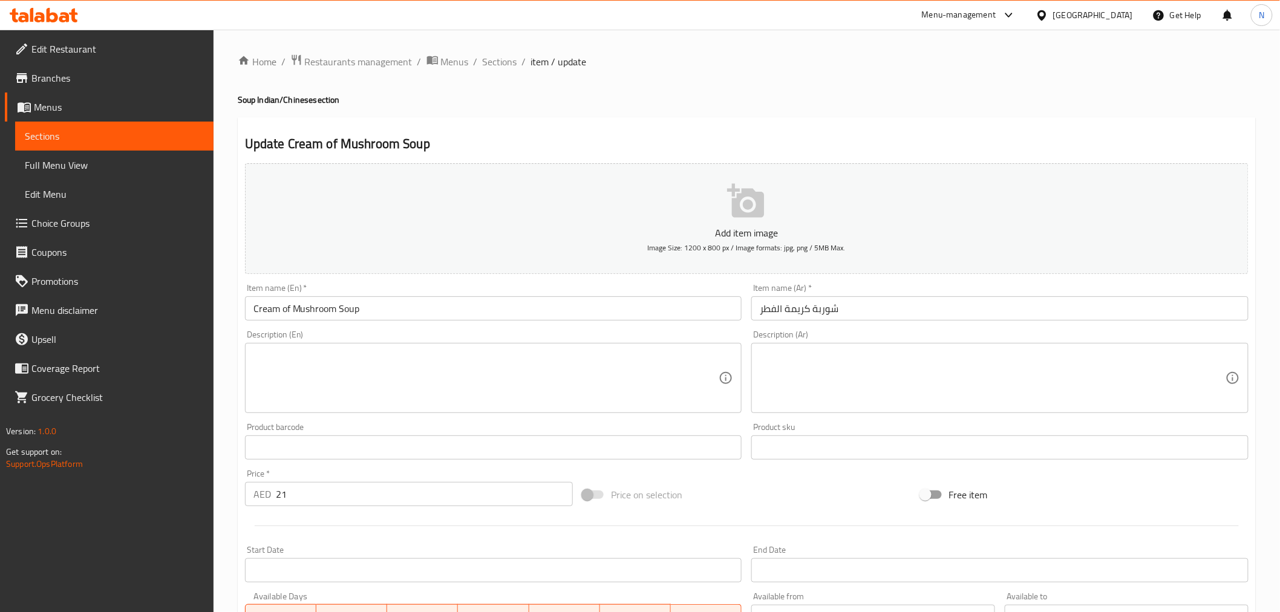
click at [532, 386] on textarea at bounding box center [486, 378] width 466 height 57
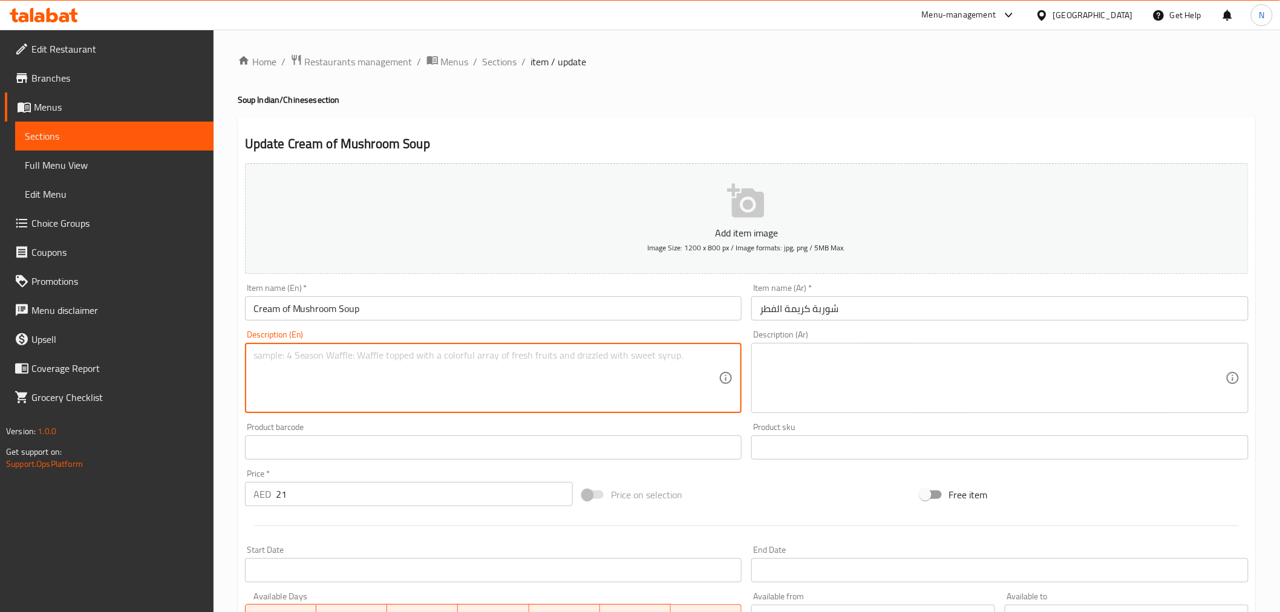
paste textarea "Crafted with the finest mushrooms, rich broth, and a touch of velvety cream"
type textarea "Crafted with the finest mushrooms, rich broth, and a touch of velvety cream"
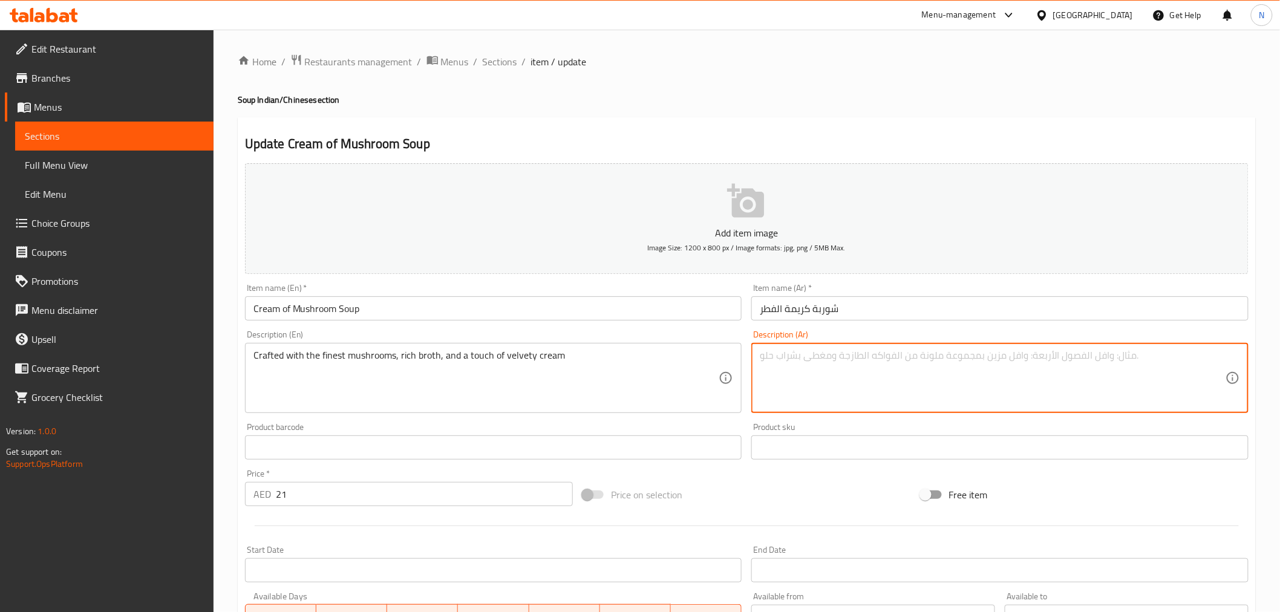
paste textarea "مصنوع من أجود أنواع الفطر والمرق الغني ولمسة من الكريمة المخملية"
click at [877, 382] on textarea "مصنوع من أجود أنواع الفطر والمرق الغني ولمسة من الكريمة المخملية" at bounding box center [993, 378] width 466 height 57
drag, startPoint x: 790, startPoint y: 353, endPoint x: 762, endPoint y: 354, distance: 27.9
click at [762, 354] on textarea "مصنوع من أجود أنواع الفطر والمرق الغني ولمسة من الكريمة المخملية" at bounding box center [993, 378] width 466 height 57
drag, startPoint x: 768, startPoint y: 358, endPoint x: 792, endPoint y: 362, distance: 24.5
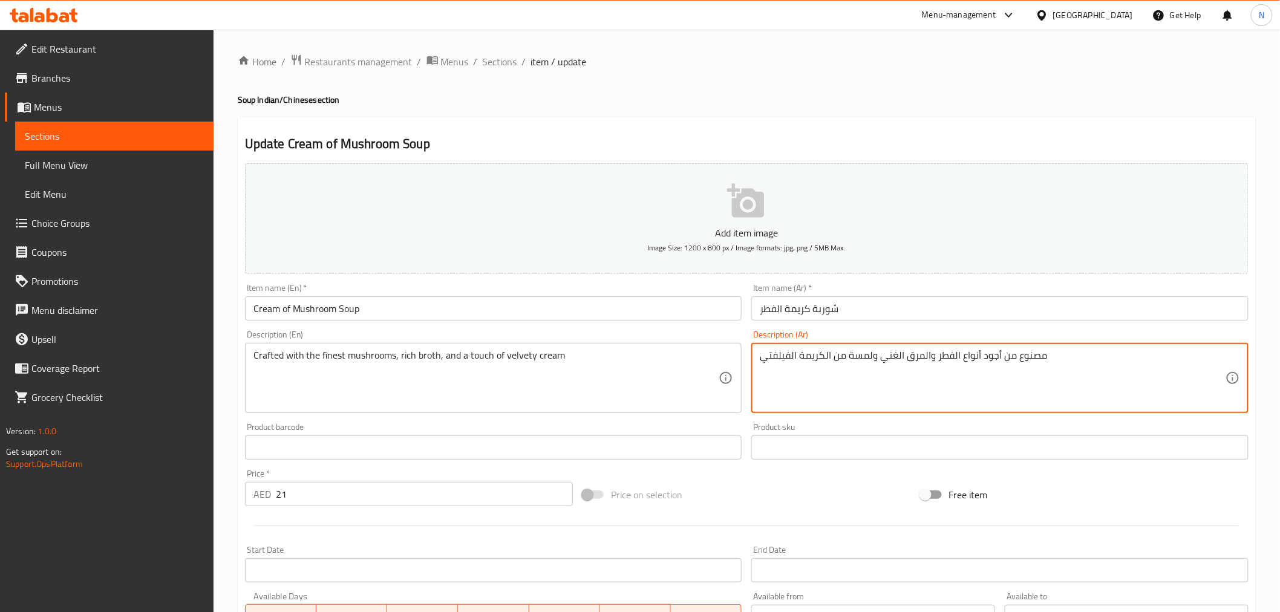
click at [792, 362] on textarea "مصنوع من أجود أنواع الفطر والمرق الغني ولمسة من الكريمة الفيلفتي" at bounding box center [993, 378] width 466 height 57
type textarea "مصنوع من أجود أنواع الفطر والمرق الغني ولمسة من الكريمة الفيلفتي"
click at [927, 372] on textarea "مصنوع من أجود أنواع الفطر والمرق الغني ولمسة من الكريمة الفيلفتي" at bounding box center [993, 378] width 466 height 57
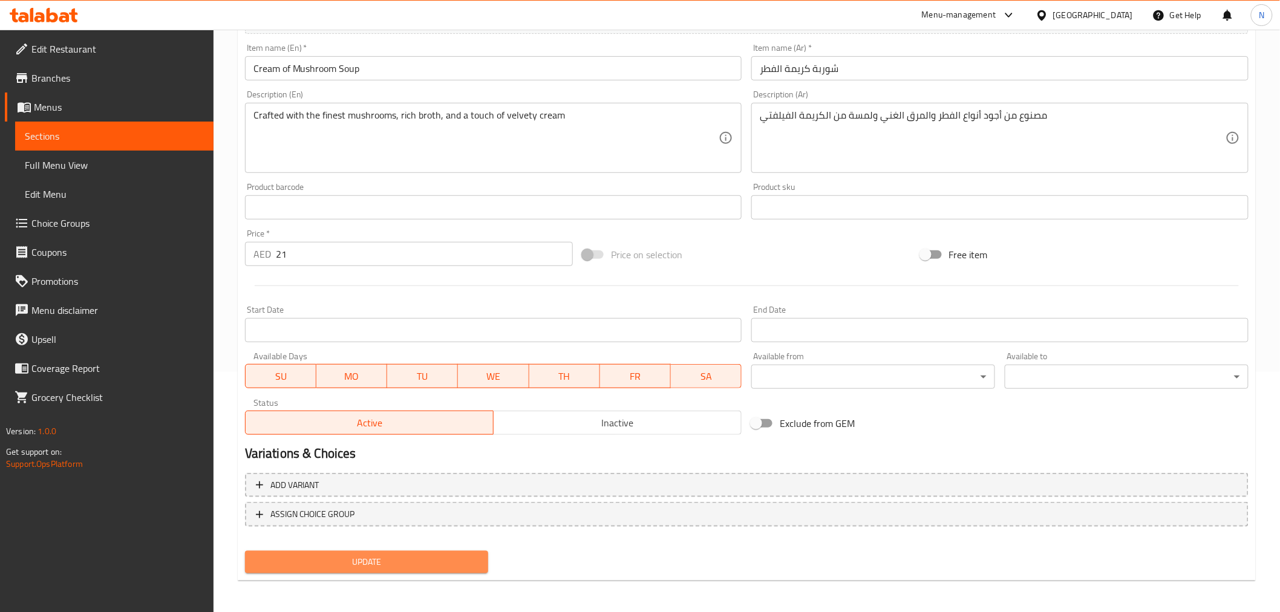
click at [433, 561] on span "Update" at bounding box center [367, 562] width 224 height 15
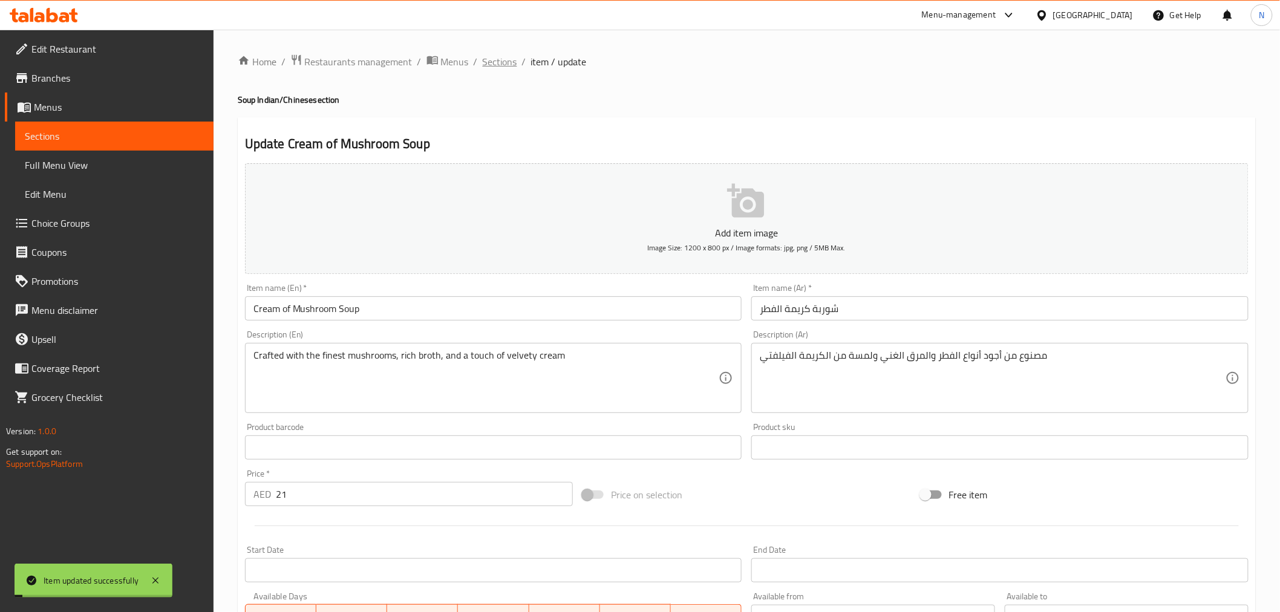
click at [498, 60] on span "Sections" at bounding box center [500, 61] width 34 height 15
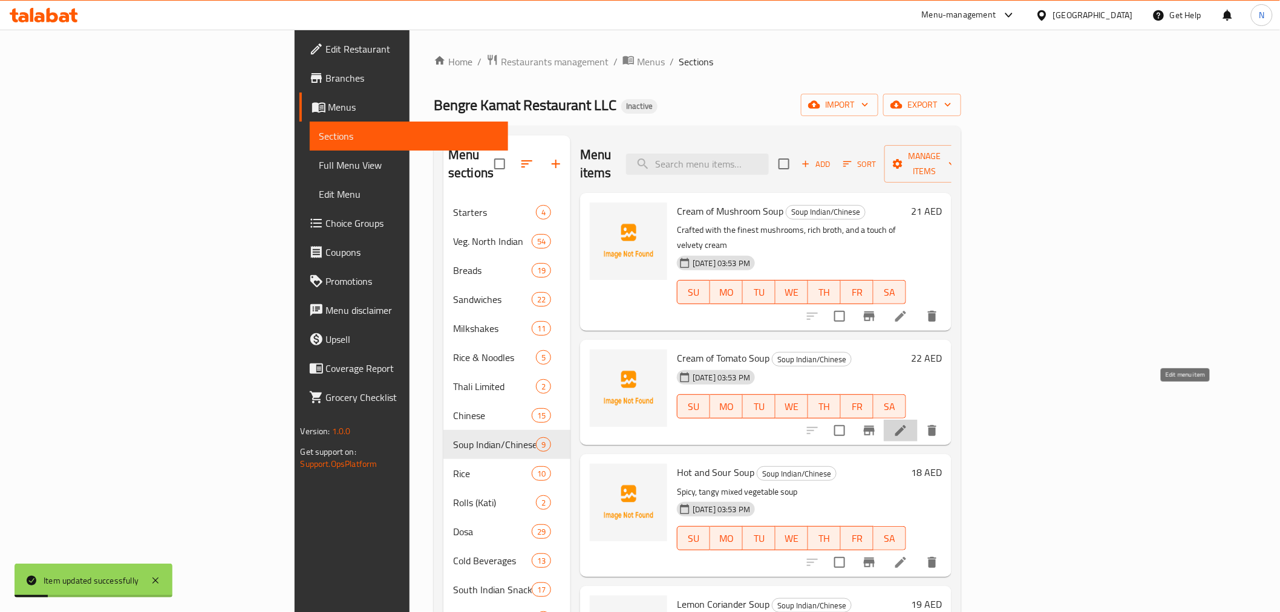
click at [908, 423] on icon at bounding box center [900, 430] width 15 height 15
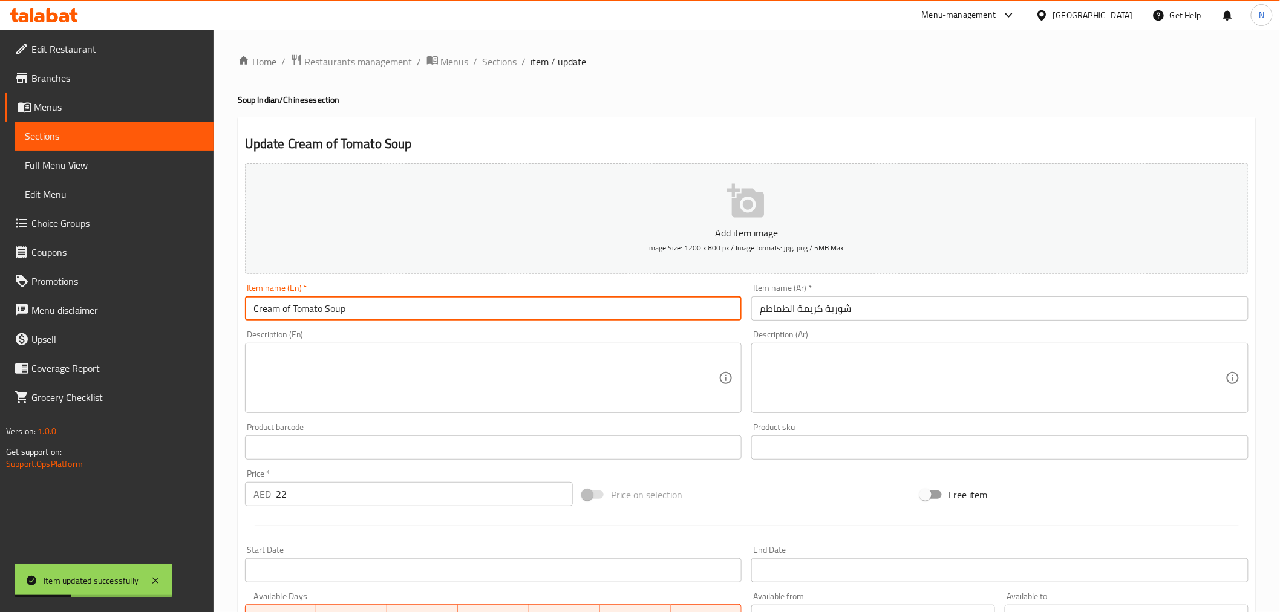
drag, startPoint x: 385, startPoint y: 306, endPoint x: 421, endPoint y: 7, distance: 301.6
click at [131, 289] on div "Edit Restaurant Branches Menus Sections Full Menu View Edit Menu Choice Groups …" at bounding box center [640, 442] width 1280 height 825
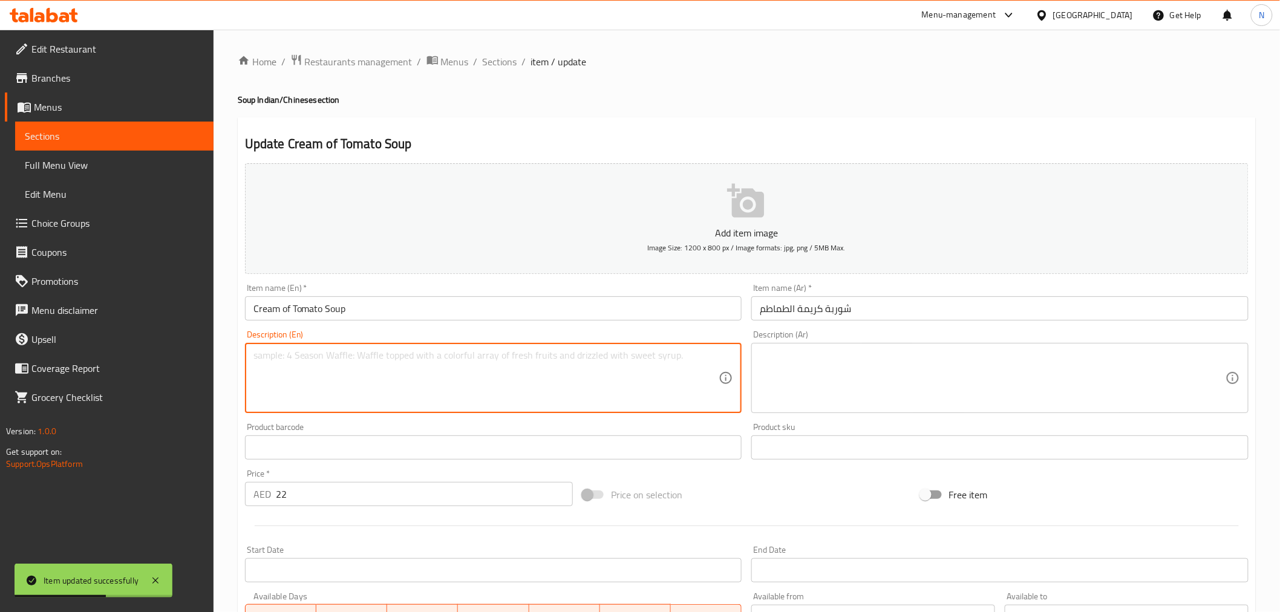
paste textarea "Creamy tomato soup made with tomatoes, cream, onions, and garlic."
type textarea "Creamy tomato soup made with tomatoes, cream, onions, and garlic."
click at [850, 366] on textarea at bounding box center [993, 378] width 466 height 57
paste textarea "شوربة الطماطم الكريمية المصنوعة من الطماطم، الكريمة، البصل والثوم."
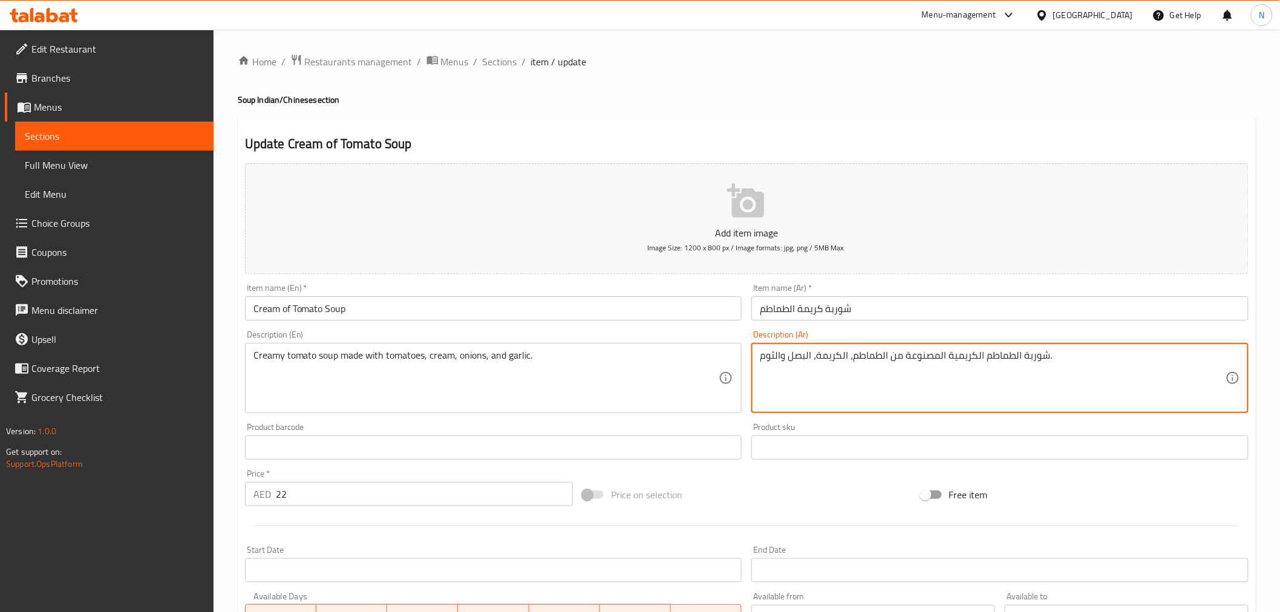
click at [944, 354] on textarea "شوربة الطماطم الكريمية المصنوعة من الطماطم، الكريمة، البصل والثوم." at bounding box center [993, 378] width 466 height 57
click at [948, 357] on textarea "شوربة الطماطم الكريمية المصنوعة من الطماطم، الكريمة، البصل والثوم." at bounding box center [993, 378] width 466 height 57
click at [847, 376] on textarea "شوربة الطماطم الكريمي المصنوعة من الطماطم، الكريمة، البصل والثوم." at bounding box center [993, 378] width 466 height 57
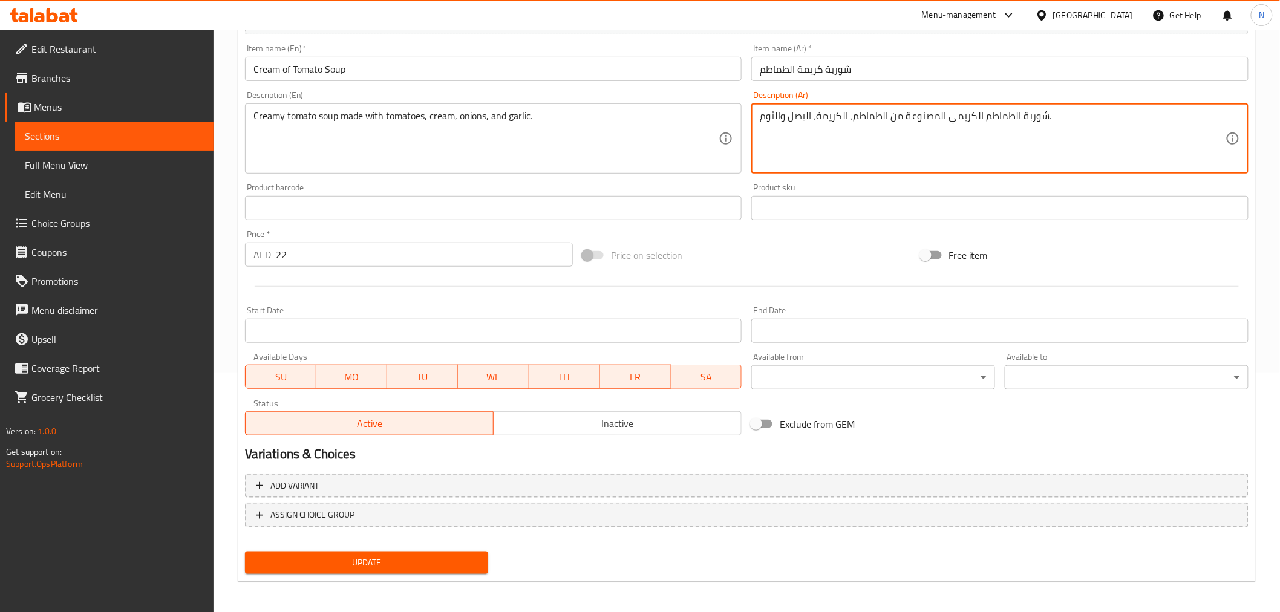
scroll to position [240, 0]
type textarea "شوربة الطماطم الكريمي المصنوعة من الطماطم، الكريمة، البصل والثوم."
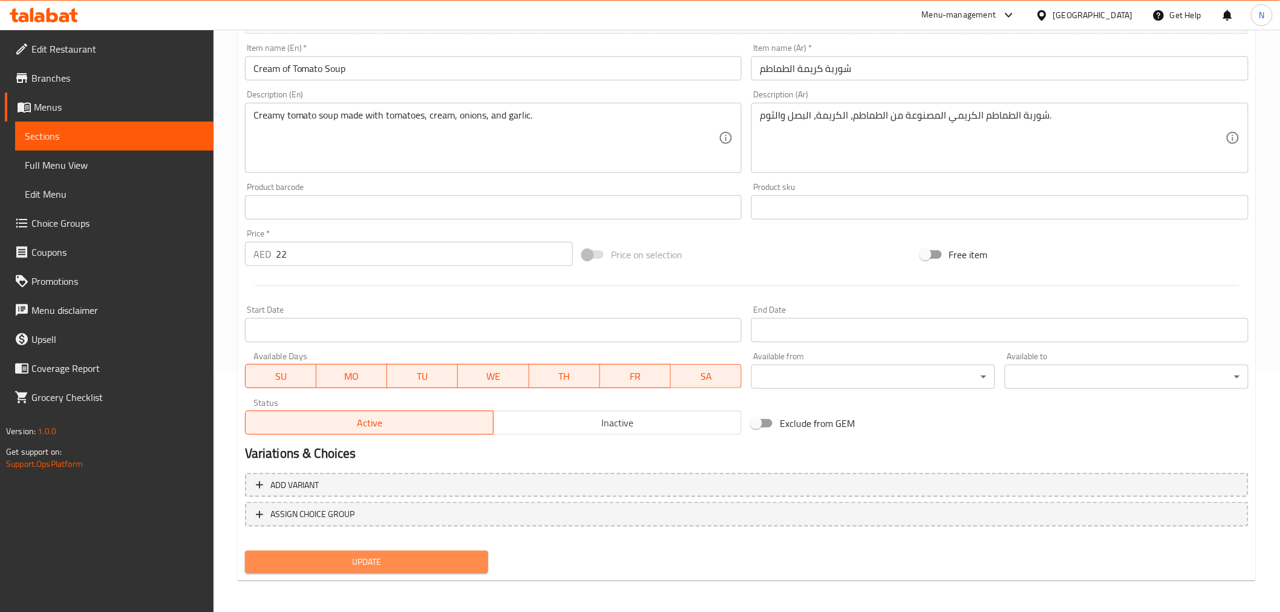
click at [466, 563] on span "Update" at bounding box center [367, 562] width 224 height 15
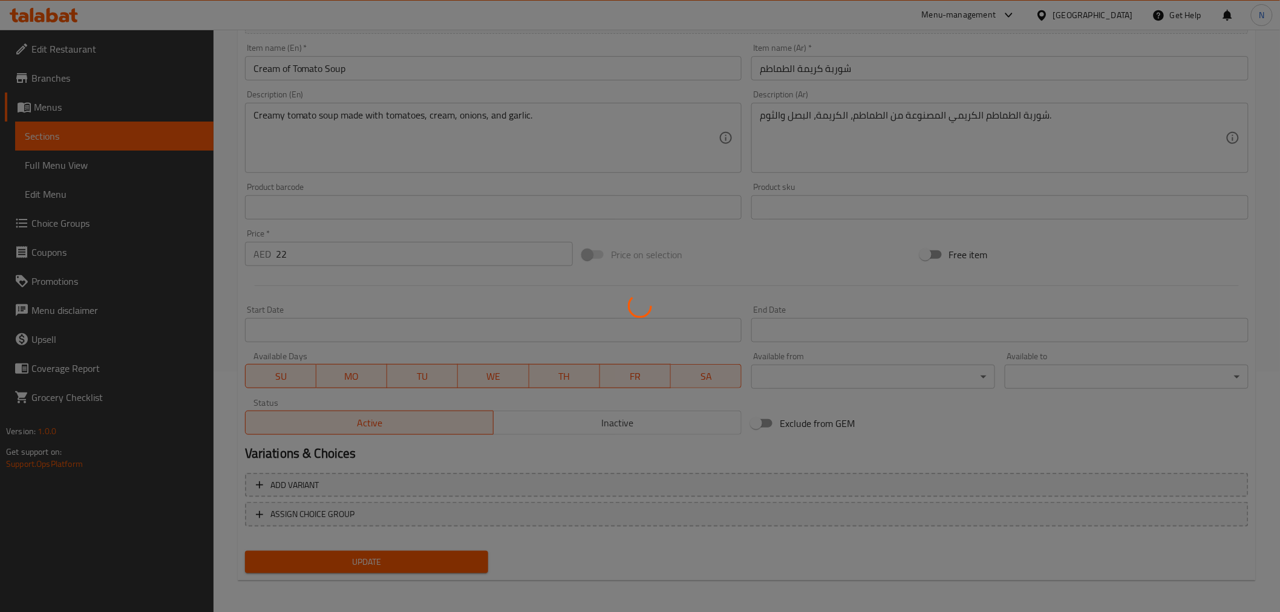
scroll to position [0, 0]
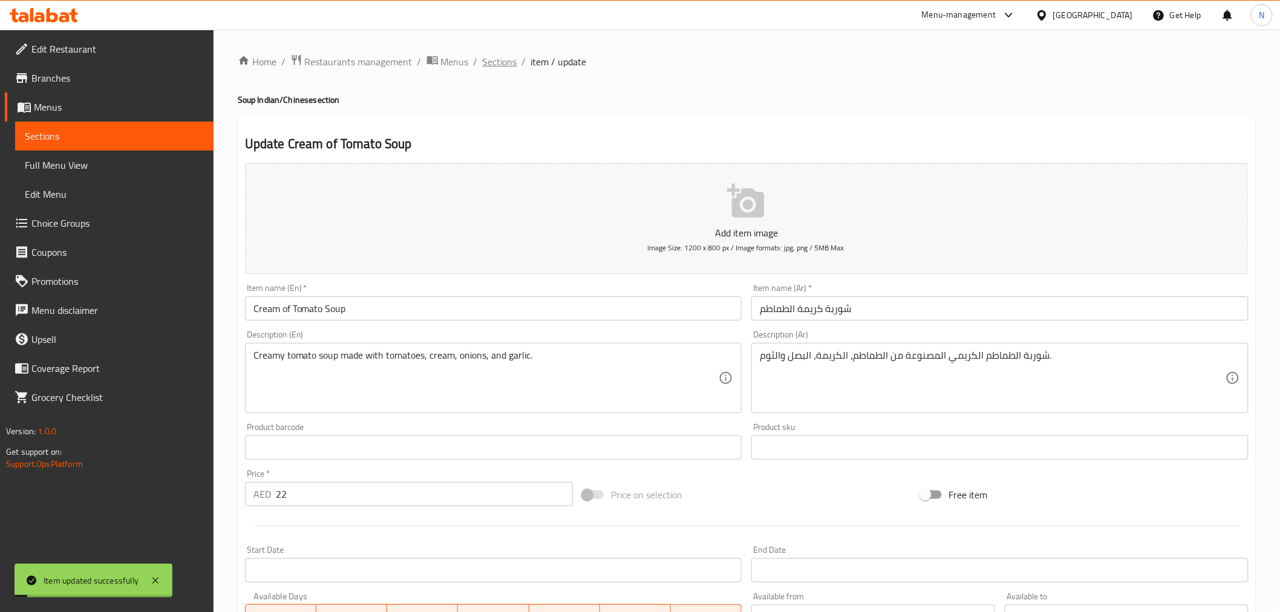
click at [501, 62] on span "Sections" at bounding box center [500, 61] width 34 height 15
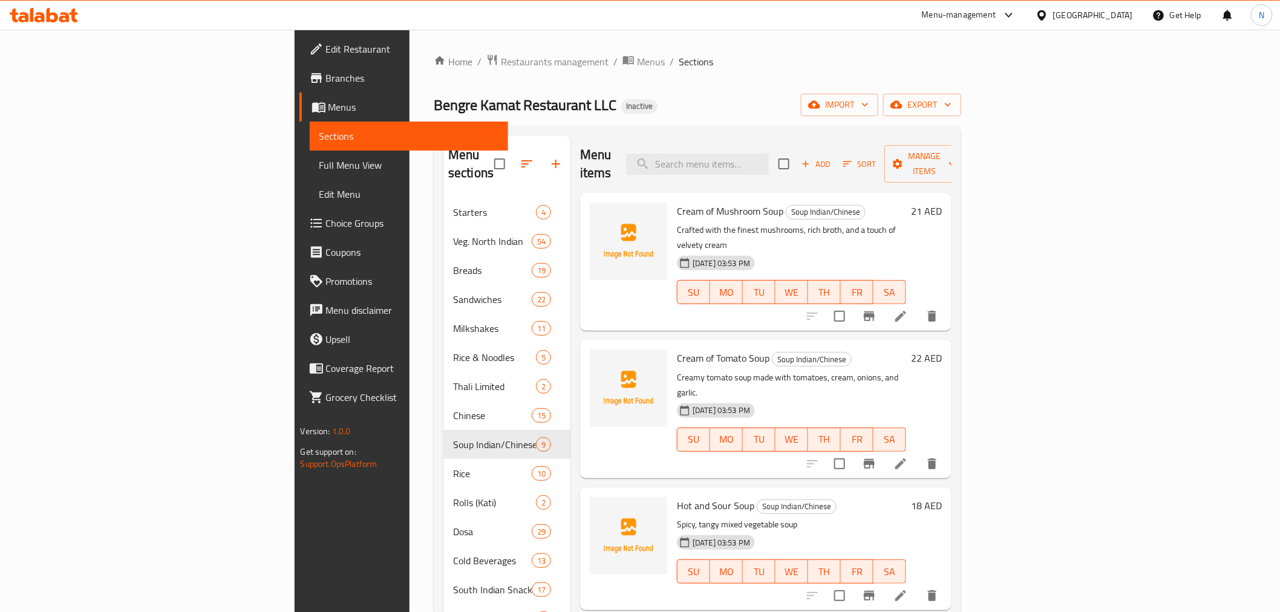
click at [319, 164] on span "Full Menu View" at bounding box center [408, 165] width 179 height 15
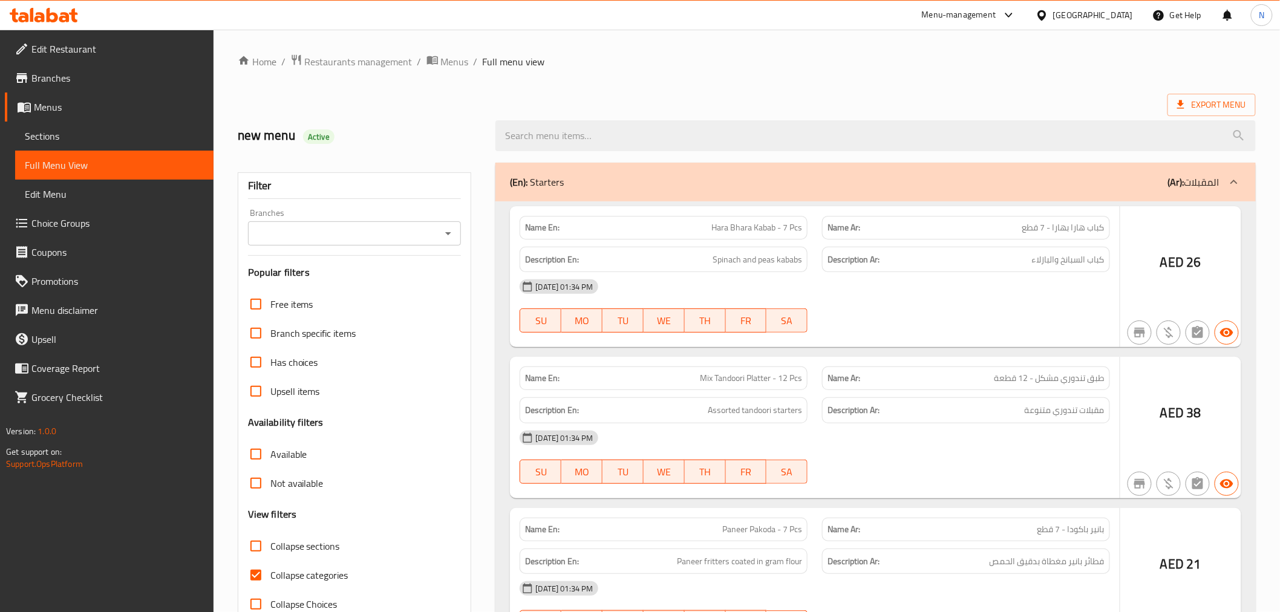
click at [258, 375] on div "Free items Branch specific items Has choices Upsell items Availability filters …" at bounding box center [355, 454] width 214 height 329
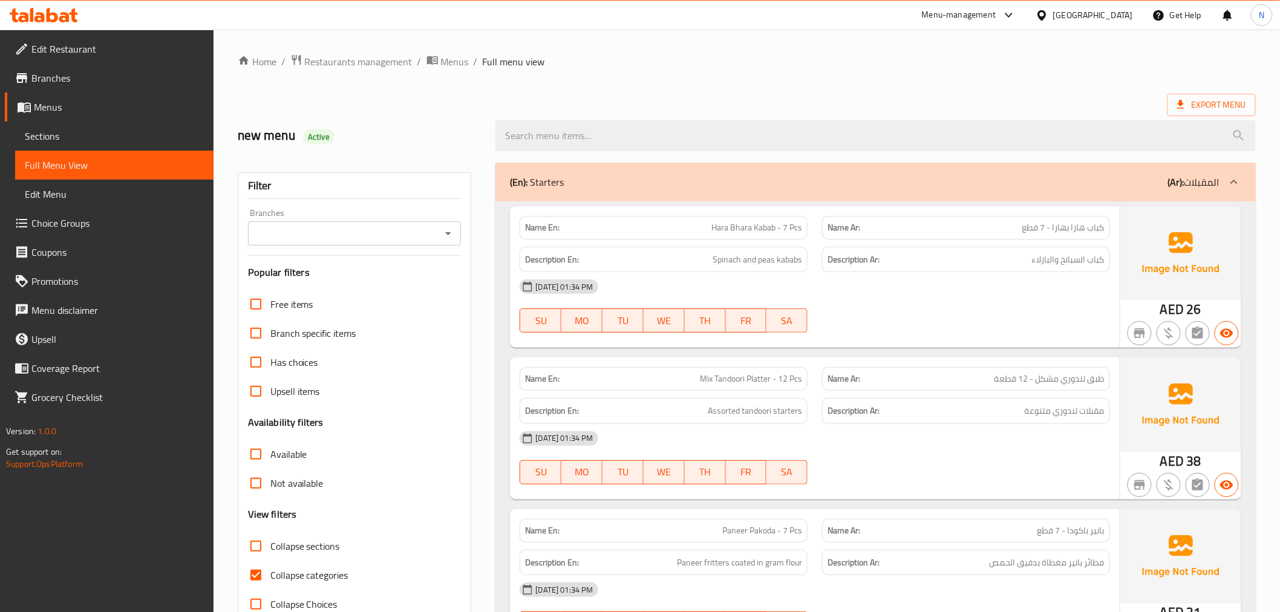
click at [261, 561] on input "Collapse categories" at bounding box center [255, 575] width 29 height 29
checkbox input "false"
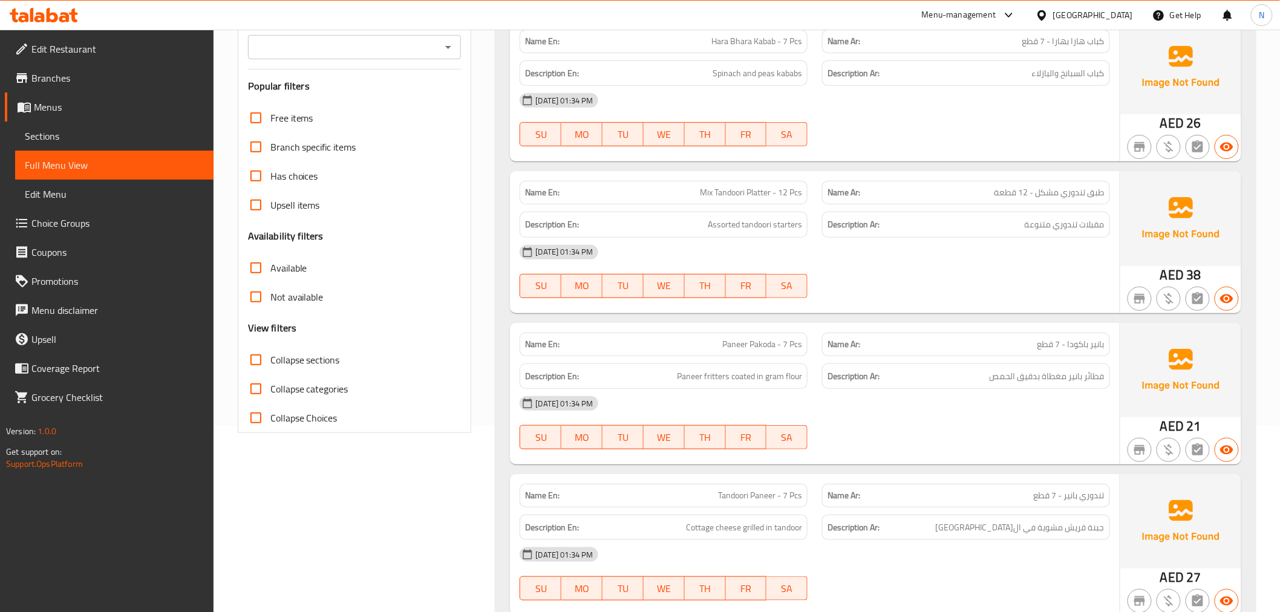
drag, startPoint x: 261, startPoint y: 358, endPoint x: 1239, endPoint y: 507, distance: 988.7
click at [260, 358] on input "Collapse sections" at bounding box center [255, 359] width 29 height 29
checkbox input "true"
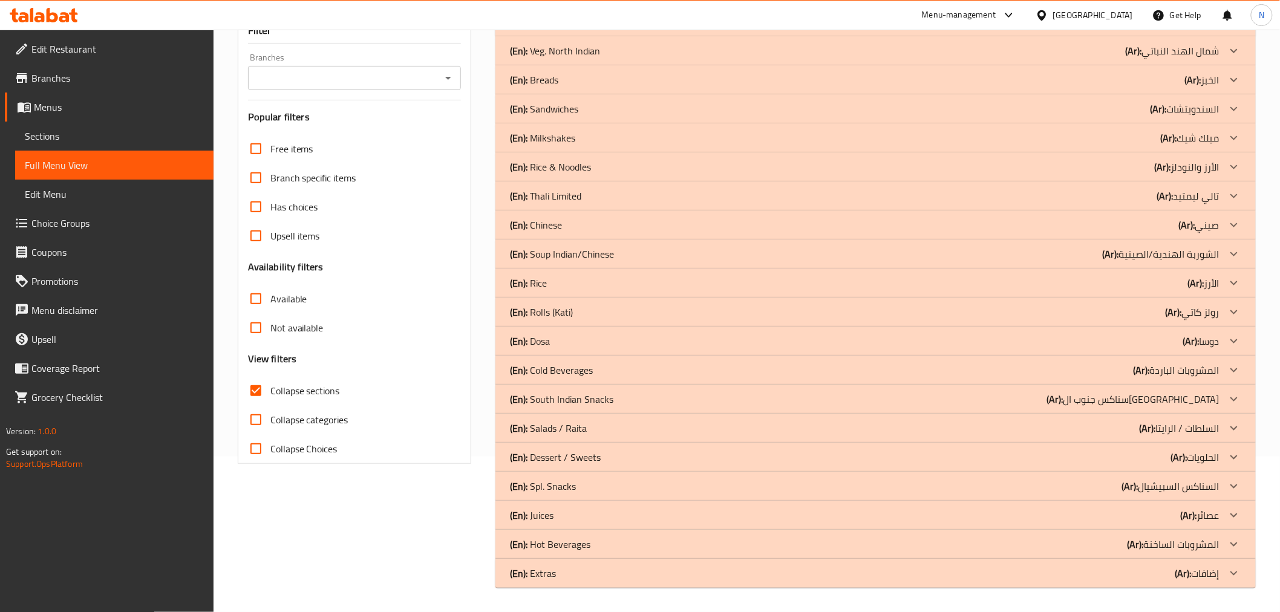
scroll to position [155, 0]
click at [1236, 486] on icon at bounding box center [1233, 487] width 7 height 4
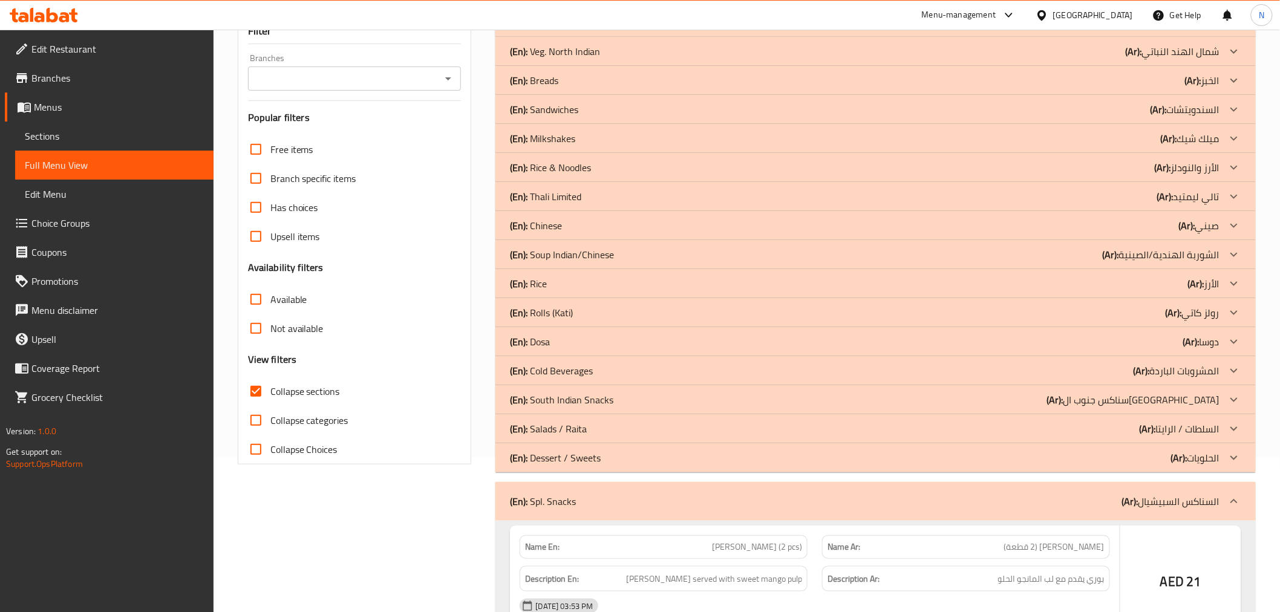
click at [1235, 399] on icon at bounding box center [1234, 400] width 15 height 15
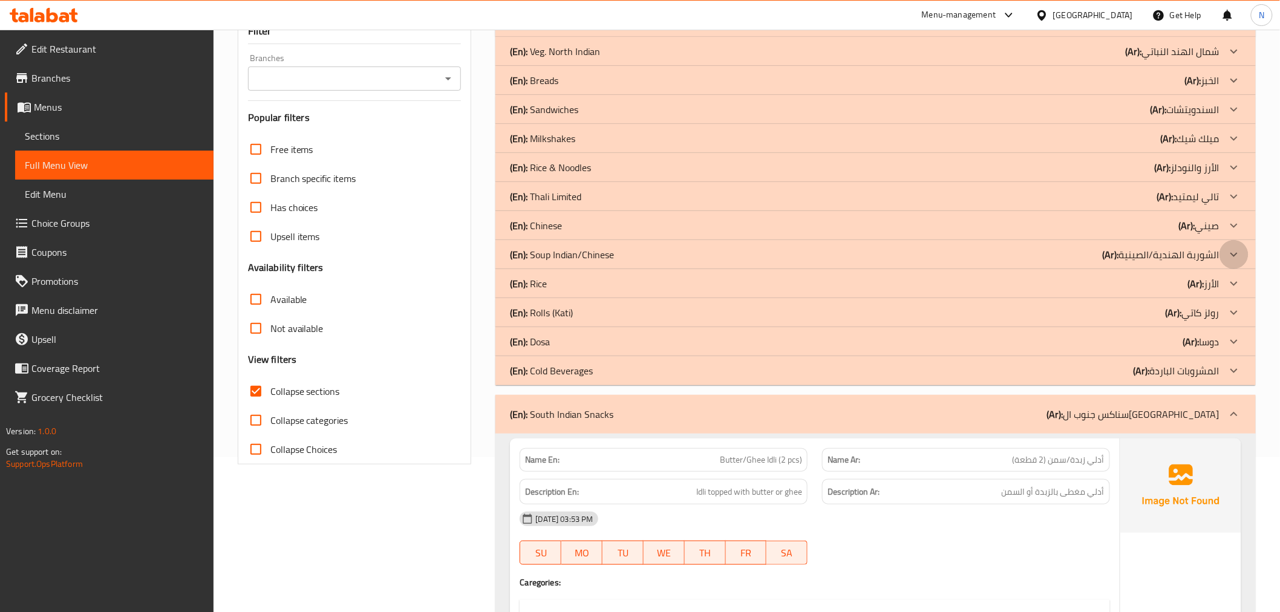
click at [1230, 250] on icon at bounding box center [1234, 254] width 15 height 15
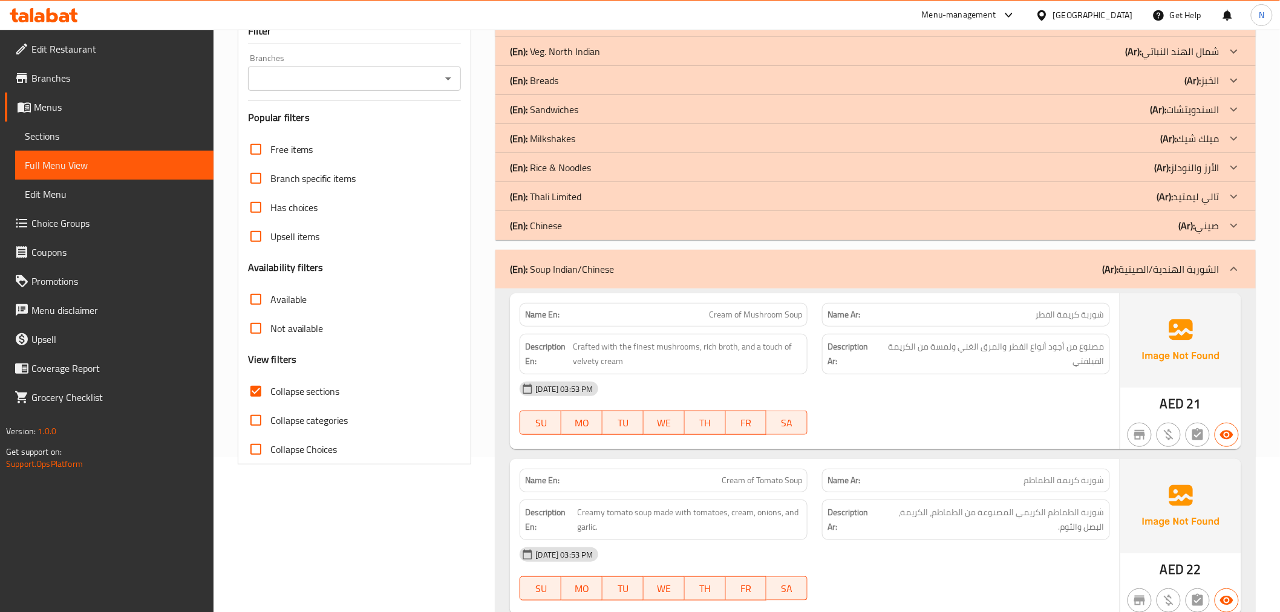
click at [1231, 104] on icon at bounding box center [1234, 109] width 15 height 15
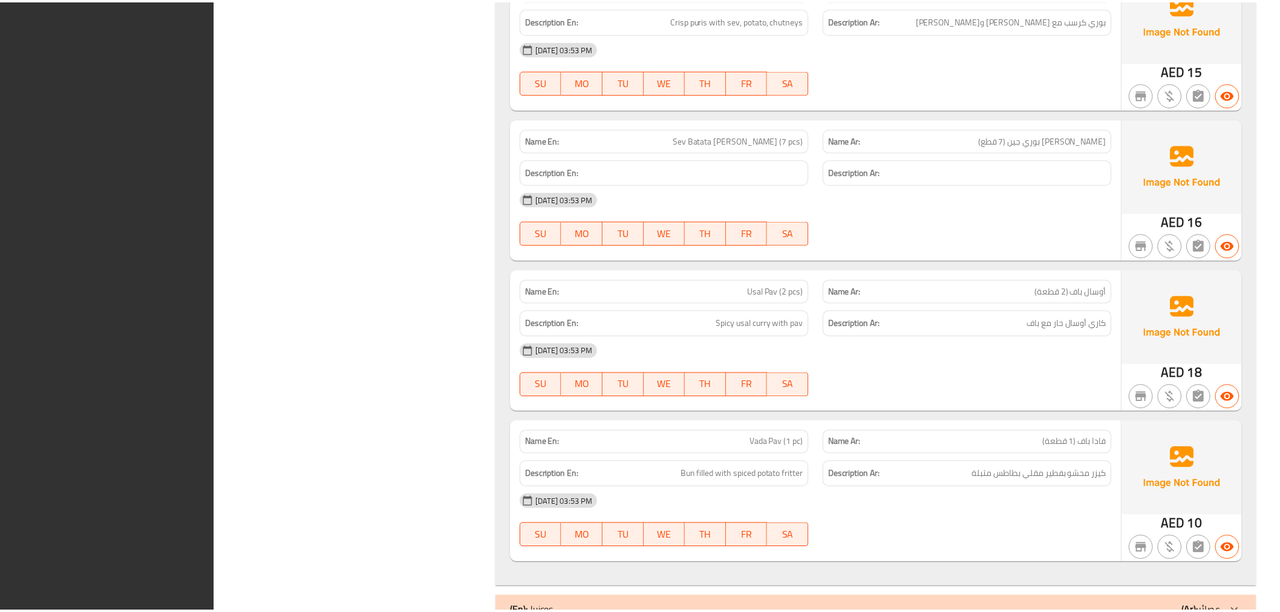
scroll to position [12346, 0]
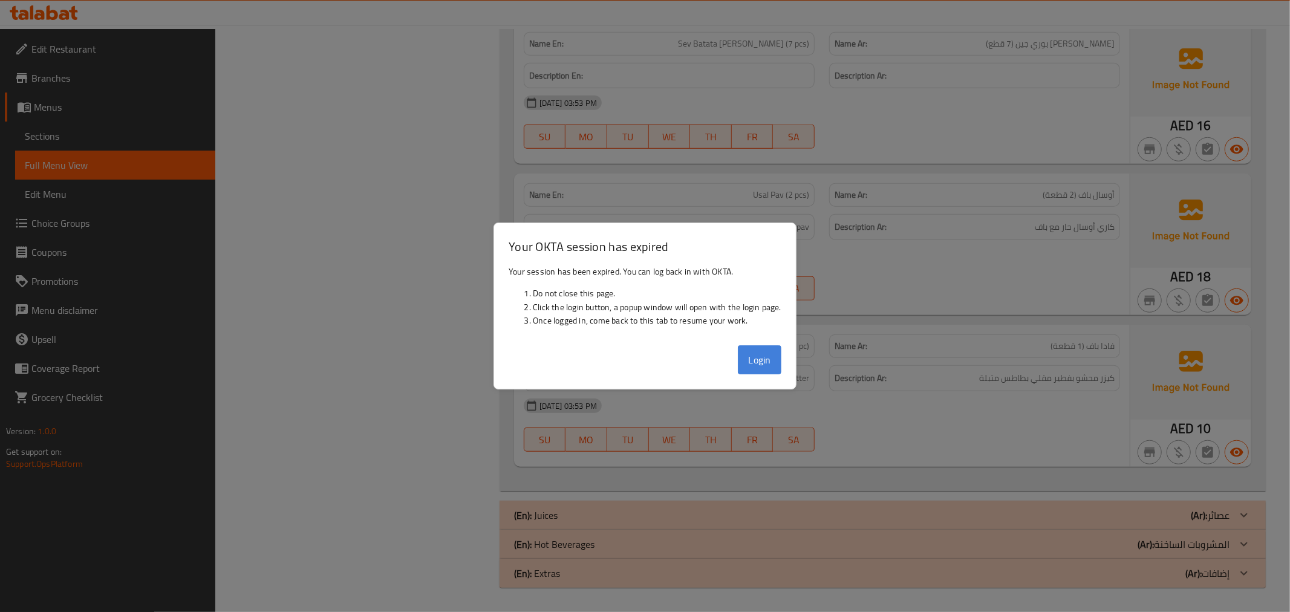
click at [769, 360] on button "Login" at bounding box center [760, 359] width 44 height 29
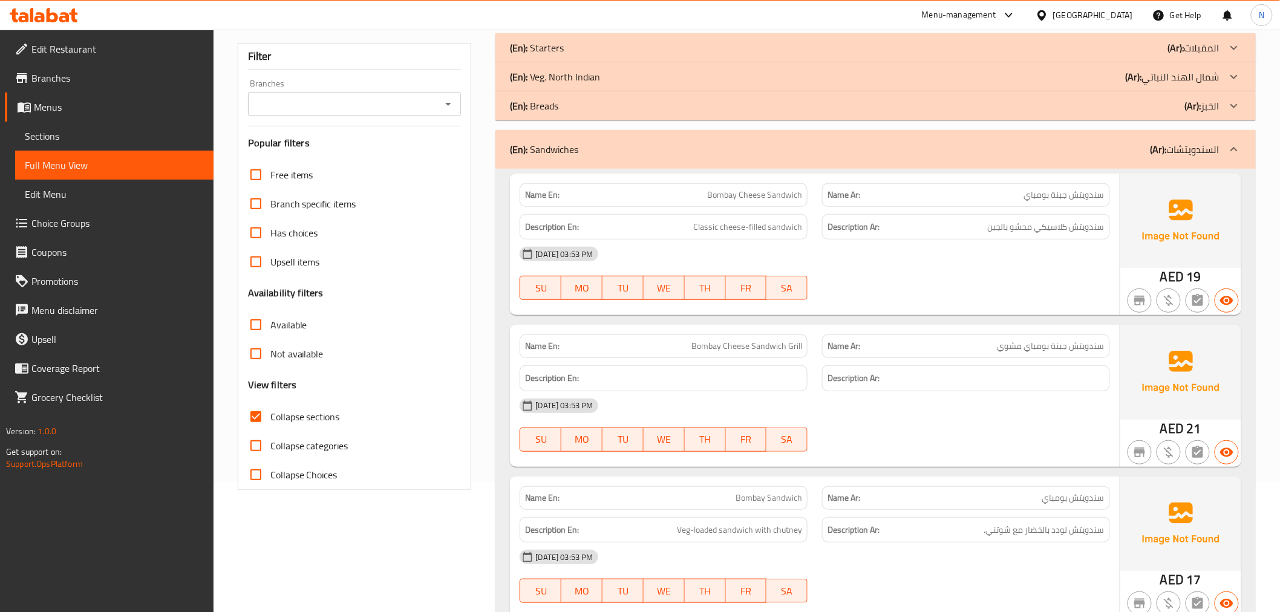
scroll to position [134, 0]
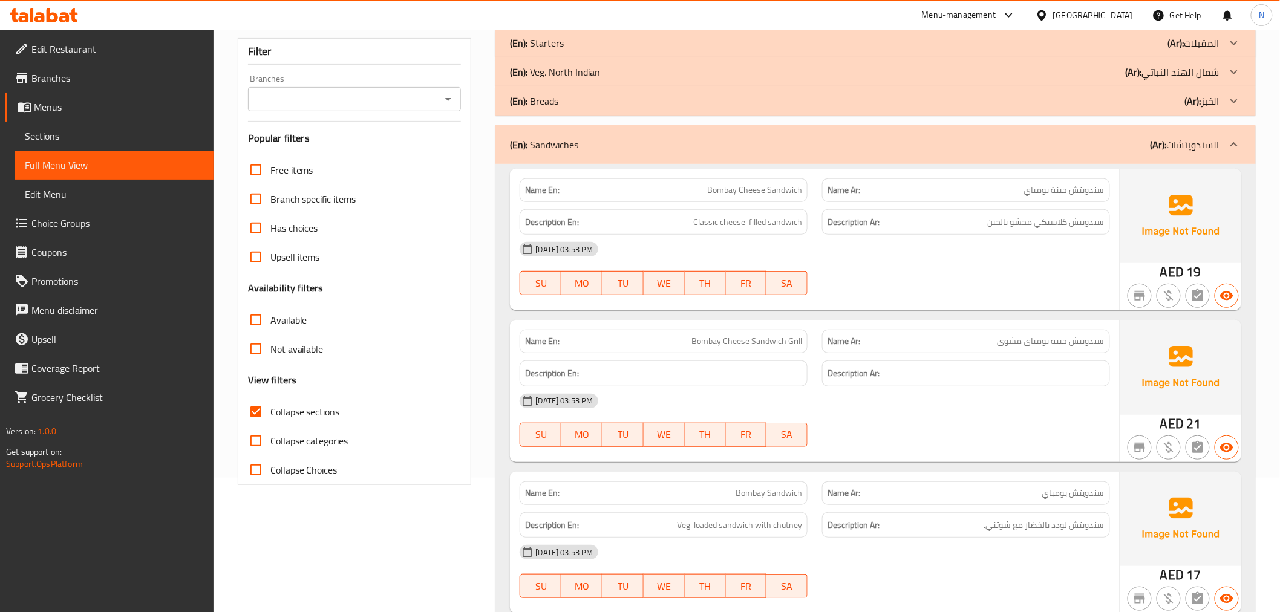
click at [1017, 392] on div "[DATE] 03:53 PM" at bounding box center [814, 401] width 604 height 29
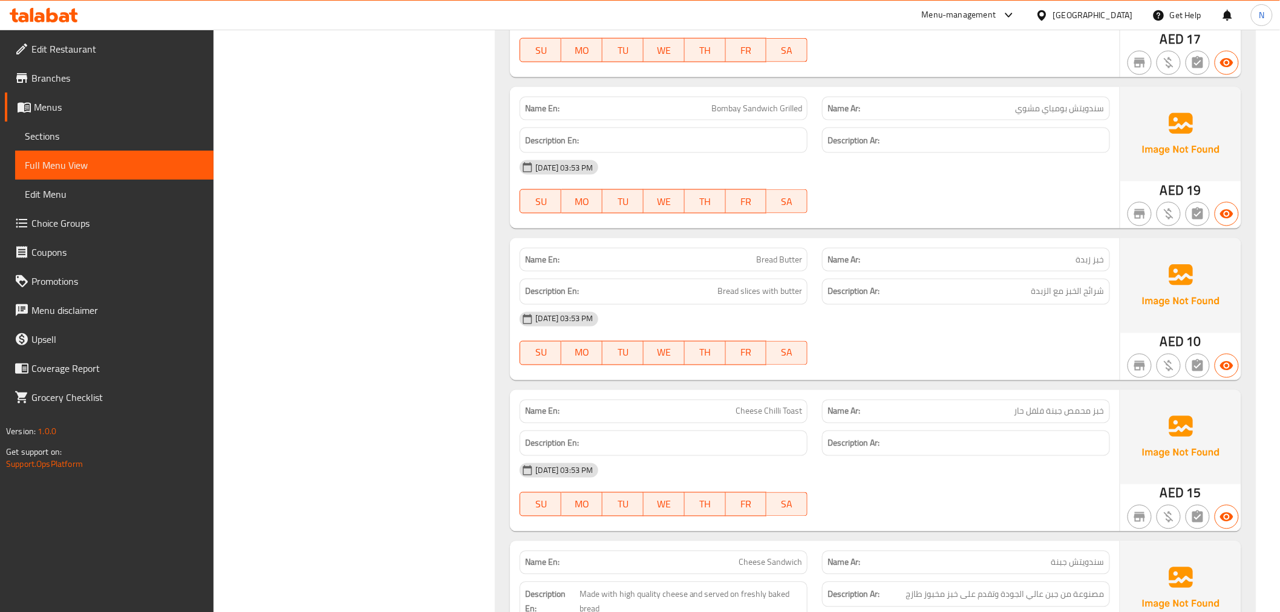
scroll to position [672, 0]
click at [872, 327] on div "[DATE] 03:53 PM" at bounding box center [814, 317] width 604 height 29
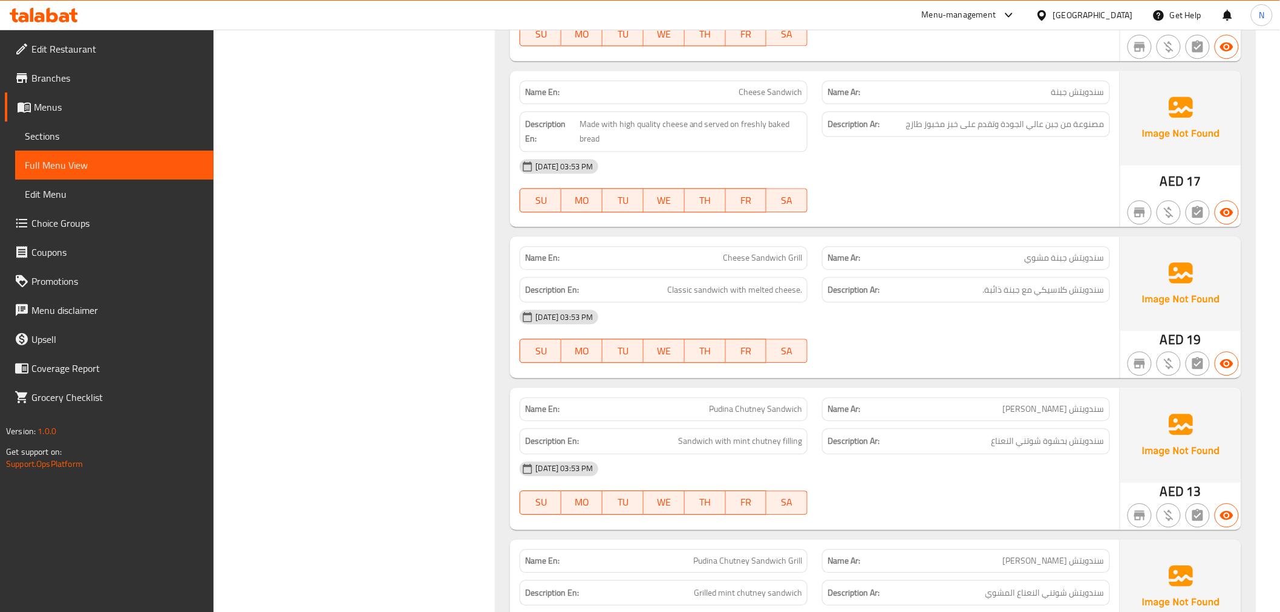
scroll to position [1142, 0]
click at [739, 261] on span "Cheese Sandwich Grill" at bounding box center [762, 256] width 79 height 13
copy span "Cheese Sandwich Grill"
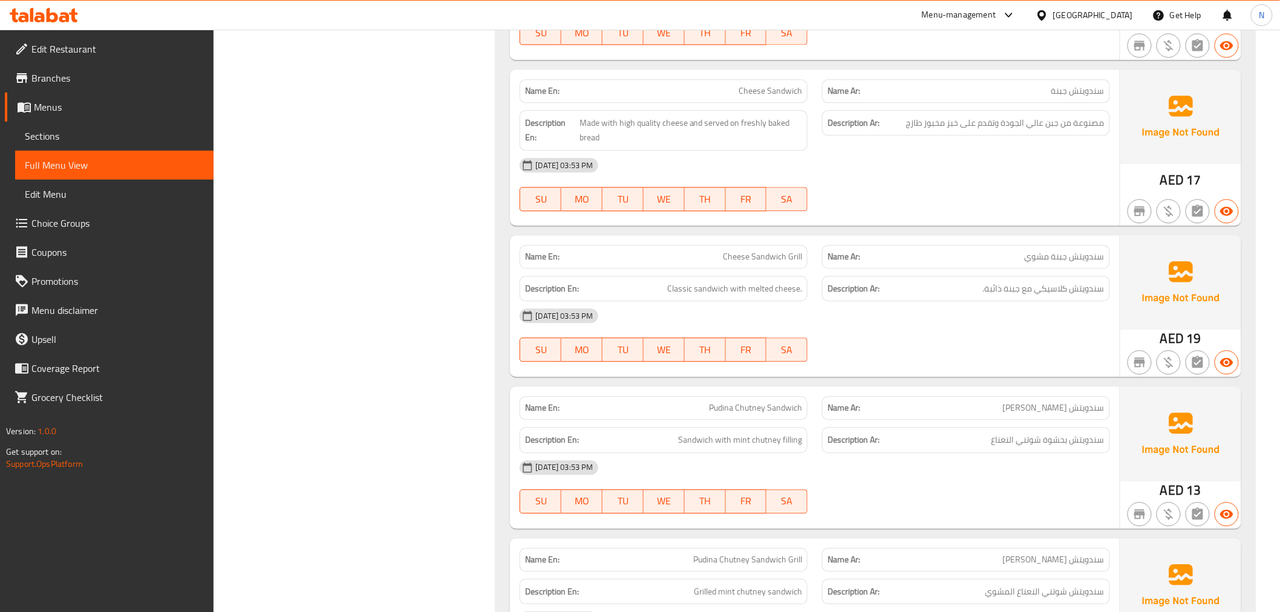
click at [965, 266] on div "Name Ar: سندويتش [PERSON_NAME]" at bounding box center [966, 257] width 288 height 24
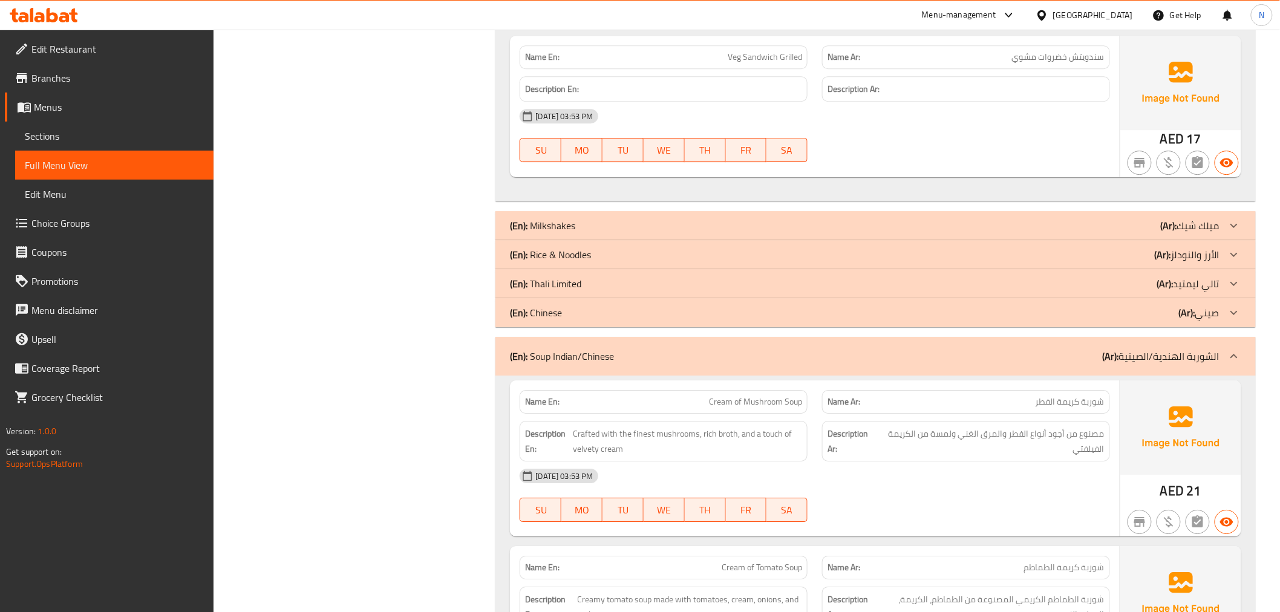
scroll to position [3562, 0]
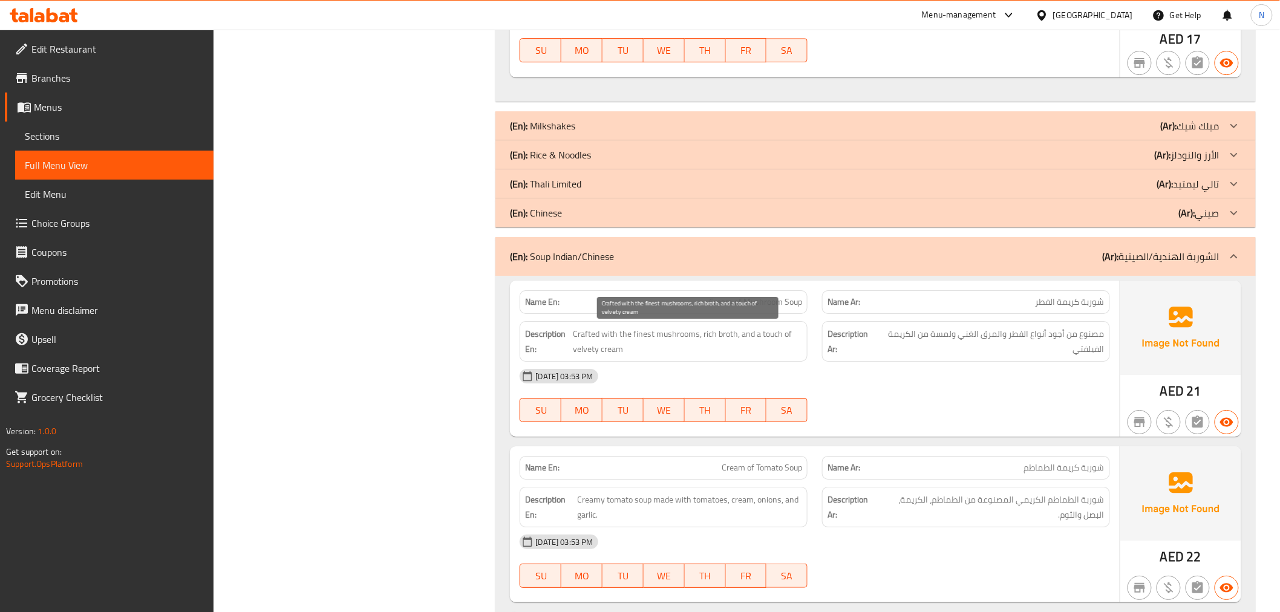
click at [602, 345] on span "Crafted with the finest mushrooms, rich broth, and a touch of velvety cream" at bounding box center [687, 342] width 229 height 30
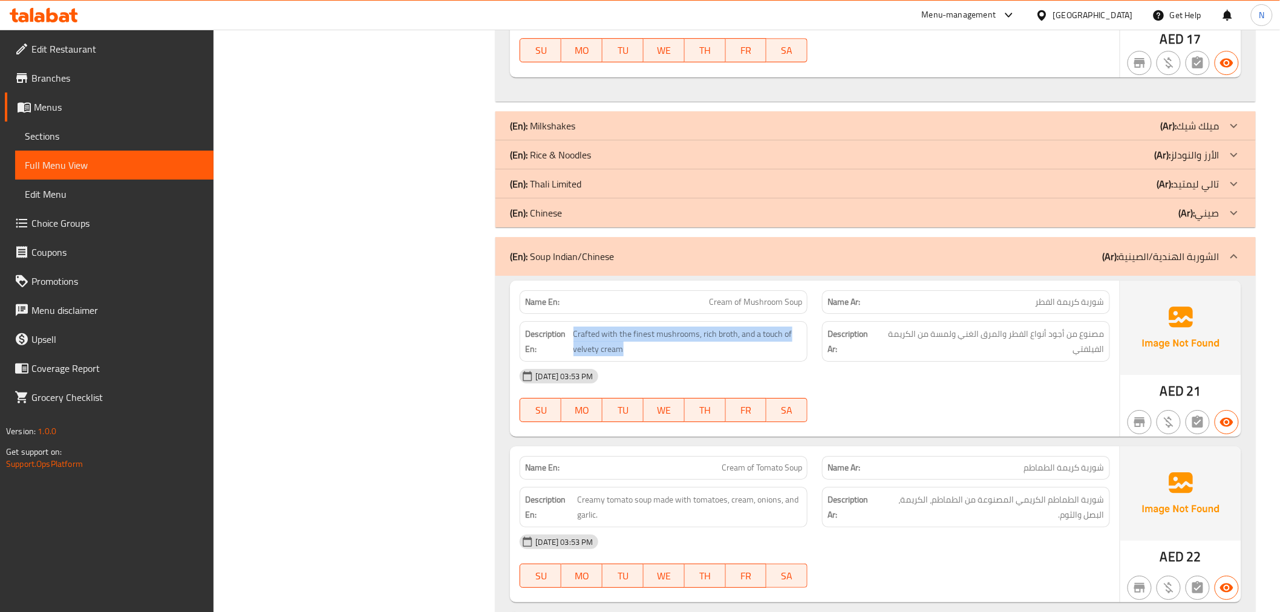
click at [595, 357] on div at bounding box center [595, 357] width 0 height 0
click at [898, 357] on div "Description Ar: مصنوع من أجود أنواع الفطر والمرق الغني ولمسة من الكريمة الفيلفتي" at bounding box center [966, 341] width 288 height 41
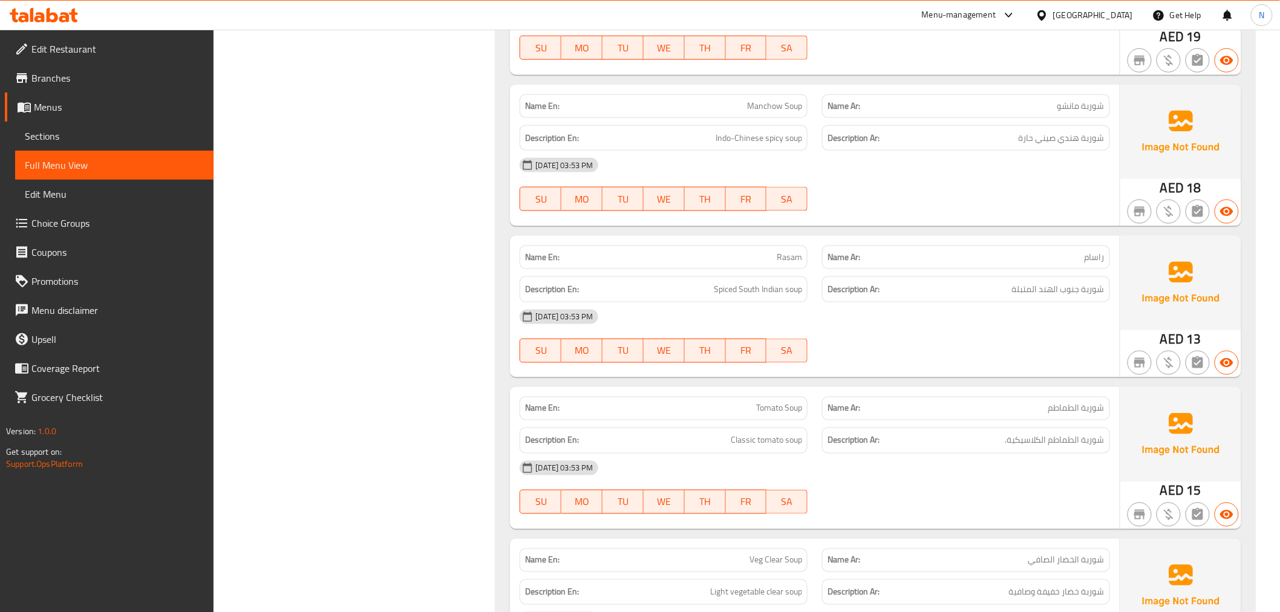
scroll to position [4368, 0]
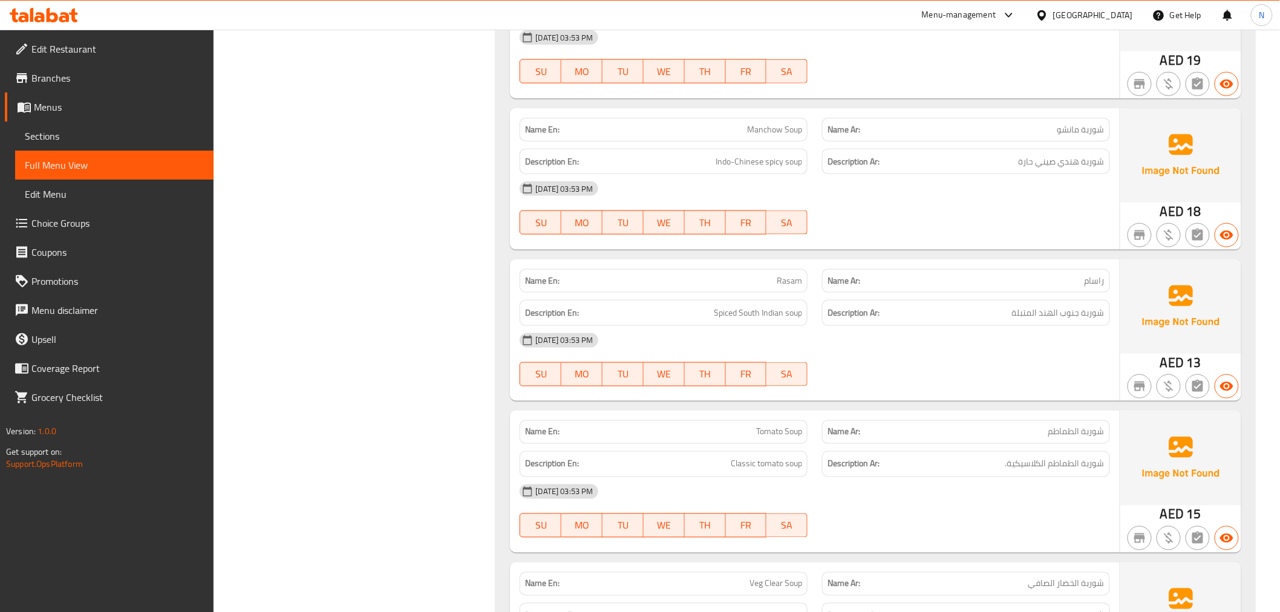
click at [803, 325] on div "Description En: Spiced South Indian soup" at bounding box center [664, 313] width 288 height 26
click at [780, 325] on div "Description En: Spiced South Indian soup" at bounding box center [664, 313] width 288 height 26
click at [772, 322] on div at bounding box center [772, 322] width 0 height 0
click at [1023, 341] on div "[DATE] 03:53 PM" at bounding box center [814, 340] width 604 height 29
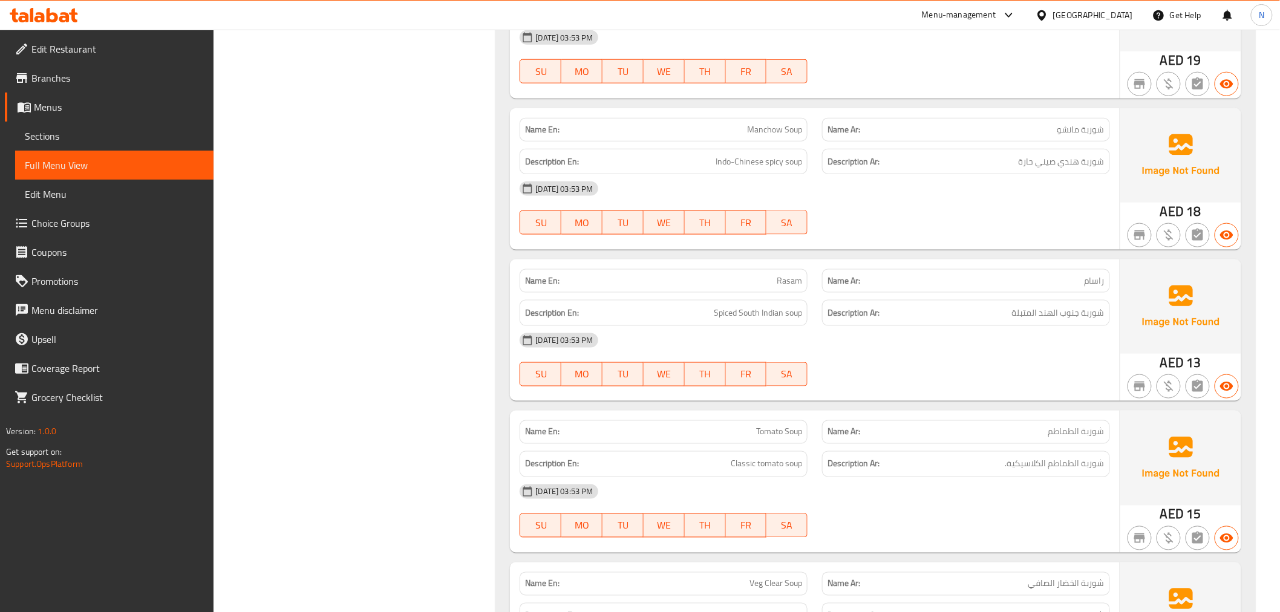
click at [815, 288] on div "Name Ar: [PERSON_NAME]" at bounding box center [966, 281] width 302 height 38
click at [811, 302] on div "Description En: Spiced South Indian soup" at bounding box center [663, 313] width 302 height 41
drag, startPoint x: 1078, startPoint y: 285, endPoint x: 1101, endPoint y: 285, distance: 23.0
click at [1101, 285] on p "Name Ar: [PERSON_NAME]" at bounding box center [965, 281] width 277 height 13
click at [927, 286] on p "Name Ar: [PERSON_NAME]" at bounding box center [965, 281] width 277 height 13
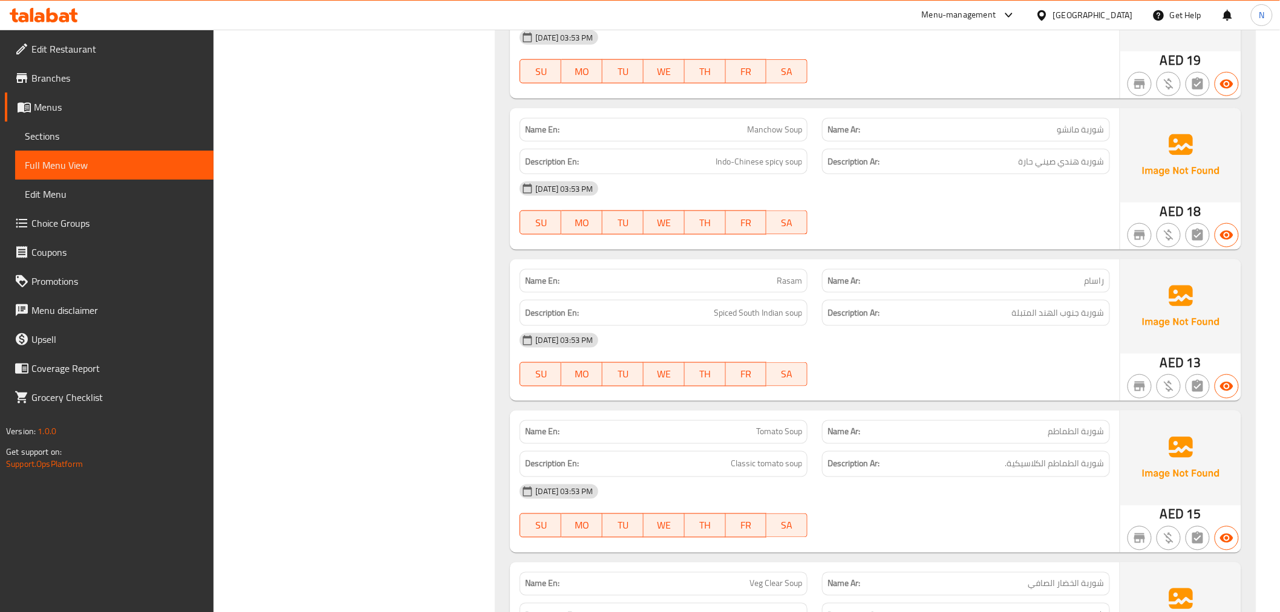
click at [778, 273] on div "Name En: Rasam" at bounding box center [664, 281] width 288 height 24
click at [770, 256] on div at bounding box center [770, 256] width 0 height 0
click at [1037, 315] on span "شوربة جنوب الهند المتبلة" at bounding box center [1058, 312] width 93 height 15
drag, startPoint x: 960, startPoint y: 315, endPoint x: 1109, endPoint y: 317, distance: 148.8
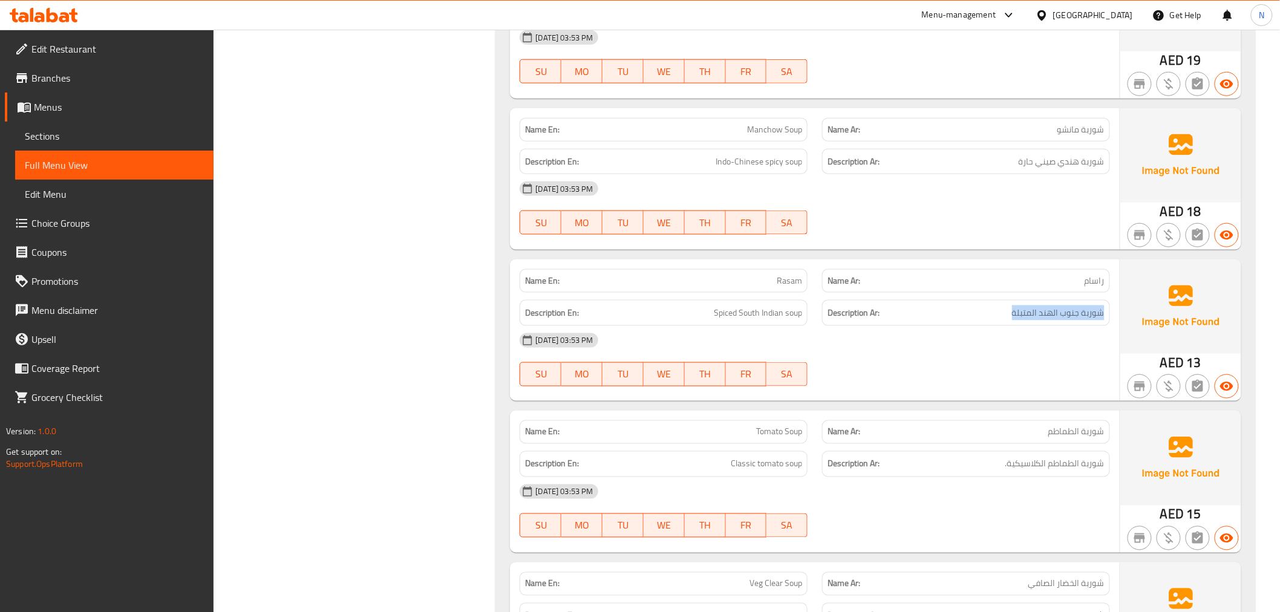
click at [1109, 317] on div "Description Ar: شوربة جنوب الهند المتبلة" at bounding box center [966, 313] width 288 height 26
click at [1045, 350] on div "[DATE] 03:53 PM" at bounding box center [814, 340] width 604 height 29
click at [727, 303] on div "Description En: Spiced South Indian soup" at bounding box center [664, 313] width 288 height 26
click at [719, 289] on div at bounding box center [719, 289] width 0 height 0
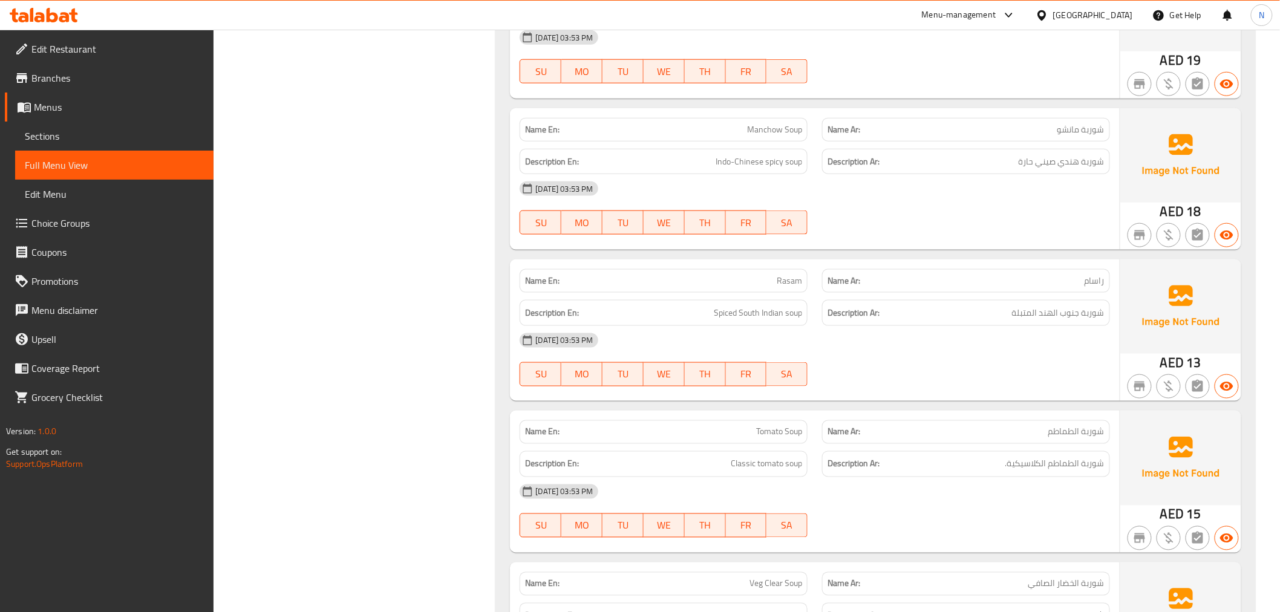
click at [743, 323] on div "Description En: Spiced South Indian soup" at bounding box center [664, 313] width 288 height 26
click at [779, 310] on span "Spiced South Indian soup" at bounding box center [758, 312] width 88 height 15
click at [988, 353] on div "[DATE] 03:53 PM" at bounding box center [814, 340] width 604 height 29
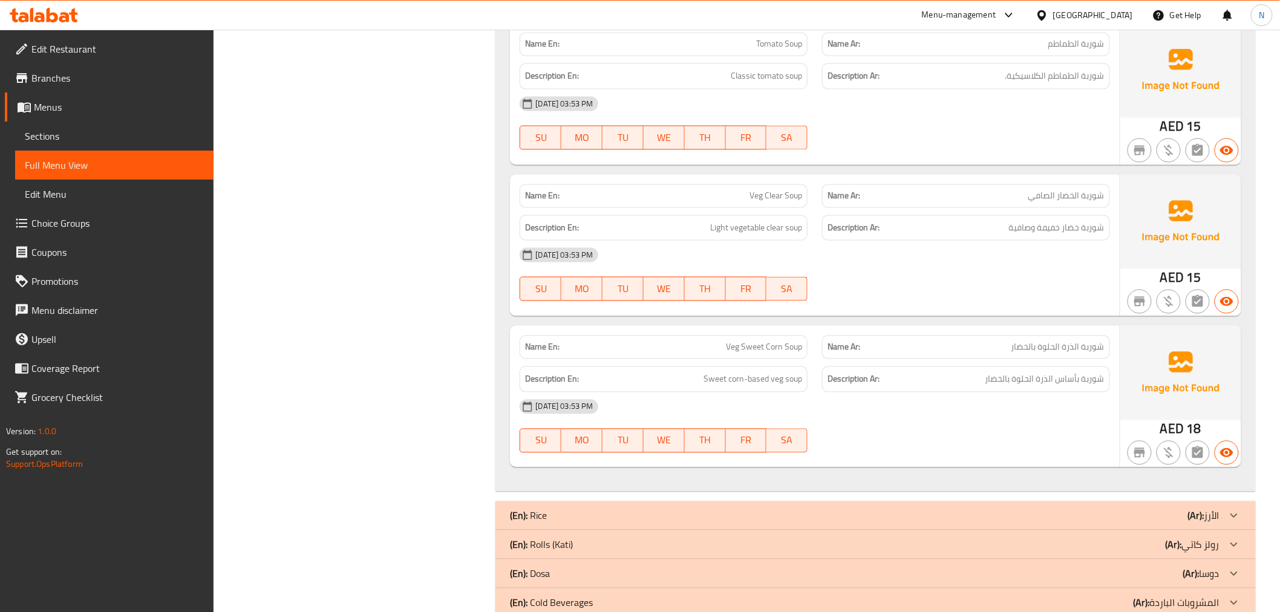
scroll to position [4771, 0]
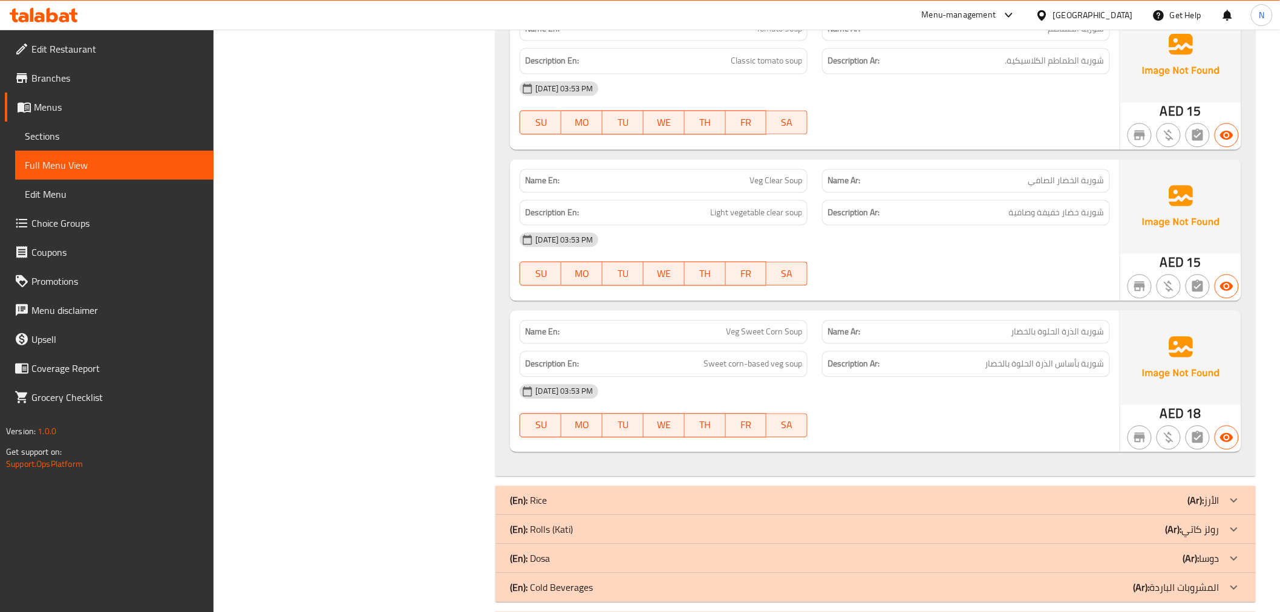
click at [794, 203] on div "Description En: Light vegetable clear soup" at bounding box center [664, 213] width 288 height 26
click at [1097, 226] on div "[DATE] 03:53 PM" at bounding box center [814, 240] width 604 height 29
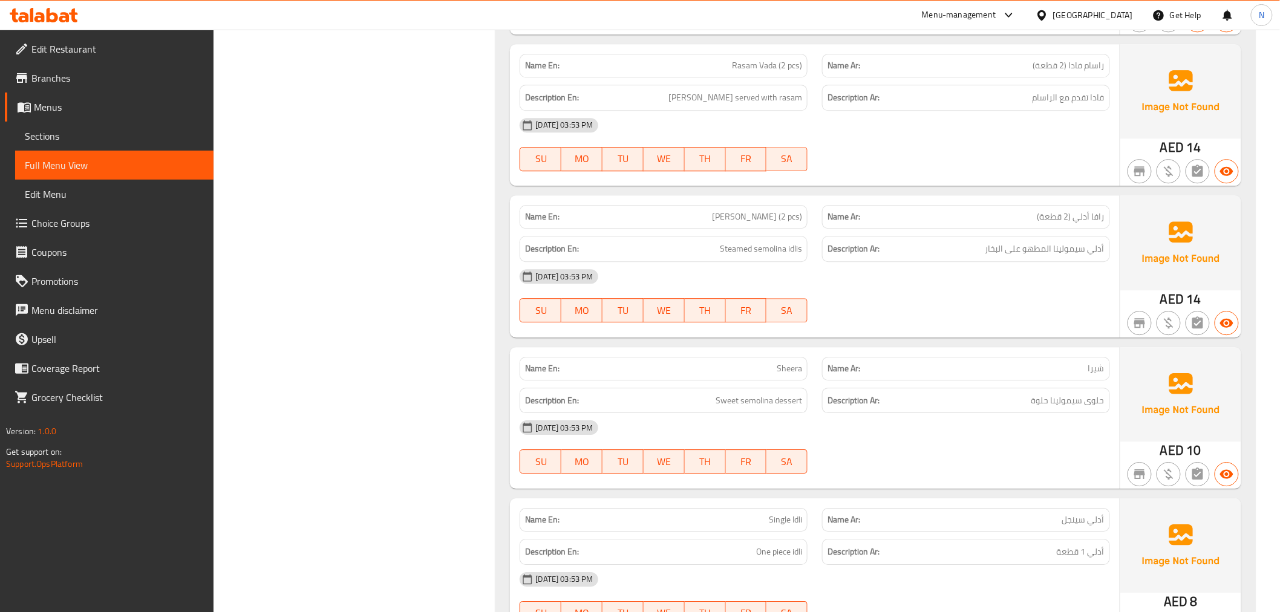
scroll to position [7057, 0]
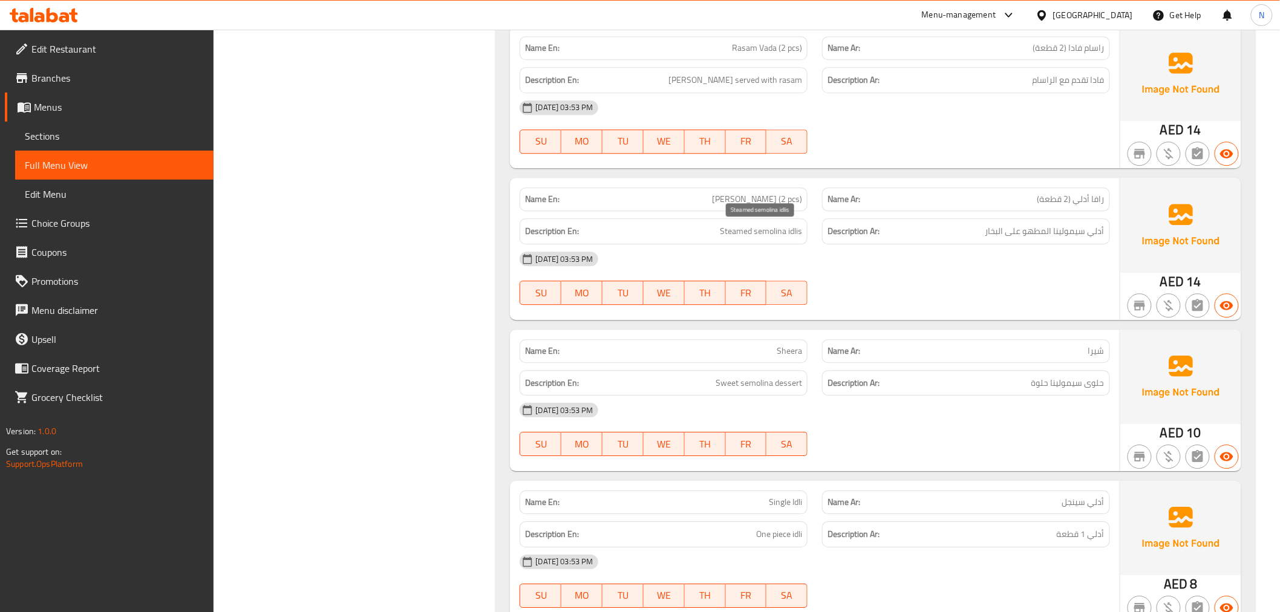
click at [728, 232] on span "Steamed semolina idlis" at bounding box center [761, 231] width 82 height 15
click at [783, 194] on span "[PERSON_NAME] (2 pcs)" at bounding box center [757, 199] width 90 height 13
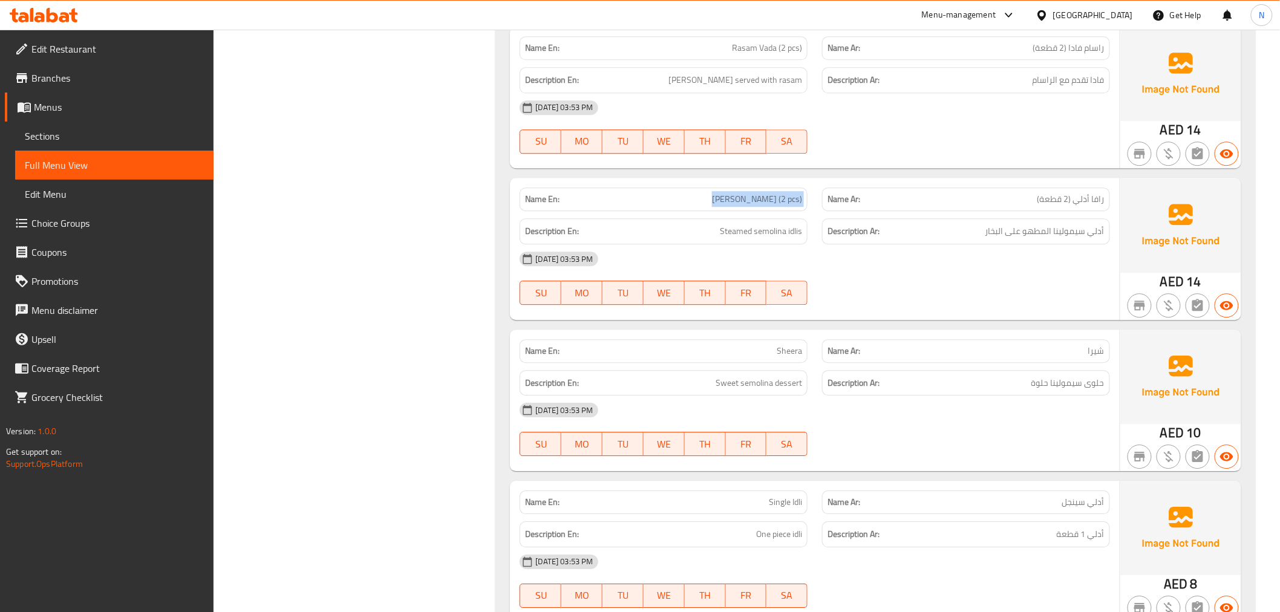
copy span "[PERSON_NAME] (2 pcs)"
click at [45, 142] on span "Sections" at bounding box center [114, 136] width 179 height 15
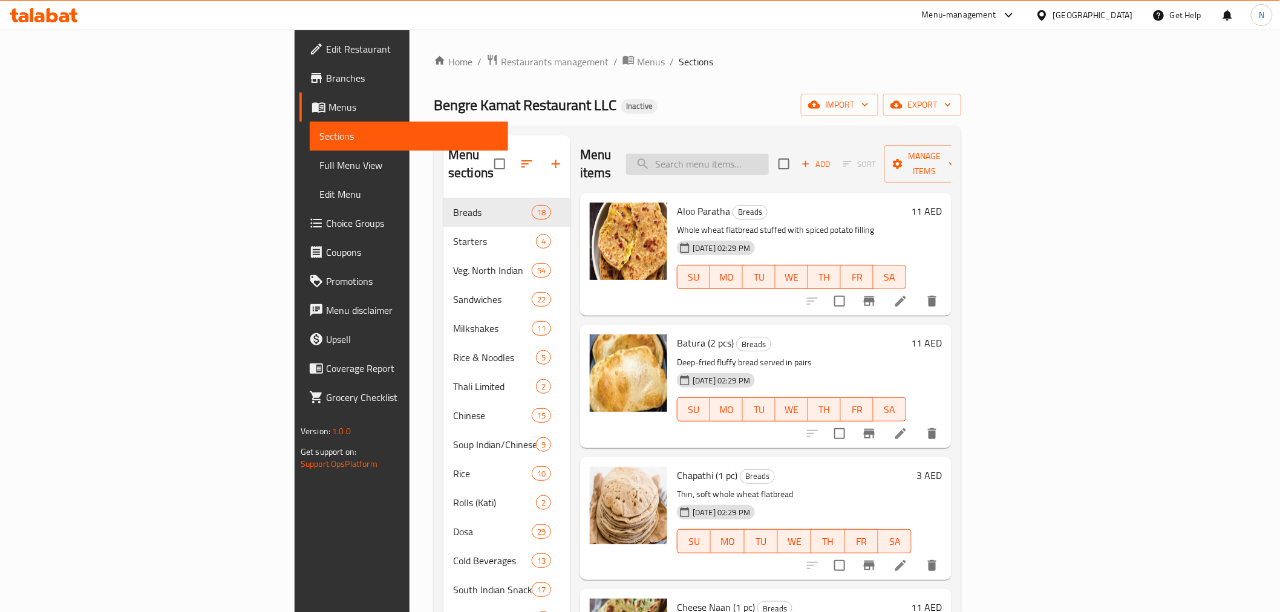
click at [769, 158] on input "search" at bounding box center [697, 164] width 143 height 21
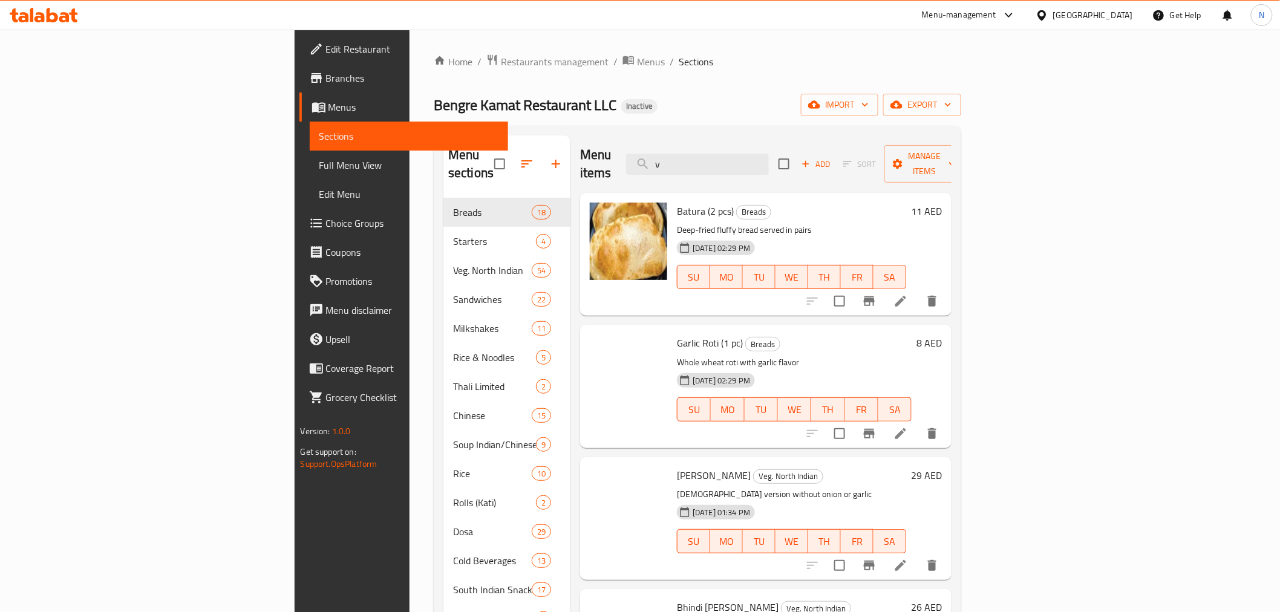
click at [714, 155] on div "Menu items v Add Sort Manage items" at bounding box center [765, 163] width 371 height 57
paste input "[PERSON_NAME] (2 pcs)"
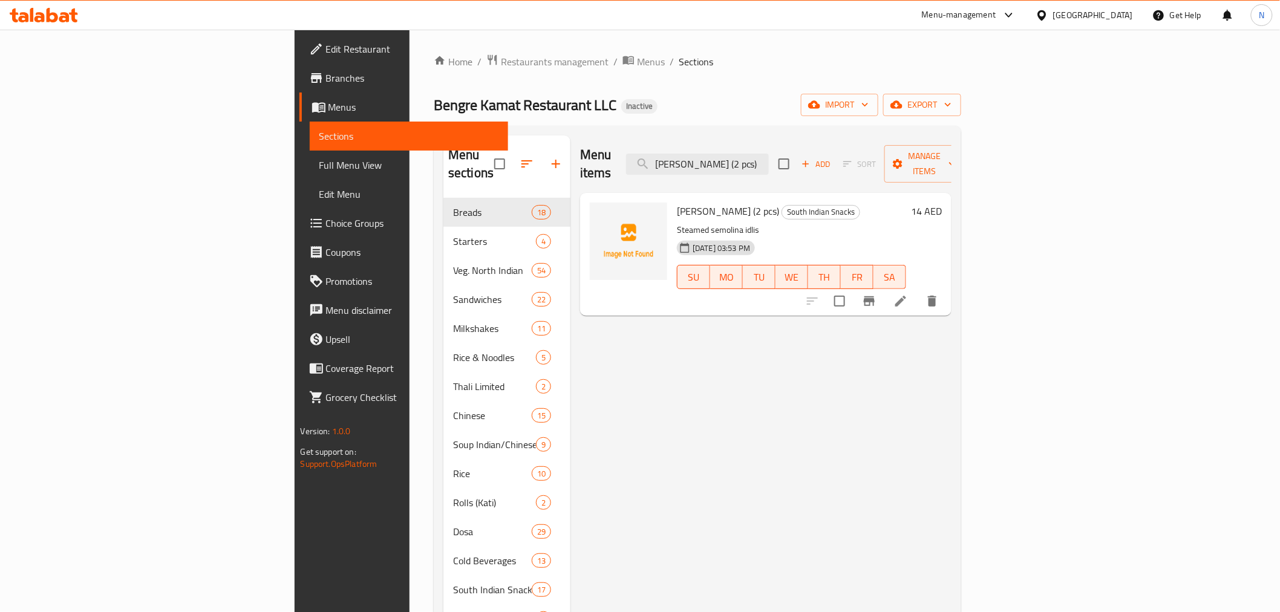
type input "[PERSON_NAME] (2 pcs)"
click at [906, 296] on icon at bounding box center [900, 301] width 11 height 11
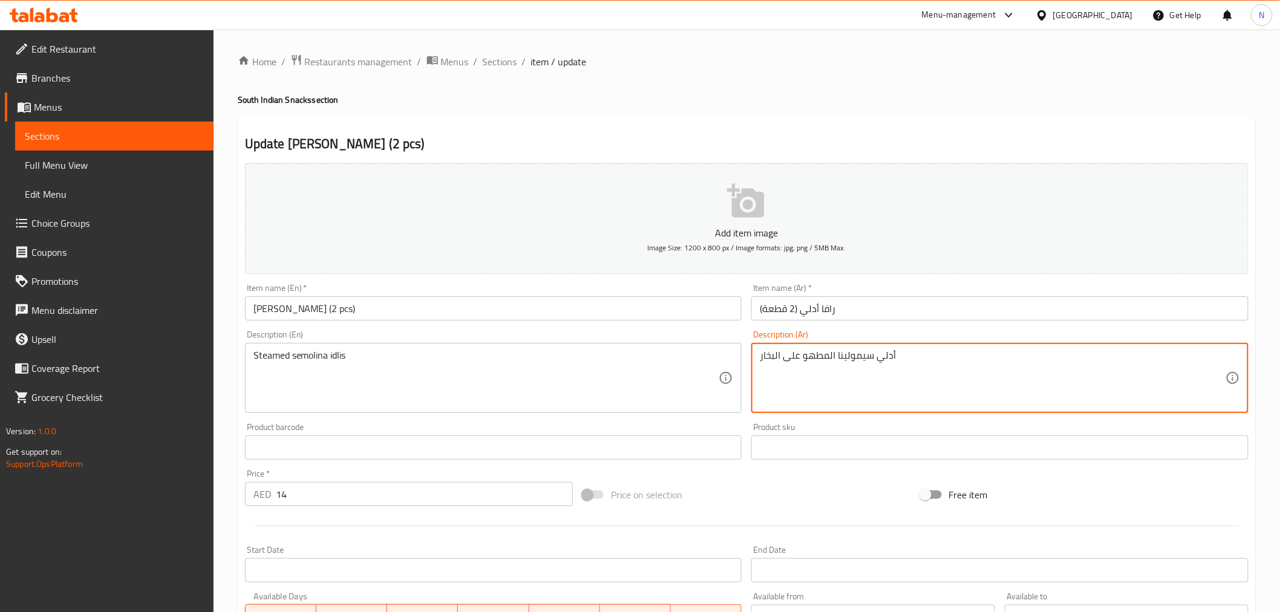
click at [817, 359] on textarea "أدلي سيمولينا المطهو على البخار" at bounding box center [993, 378] width 466 height 57
type textarea "أدلي سيمولينا على البخار"
click at [899, 395] on textarea "أدلي سيمولينا على البخار" at bounding box center [993, 378] width 466 height 57
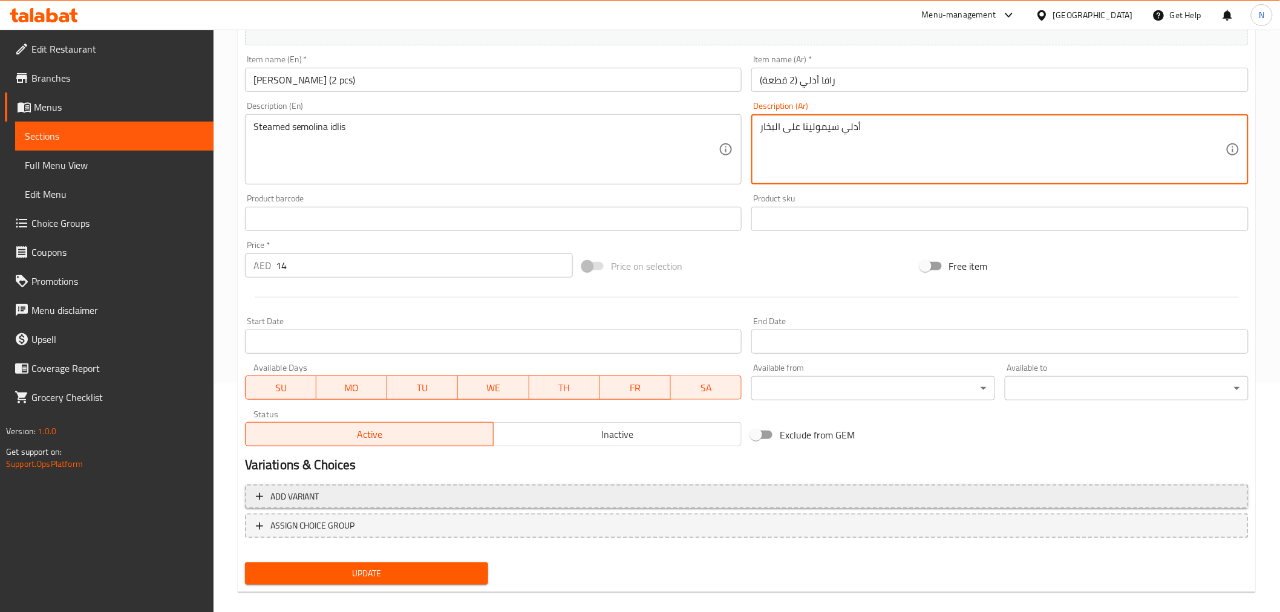
scroll to position [240, 0]
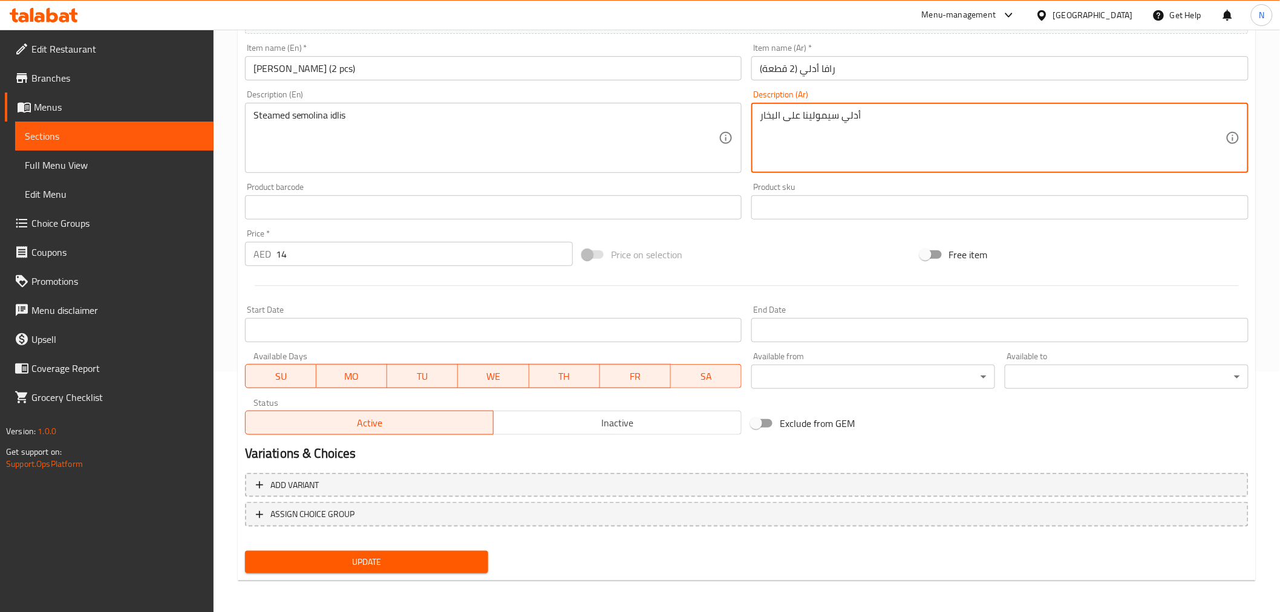
click at [451, 551] on button "Update" at bounding box center [367, 562] width 244 height 22
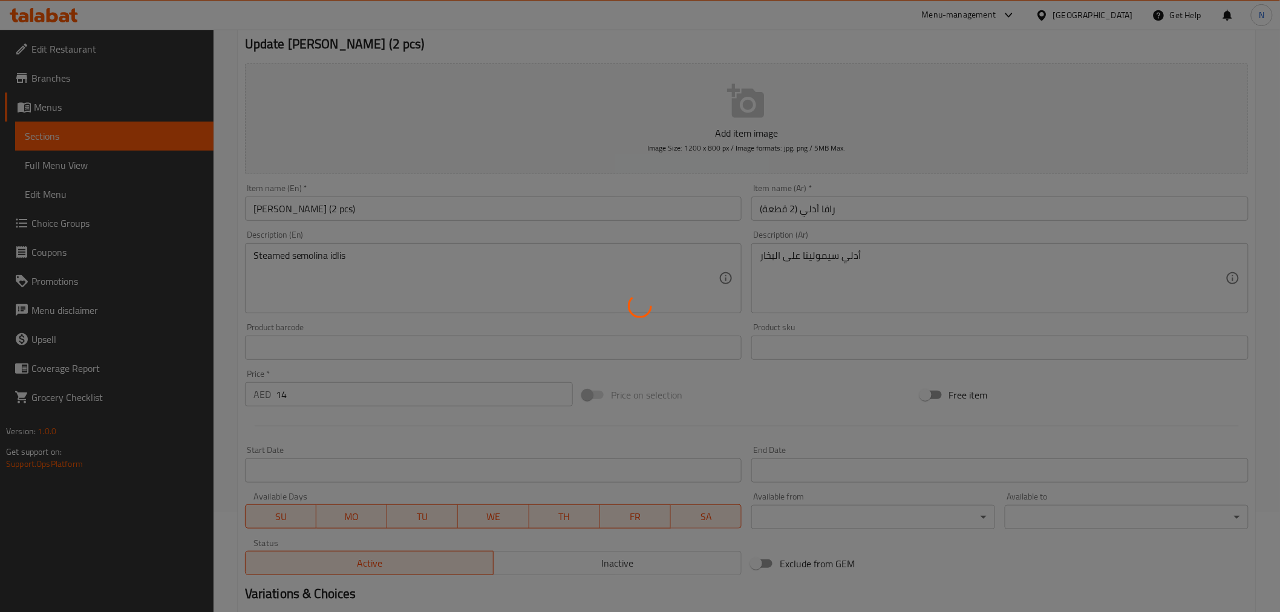
scroll to position [0, 0]
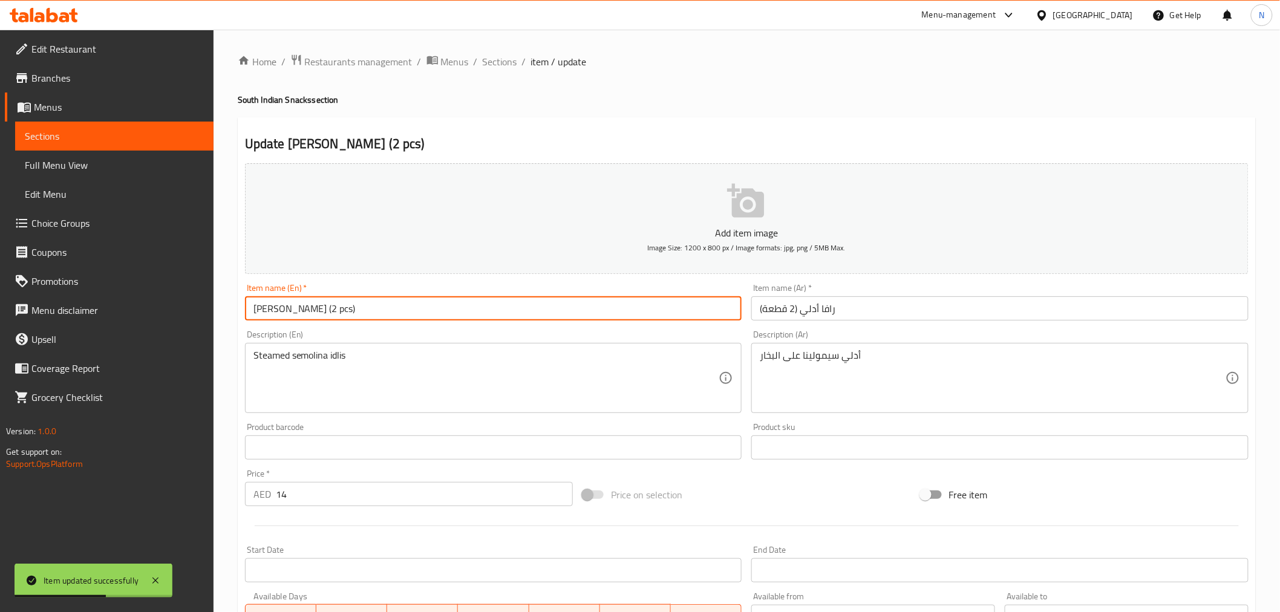
drag, startPoint x: 330, startPoint y: 313, endPoint x: 150, endPoint y: 308, distance: 179.7
click at [150, 308] on div "Edit Restaurant Branches Menus Sections Full Menu View Edit Menu Choice Groups …" at bounding box center [640, 442] width 1280 height 825
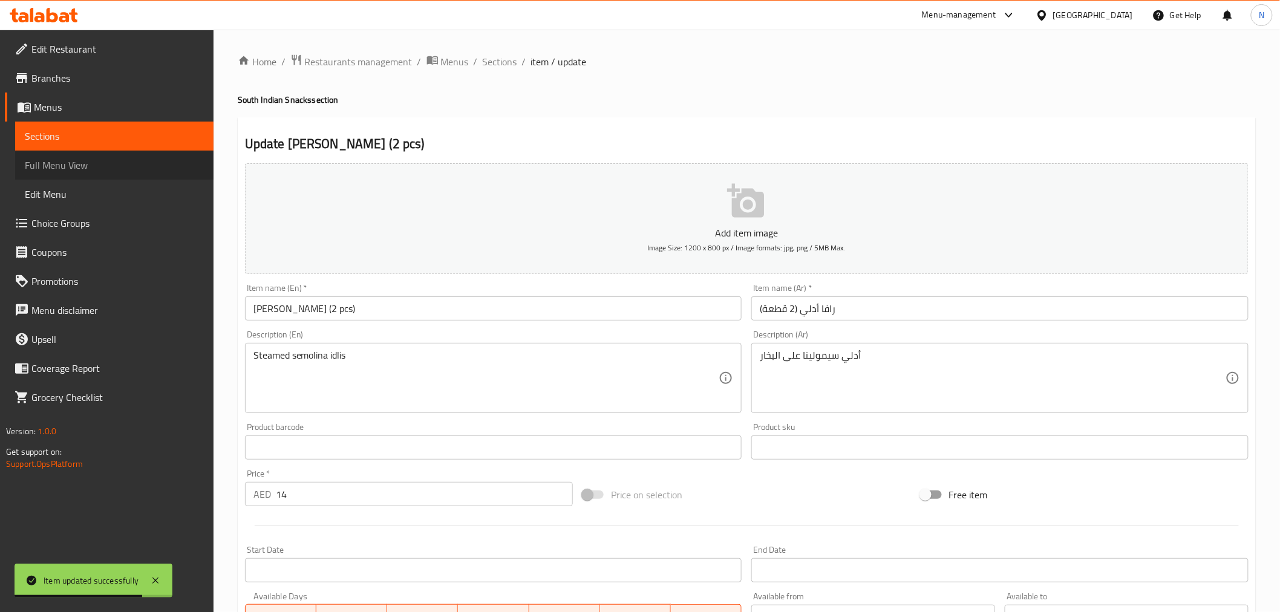
click at [62, 159] on span "Full Menu View" at bounding box center [114, 165] width 179 height 15
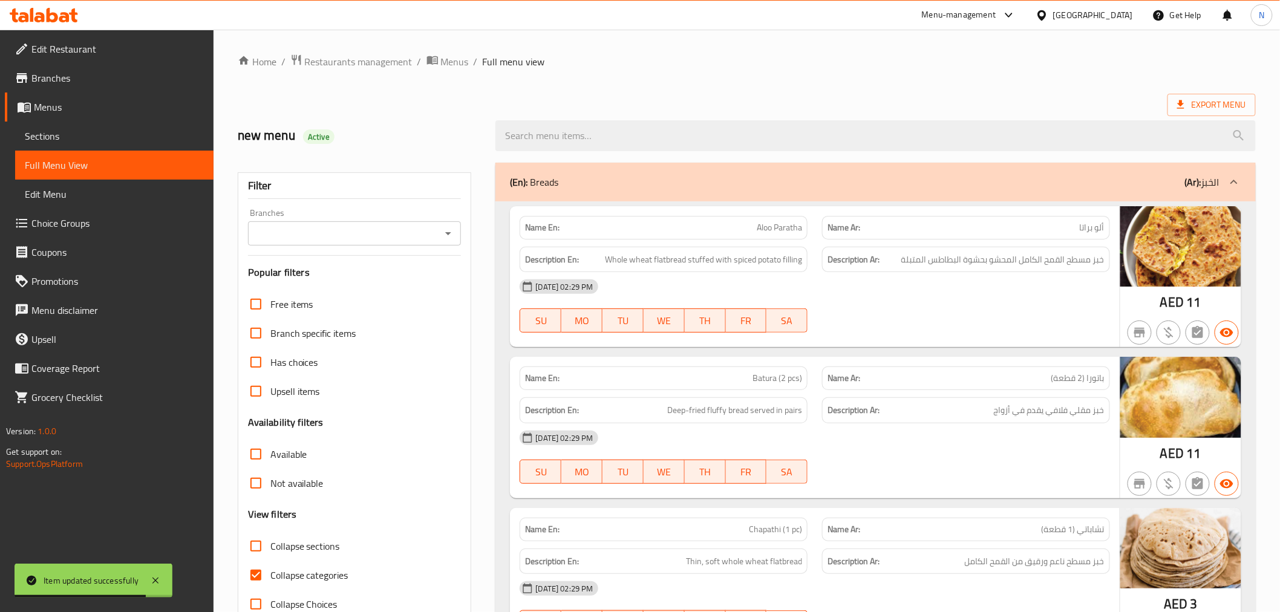
scroll to position [201, 0]
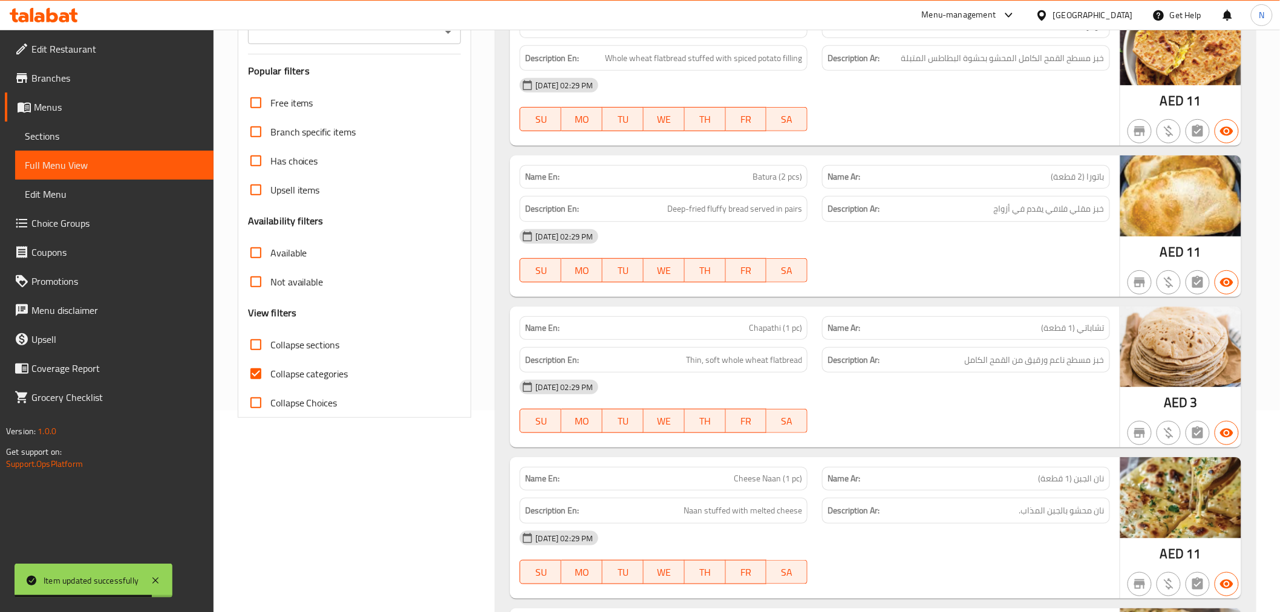
click at [255, 376] on input "Collapse categories" at bounding box center [255, 373] width 29 height 29
checkbox input "false"
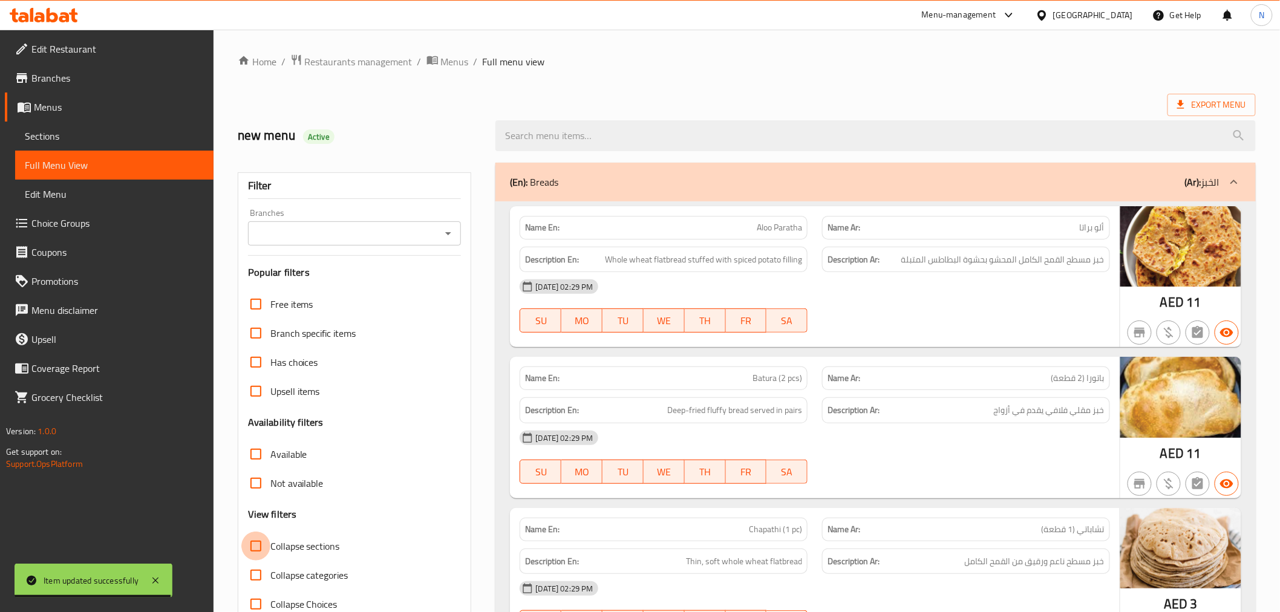
click at [251, 548] on input "Collapse sections" at bounding box center [255, 546] width 29 height 29
checkbox input "true"
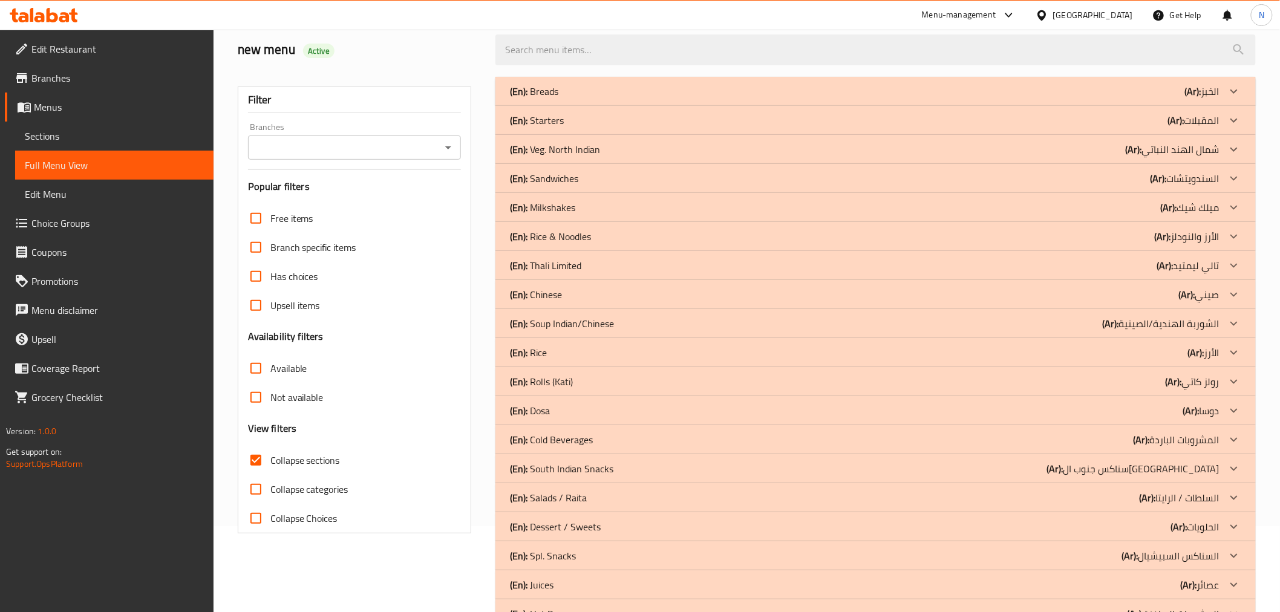
scroll to position [155, 0]
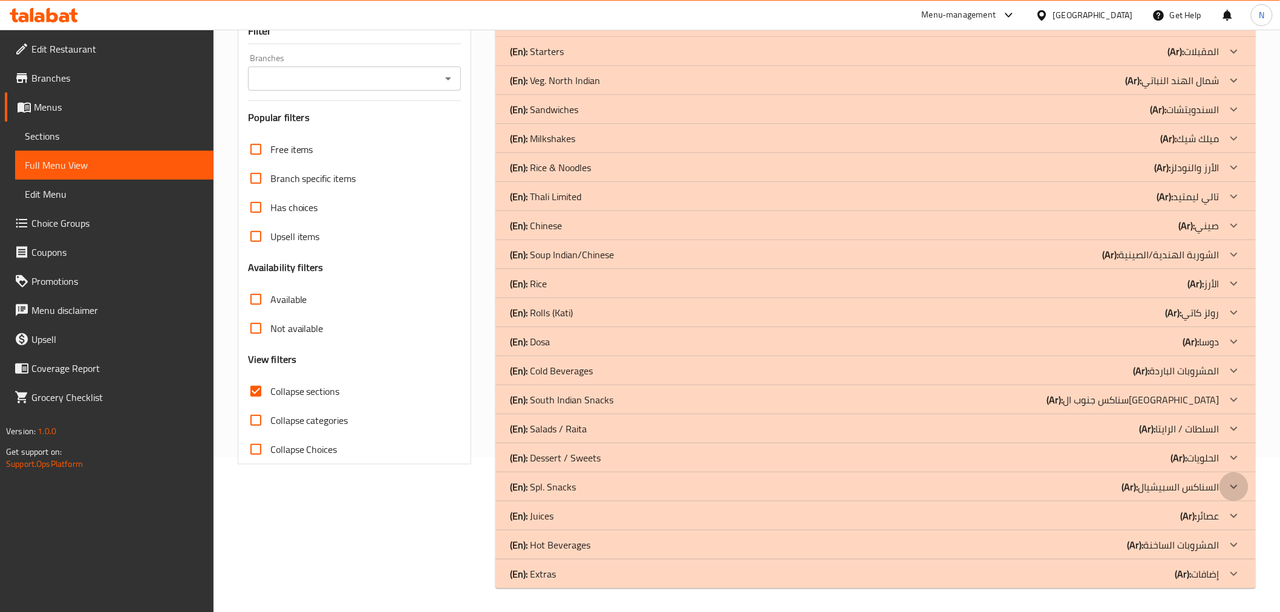
click at [1232, 485] on icon at bounding box center [1234, 487] width 15 height 15
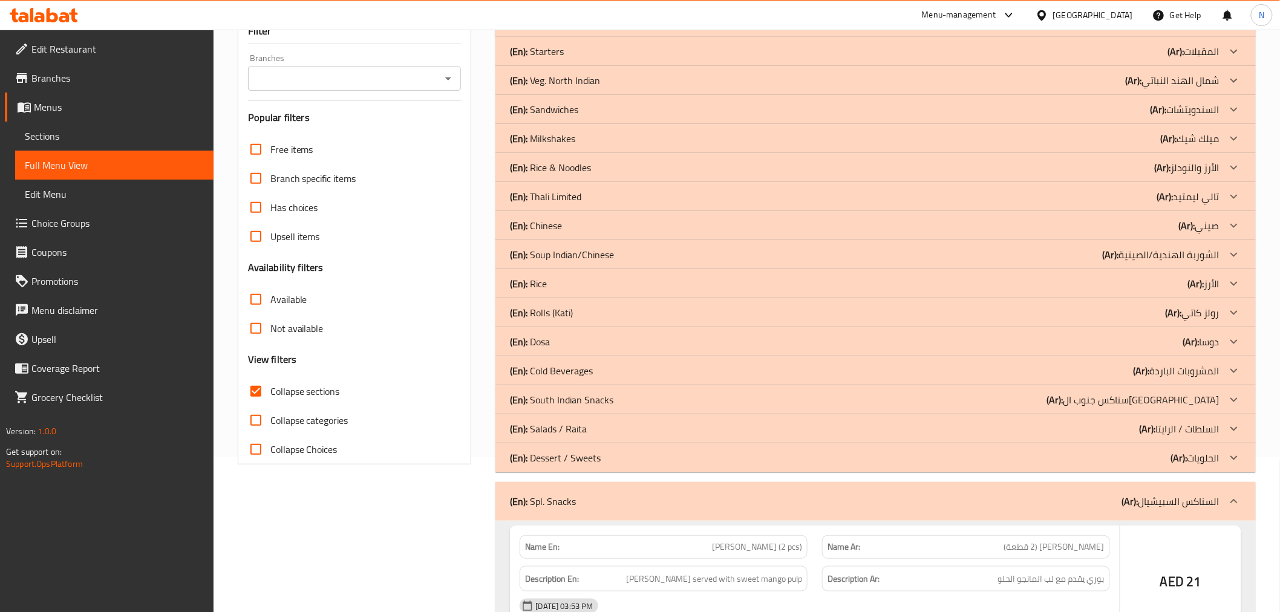
click at [1232, 397] on icon at bounding box center [1234, 400] width 15 height 15
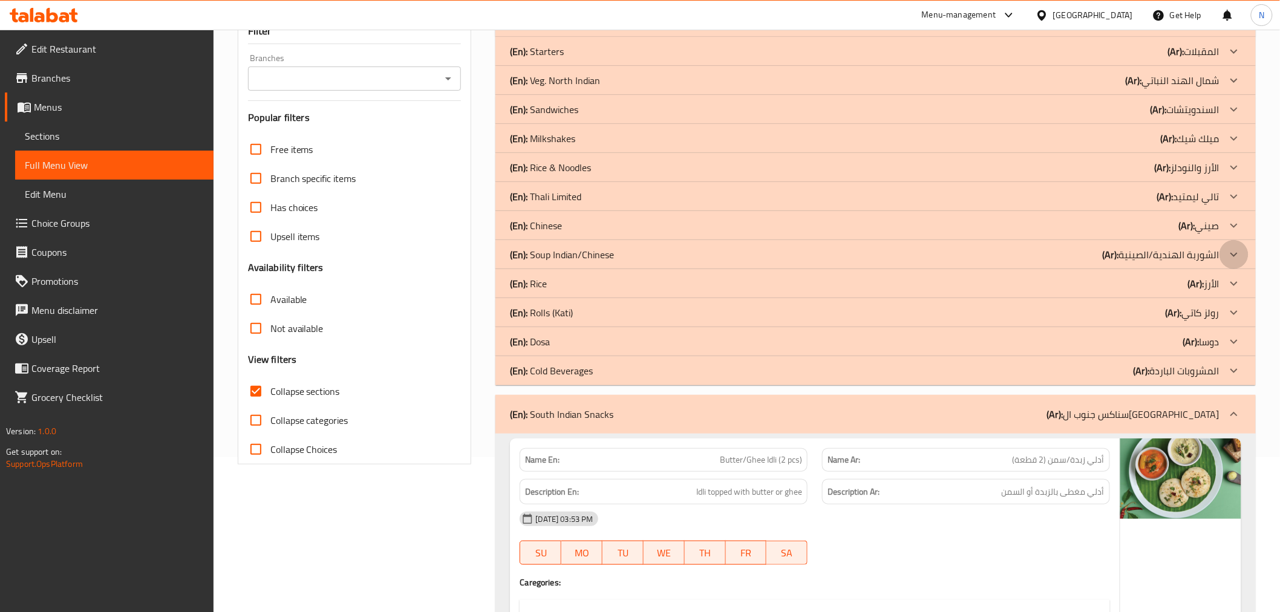
click at [1235, 254] on icon at bounding box center [1234, 254] width 15 height 15
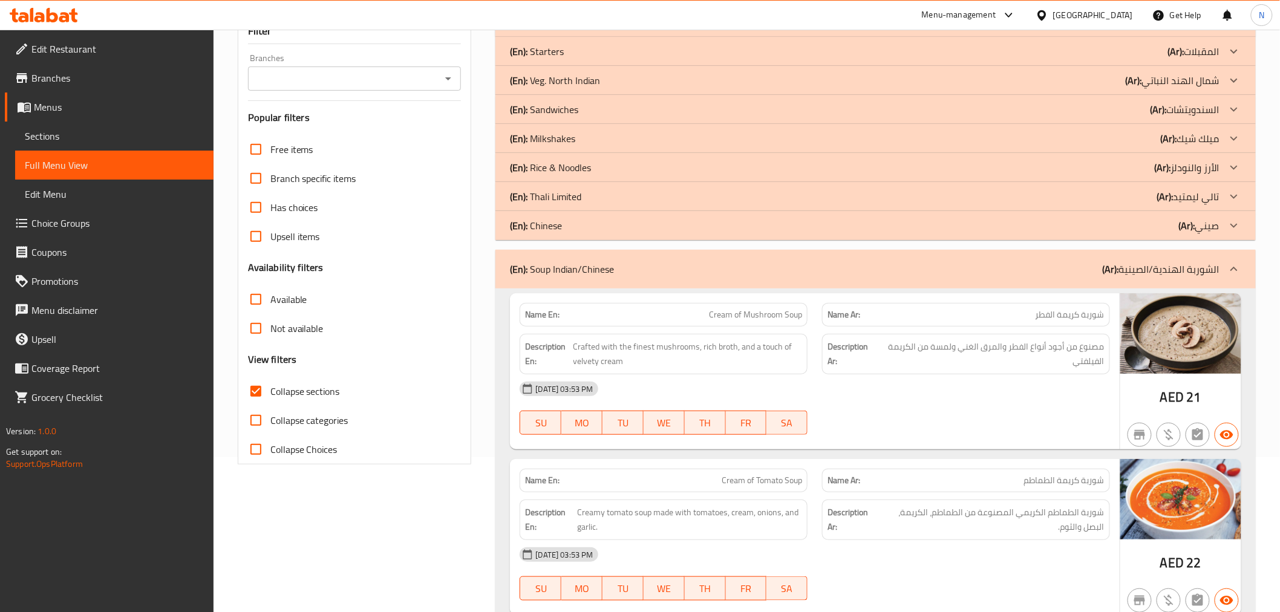
click at [1233, 106] on icon at bounding box center [1234, 109] width 15 height 15
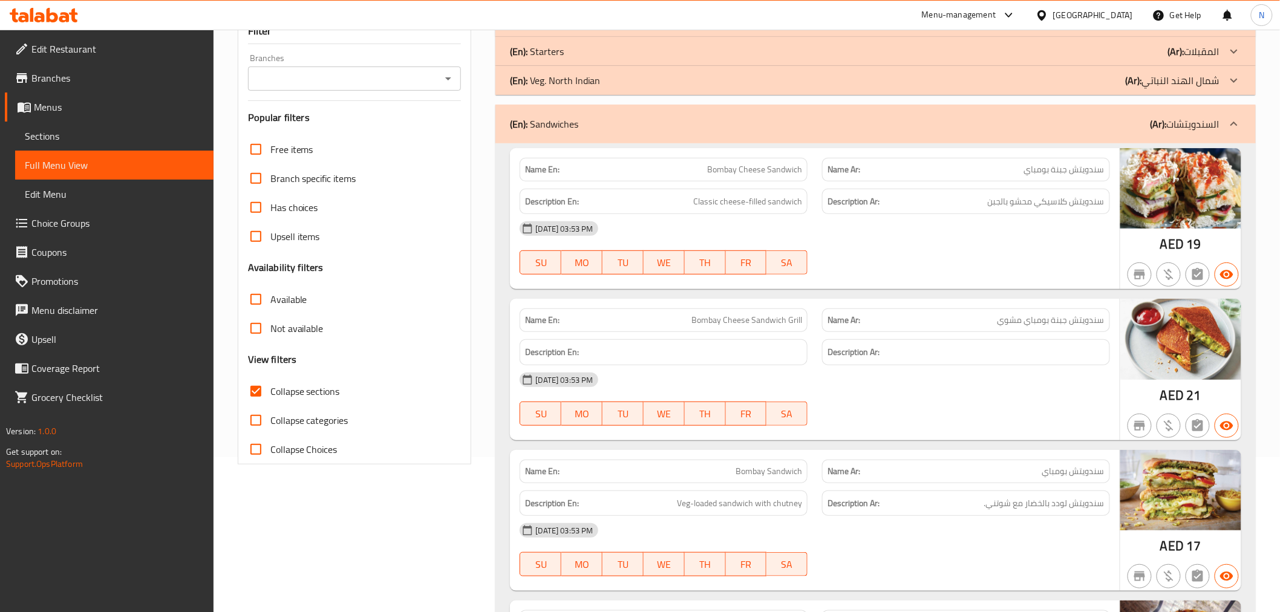
scroll to position [6940, 0]
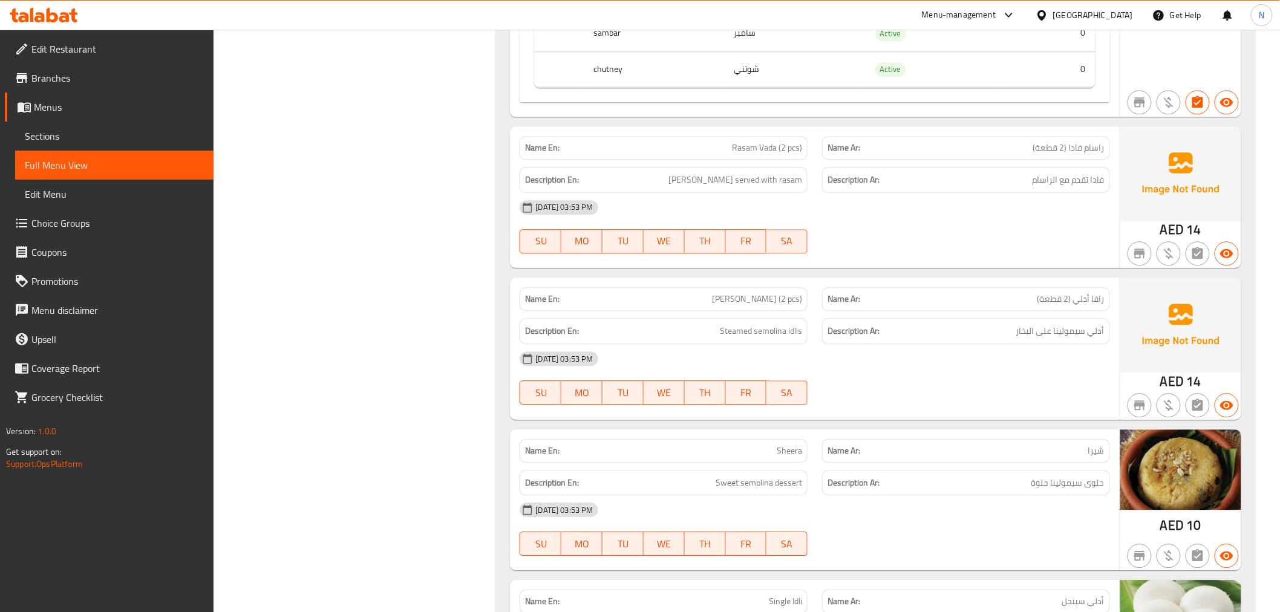
click at [1026, 372] on div "[DATE] 03:53 PM" at bounding box center [814, 358] width 604 height 29
click at [1014, 373] on div "[DATE] 03:53 PM" at bounding box center [814, 358] width 604 height 29
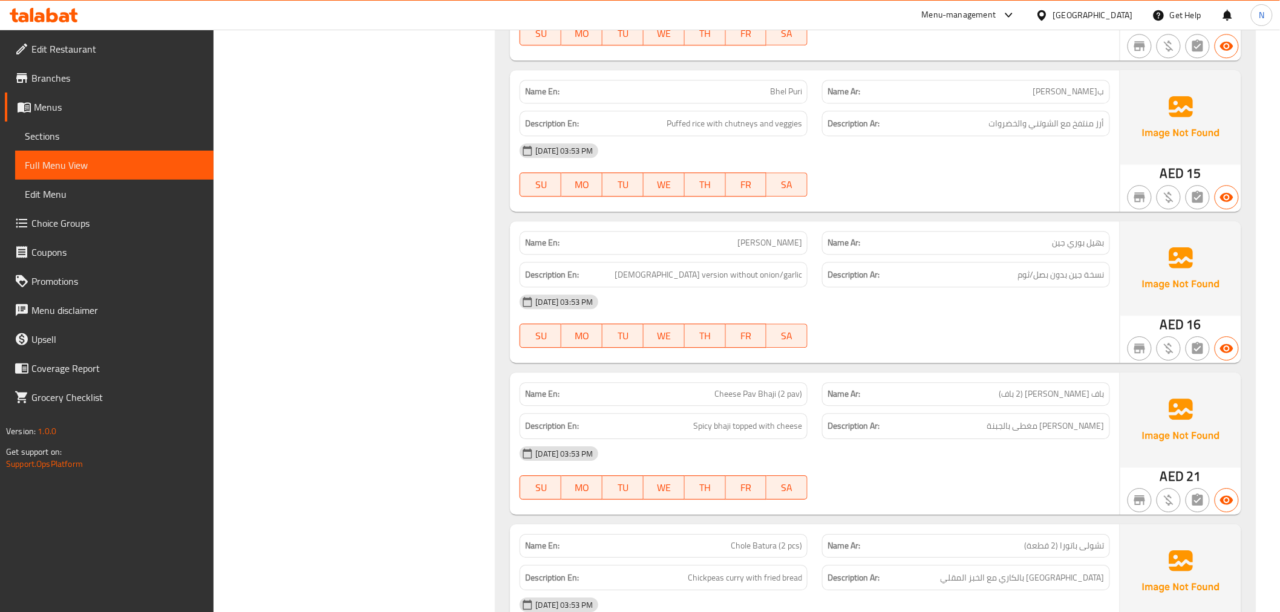
scroll to position [9091, 0]
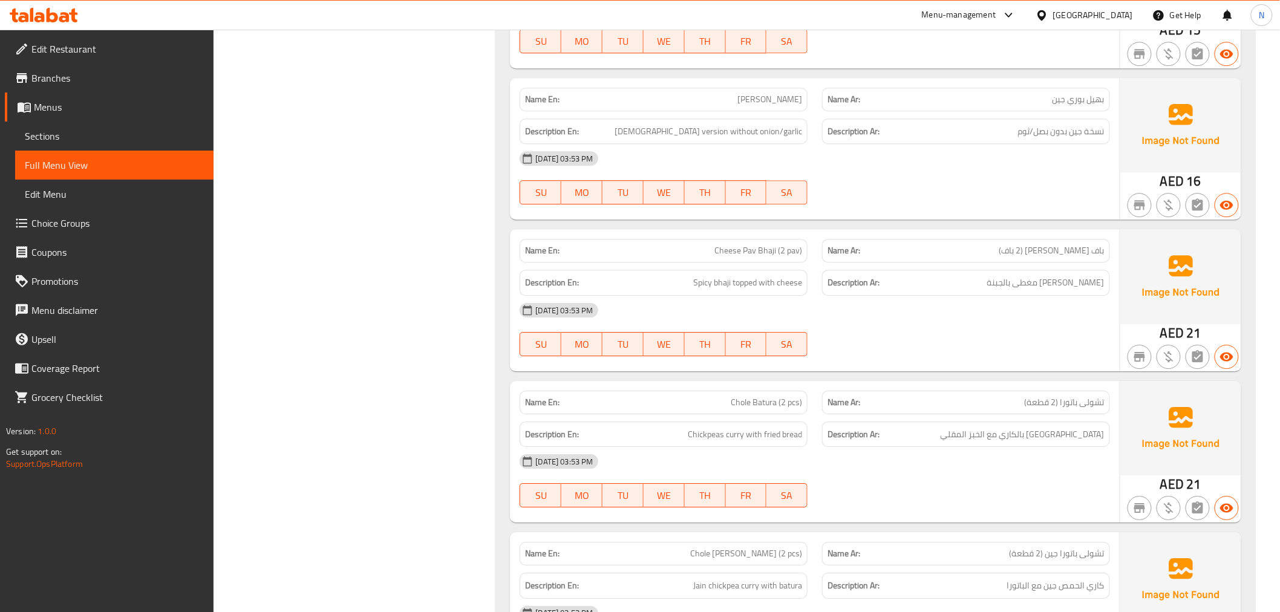
click at [795, 105] on span "[PERSON_NAME]" at bounding box center [769, 99] width 65 height 13
click at [795, 100] on span "[PERSON_NAME]" at bounding box center [769, 99] width 65 height 13
click at [795, 99] on span "[PERSON_NAME]" at bounding box center [769, 99] width 65 height 13
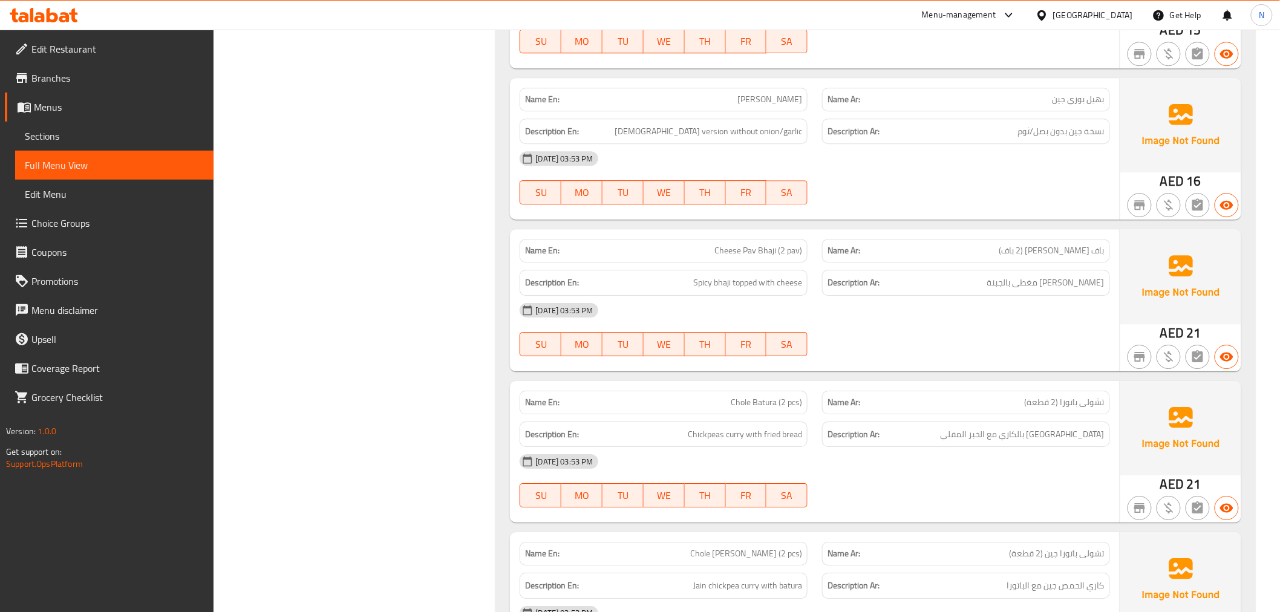
click at [795, 99] on span "[PERSON_NAME]" at bounding box center [769, 99] width 65 height 13
click at [788, 82] on div at bounding box center [788, 82] width 0 height 0
click at [1034, 145] on div "Description Ar: نسخة جين بدون بصل/ثوم" at bounding box center [966, 132] width 288 height 26
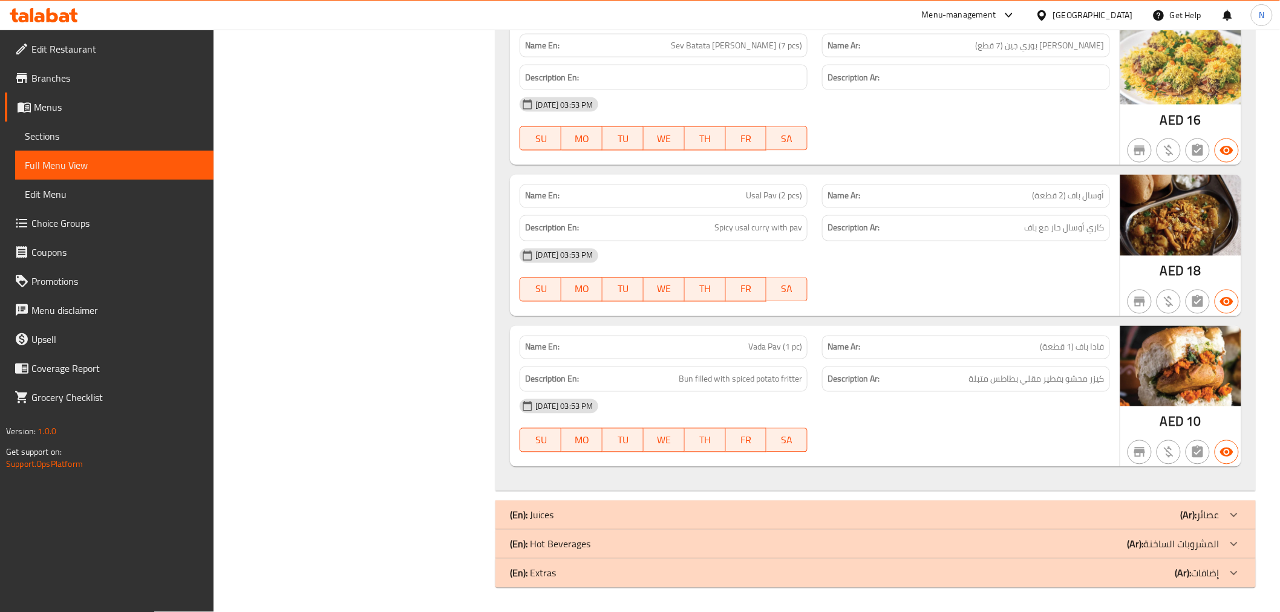
scroll to position [12330, 0]
